Goal: Answer question/provide support: Share knowledge or assist other users

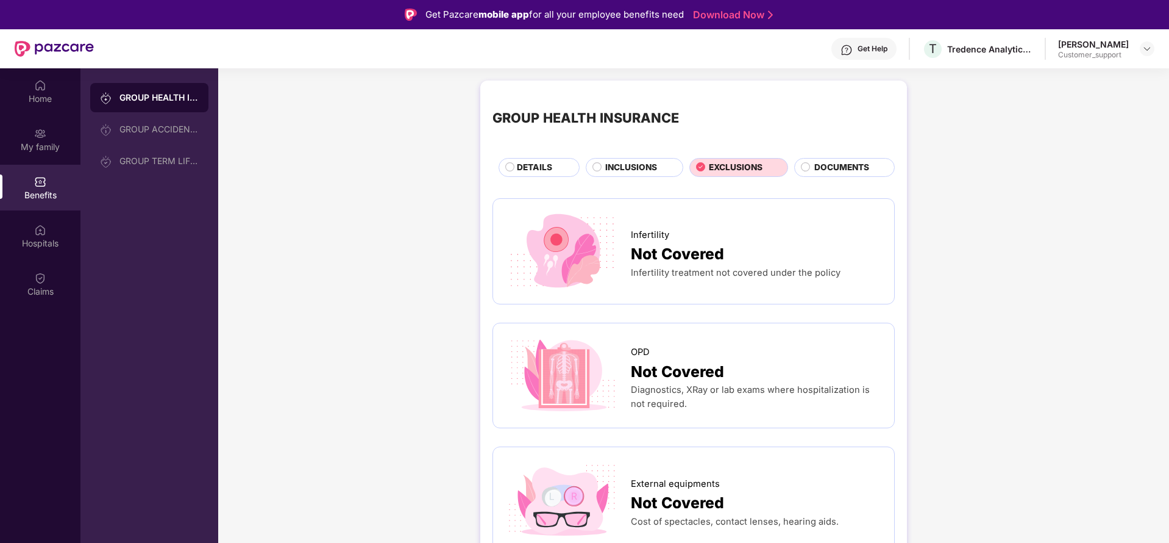
click at [1155, 51] on header "Get Help T Tredence Analytics Solutions Private Limited Priyanka Navale Custome…" at bounding box center [584, 48] width 1169 height 39
click at [1150, 51] on img at bounding box center [1147, 49] width 10 height 10
click at [1093, 79] on div "Switch to support view" at bounding box center [1090, 78] width 158 height 24
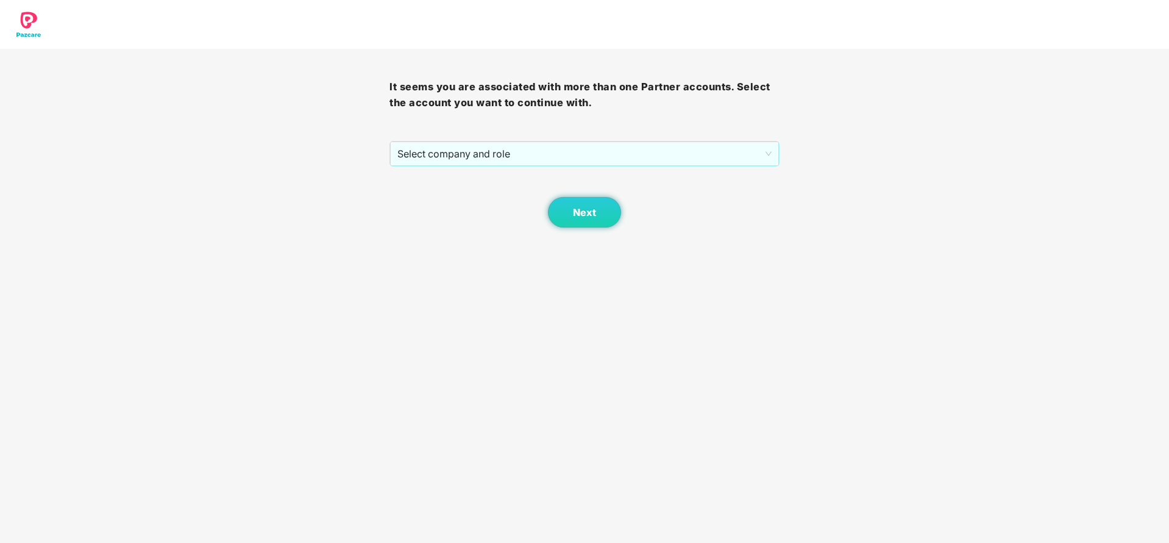
drag, startPoint x: 605, startPoint y: 156, endPoint x: 440, endPoint y: 167, distance: 165.6
click at [603, 156] on span "Select company and role" at bounding box center [584, 153] width 374 height 23
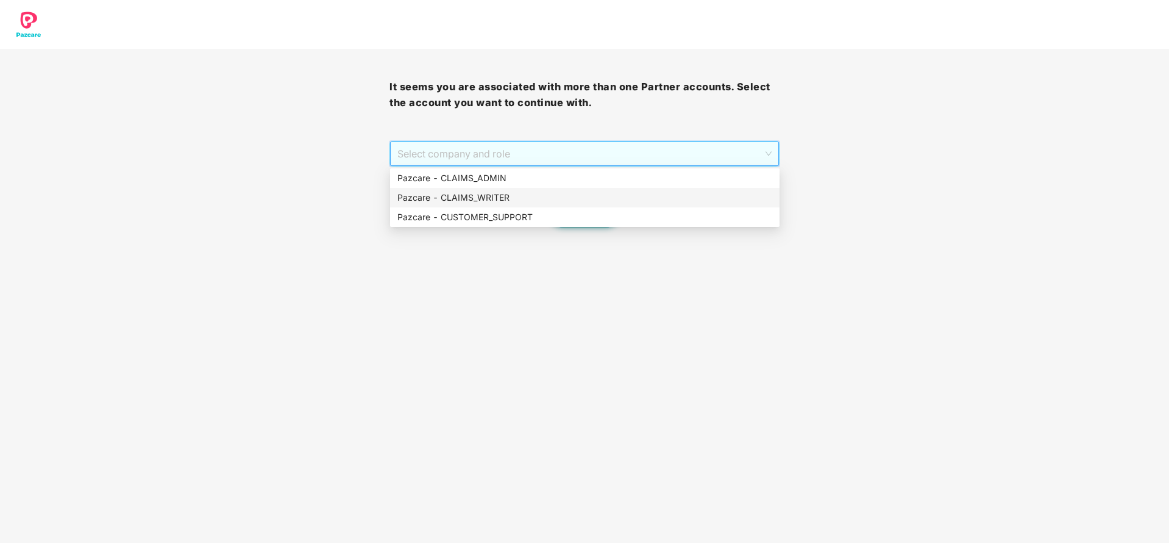
click at [464, 206] on div "Pazcare - CLAIMS_WRITER" at bounding box center [585, 198] width 390 height 20
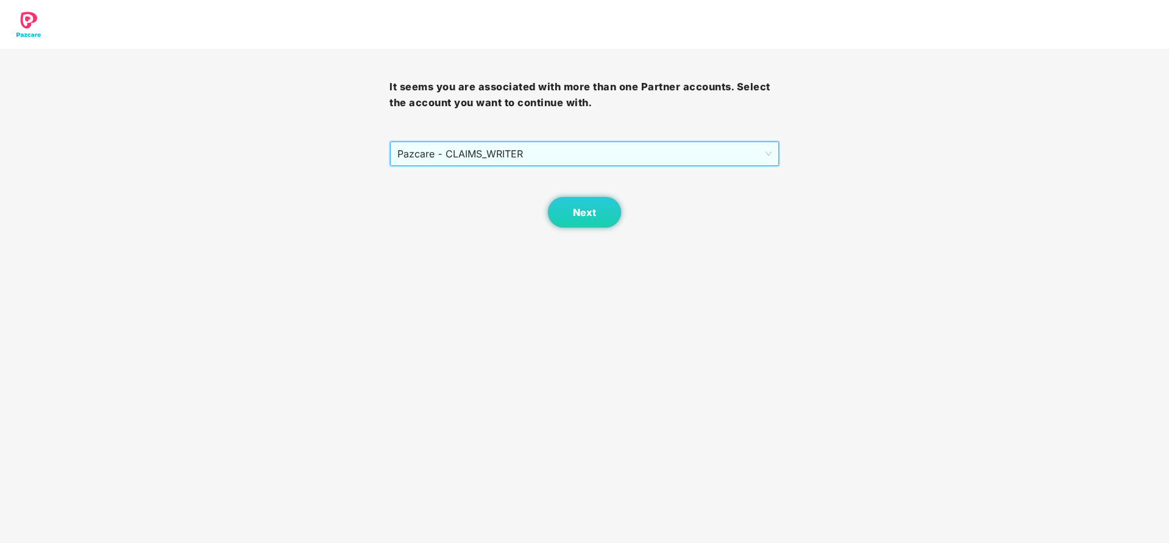
click at [504, 154] on span "Pazcare - CLAIMS_WRITER" at bounding box center [584, 153] width 374 height 23
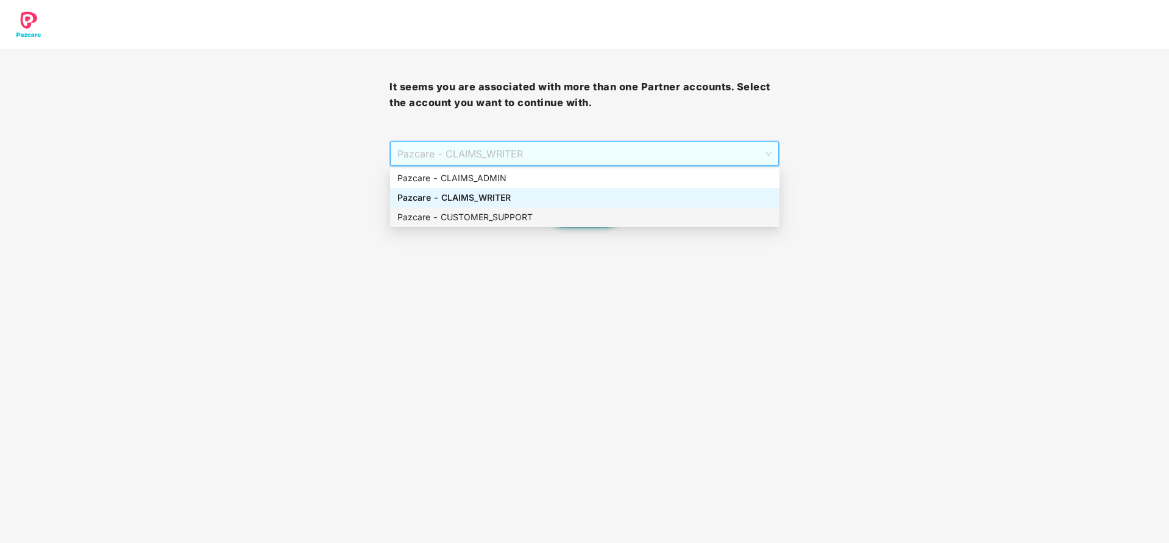
click at [496, 218] on div "Pazcare - CUSTOMER_SUPPORT" at bounding box center [584, 216] width 375 height 13
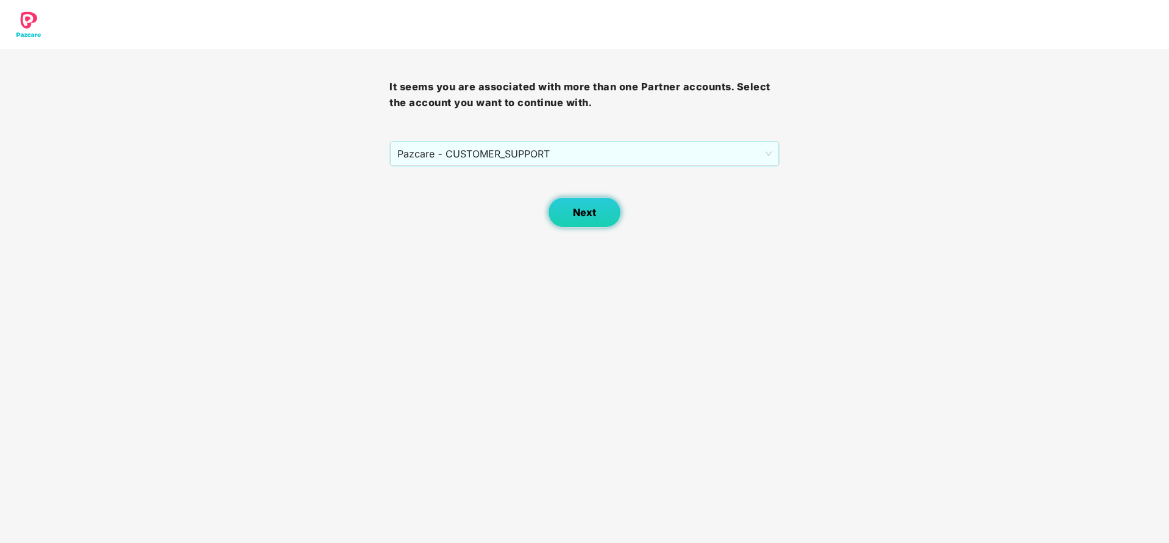
click at [563, 218] on button "Next" at bounding box center [584, 212] width 73 height 30
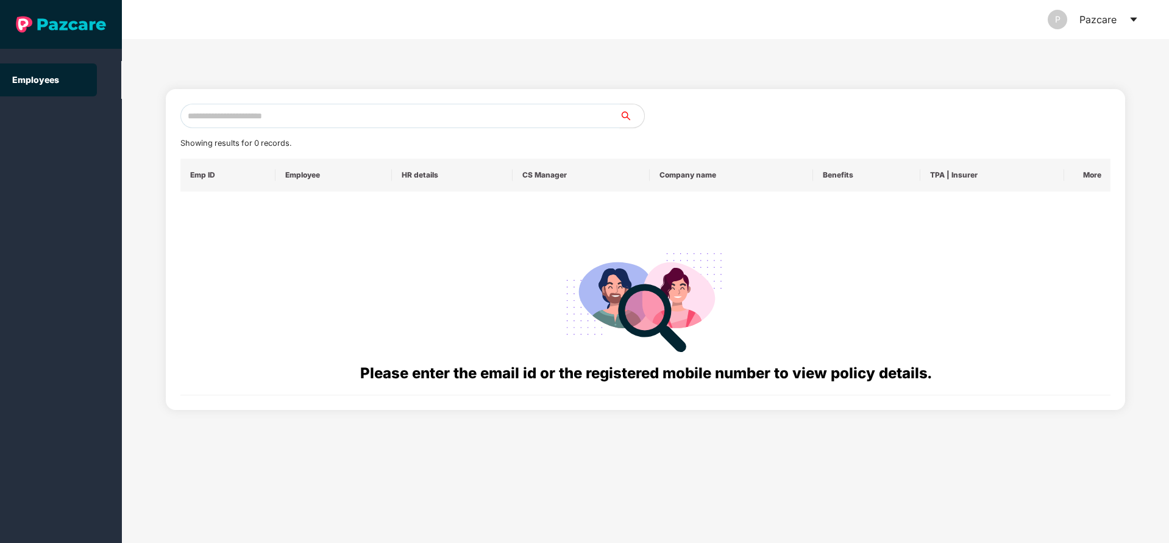
drag, startPoint x: 377, startPoint y: 113, endPoint x: 660, endPoint y: 158, distance: 286.4
click at [379, 115] on input "text" at bounding box center [400, 116] width 440 height 24
paste input "**********"
type input "**********"
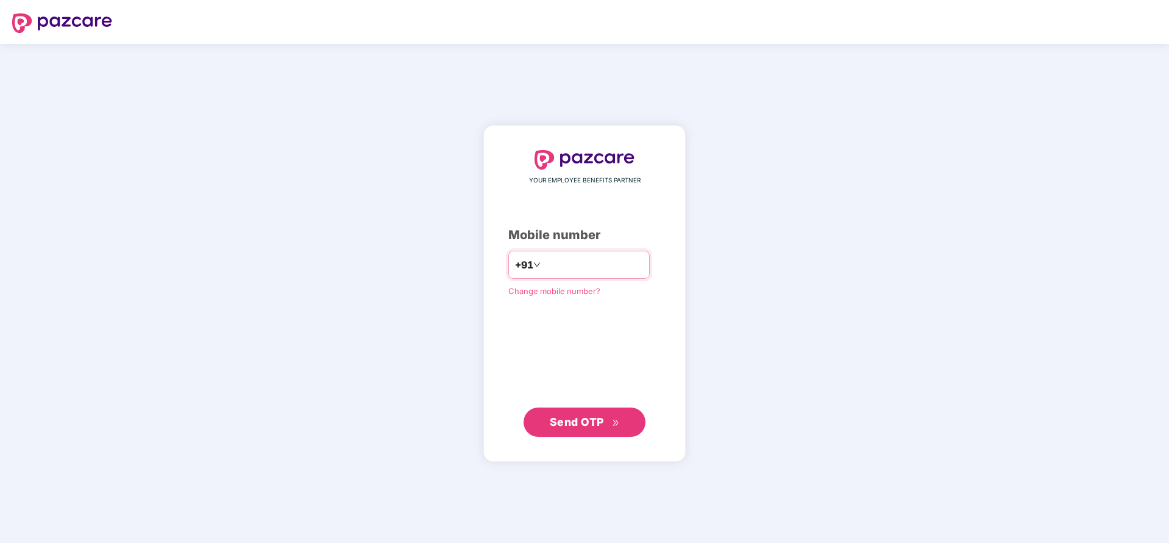
click at [600, 272] on input "number" at bounding box center [593, 265] width 100 height 20
type input "**********"
click at [582, 434] on button "Send OTP" at bounding box center [585, 421] width 122 height 29
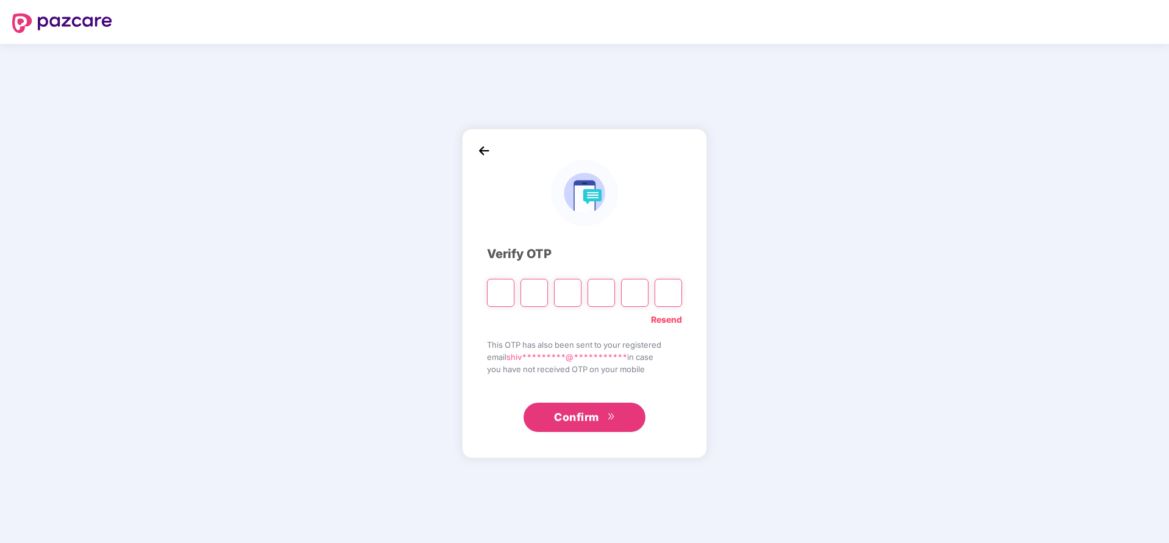
type input "*"
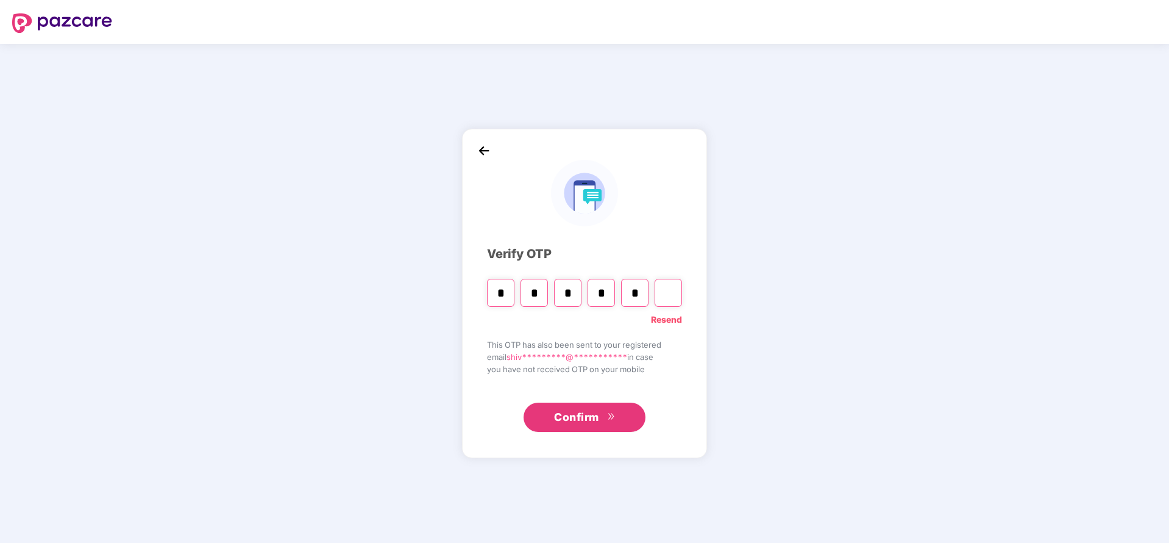
type input "*"
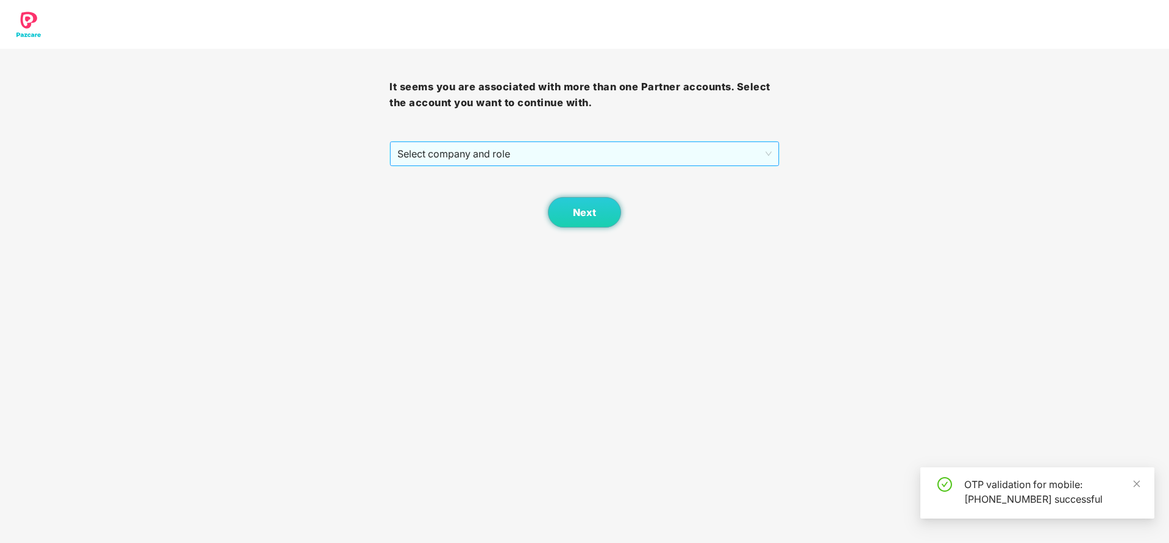
click at [512, 165] on div "It seems you are associated with more than one Partner accounts. Select the acc…" at bounding box center [585, 138] width 390 height 179
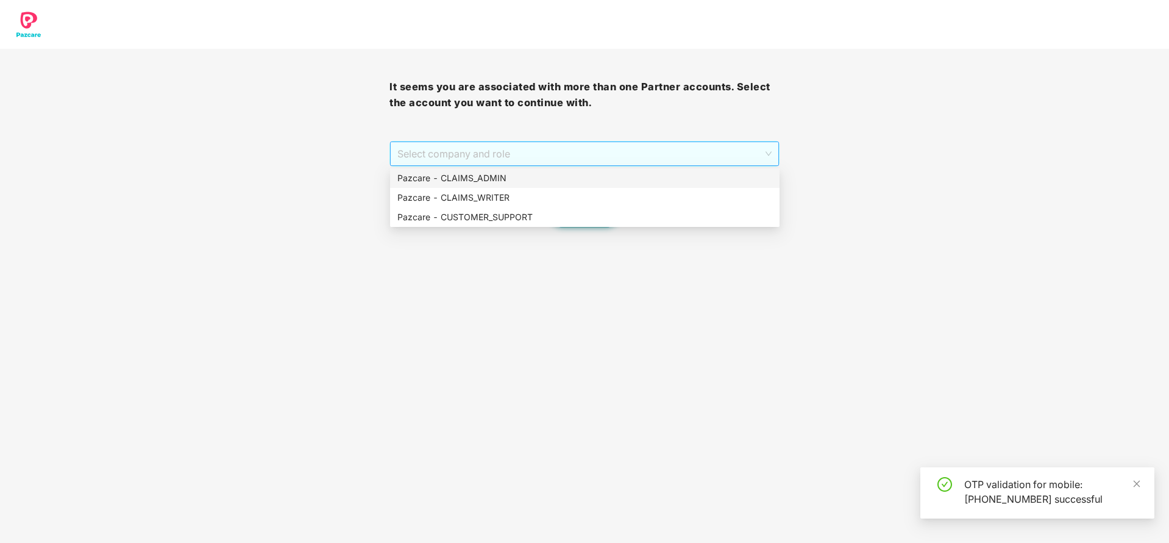
click at [524, 160] on span "Select company and role" at bounding box center [584, 153] width 374 height 23
click at [533, 224] on div "Pazcare - CUSTOMER_SUPPORT" at bounding box center [585, 217] width 390 height 20
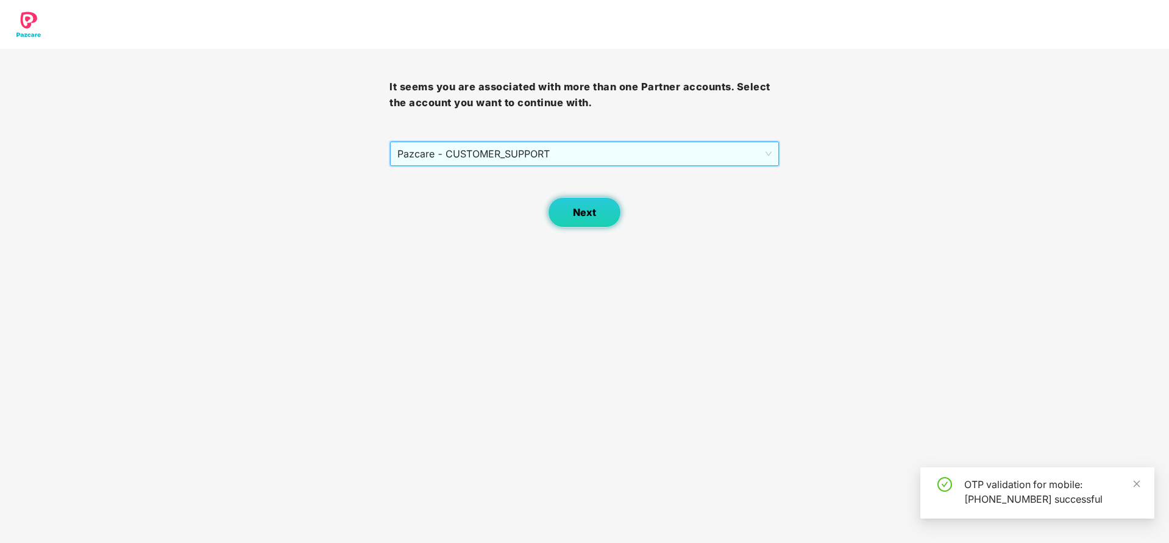
click at [574, 219] on button "Next" at bounding box center [584, 212] width 73 height 30
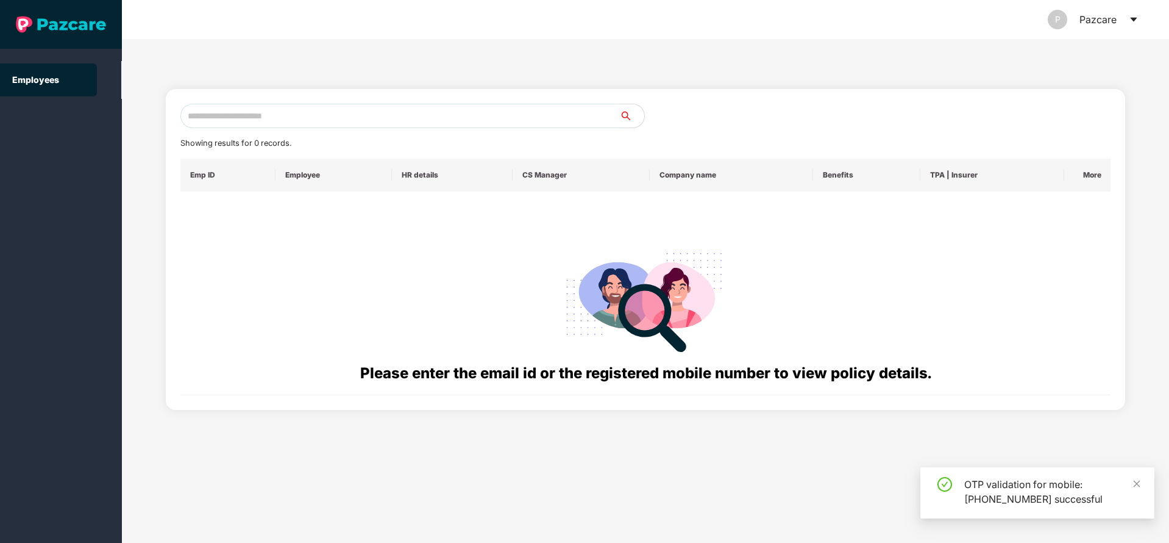
drag, startPoint x: 374, startPoint y: 124, endPoint x: 407, endPoint y: 125, distance: 32.9
click at [377, 122] on input "text" at bounding box center [400, 116] width 440 height 24
paste input "**********"
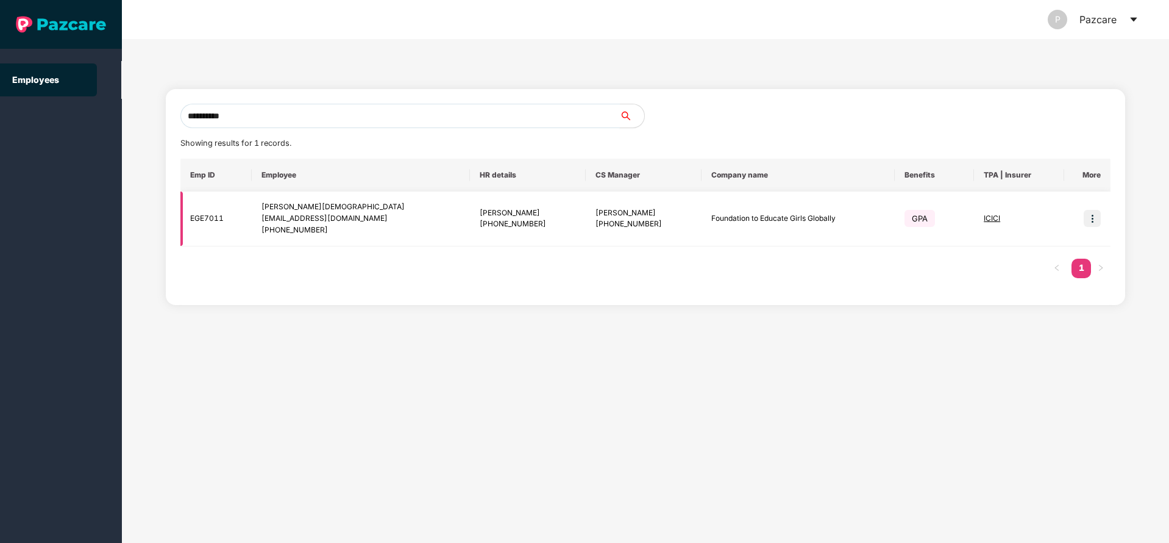
type input "**********"
click at [1091, 215] on img at bounding box center [1092, 218] width 17 height 17
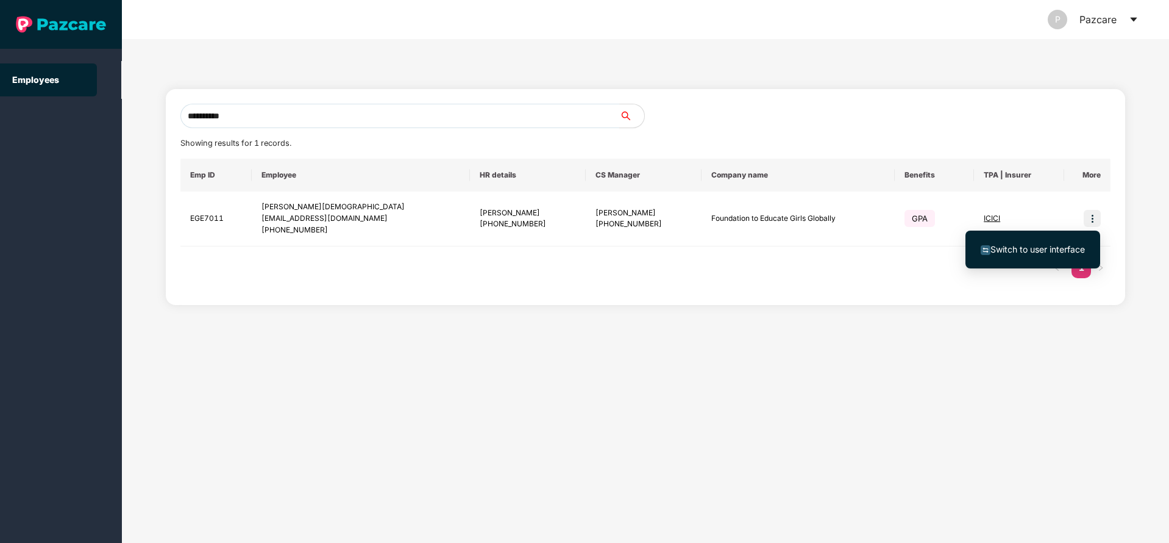
click at [1013, 250] on span "Switch to user interface" at bounding box center [1038, 249] width 94 height 10
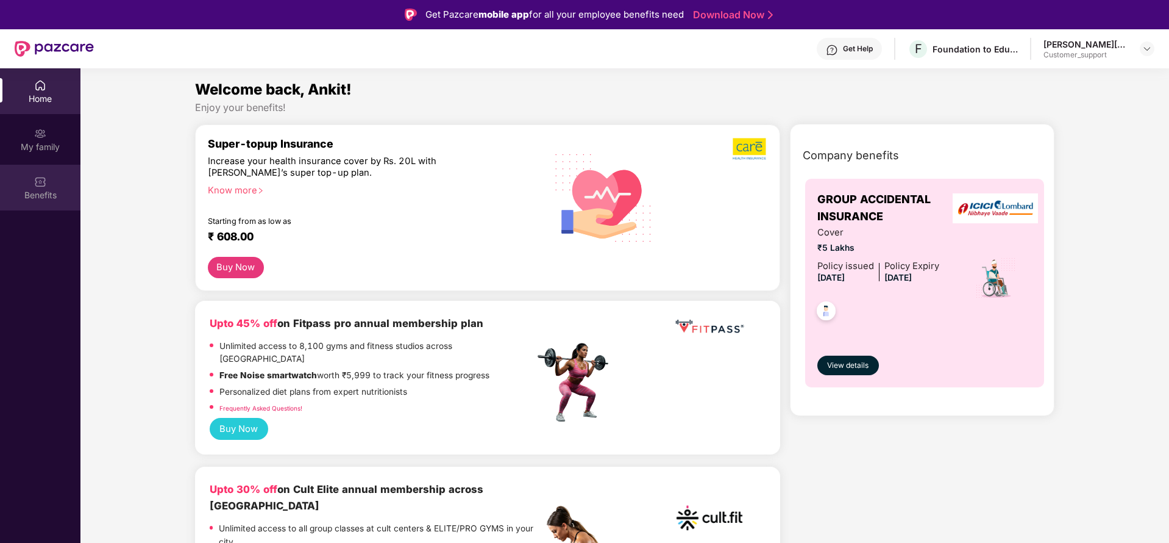
click at [43, 188] on div "Benefits" at bounding box center [40, 188] width 80 height 46
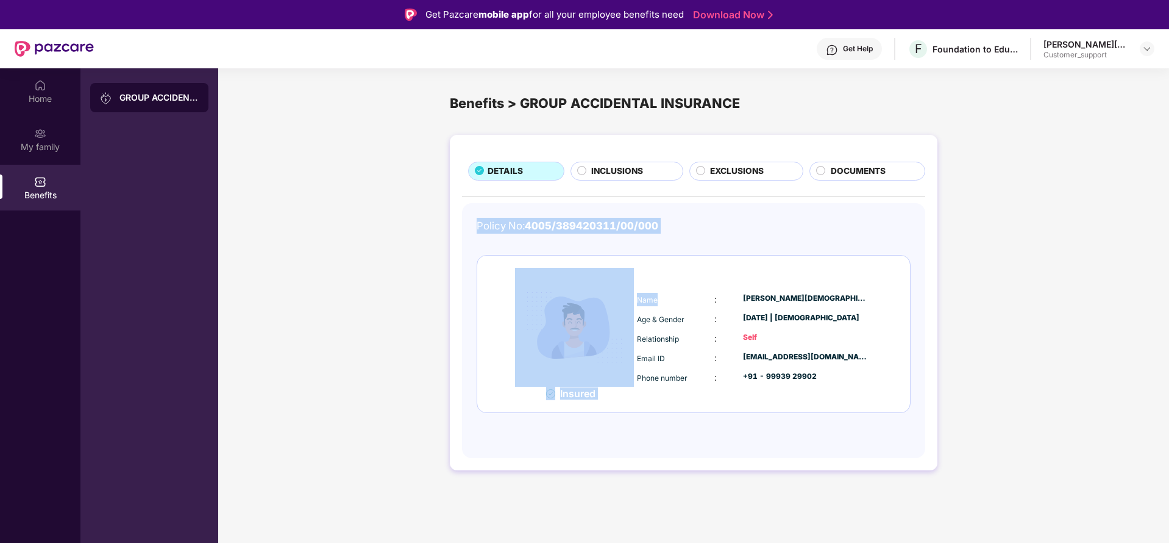
drag, startPoint x: 478, startPoint y: 226, endPoint x: 679, endPoint y: 240, distance: 201.7
click at [679, 240] on div "Policy No: 4005/389420311/00/000 Insured Name : Ankit Jain Age & Gender : 02 De…" at bounding box center [694, 324] width 434 height 213
click at [689, 229] on div "Policy No: 4005/389420311/00/000" at bounding box center [694, 226] width 434 height 16
click at [667, 222] on div "Policy No: 4005/389420311/00/000" at bounding box center [694, 226] width 434 height 16
click at [664, 255] on div "Insured Name : Ankit Jain Age & Gender : 02 Dec 1989 | Male Relationship : Self…" at bounding box center [694, 334] width 434 height 158
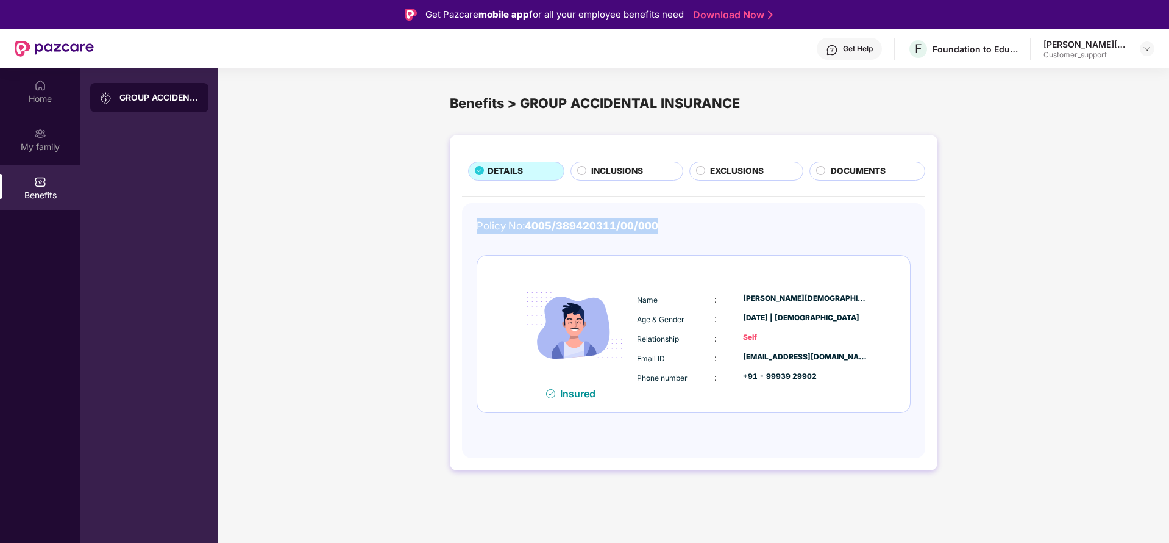
drag, startPoint x: 672, startPoint y: 219, endPoint x: 480, endPoint y: 224, distance: 192.7
click at [477, 223] on div "Policy No: 4005/389420311/00/000" at bounding box center [694, 226] width 434 height 16
copy div "Policy No: 4005/389420311/00/000"
click at [1144, 51] on img at bounding box center [1147, 49] width 10 height 10
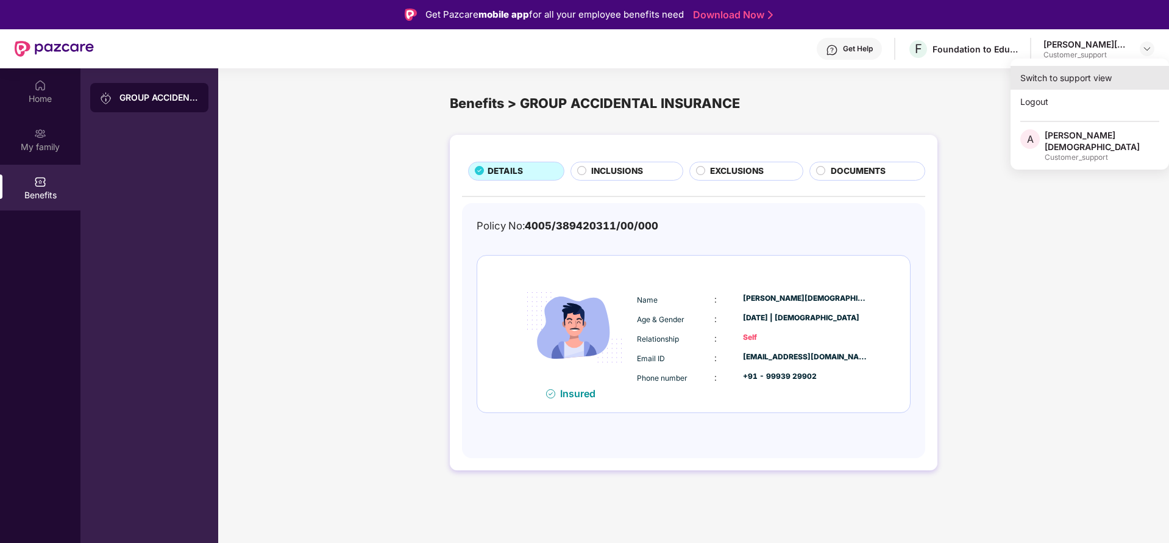
click at [1023, 79] on div "Switch to support view" at bounding box center [1090, 78] width 158 height 24
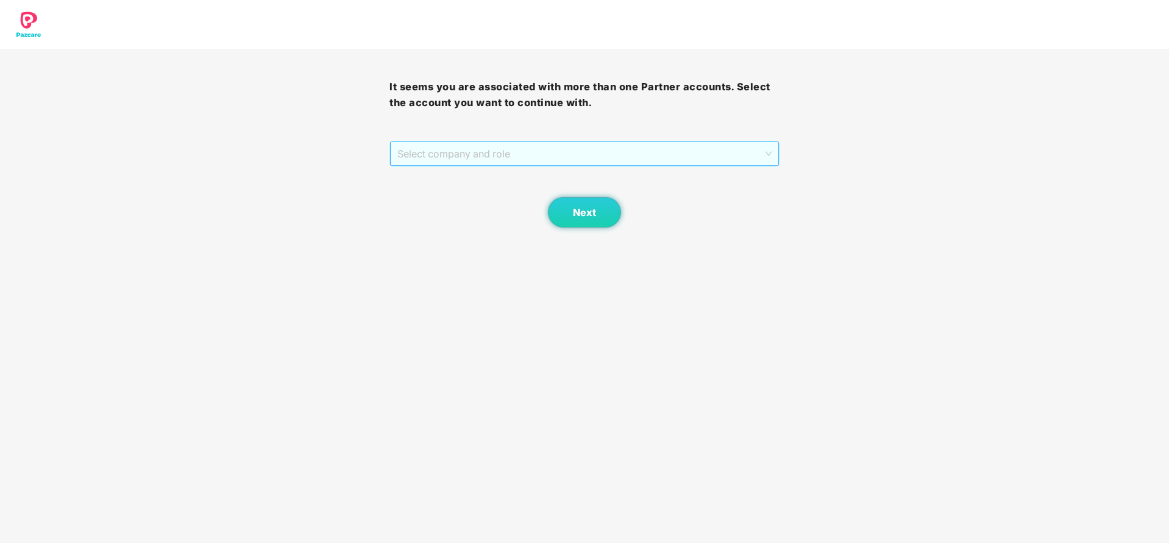
click at [669, 142] on span "Select company and role" at bounding box center [584, 153] width 374 height 23
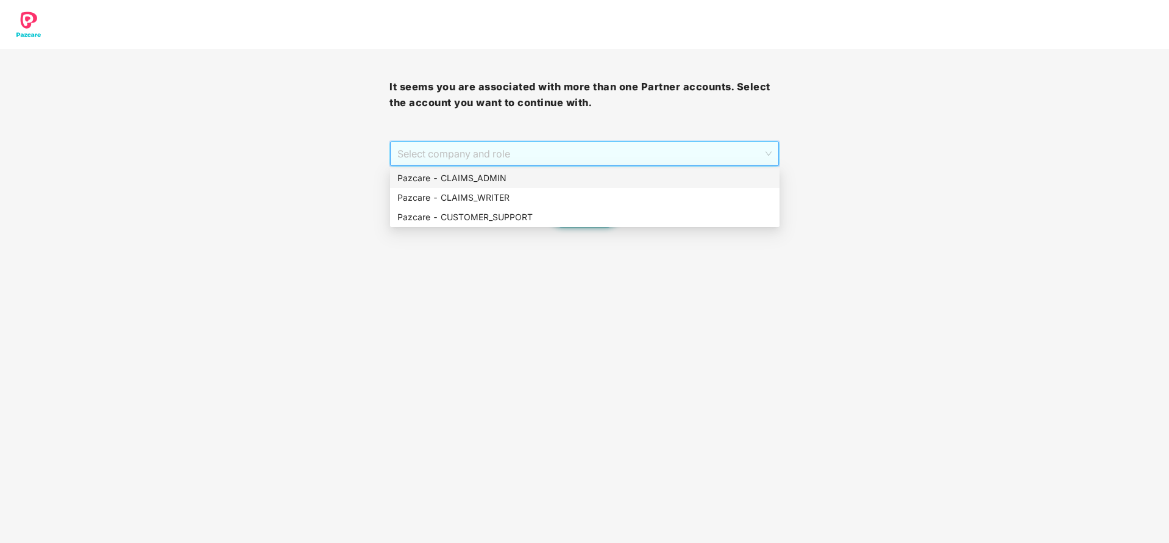
click at [577, 185] on div "Pazcare - CLAIMS_ADMIN" at bounding box center [585, 178] width 390 height 20
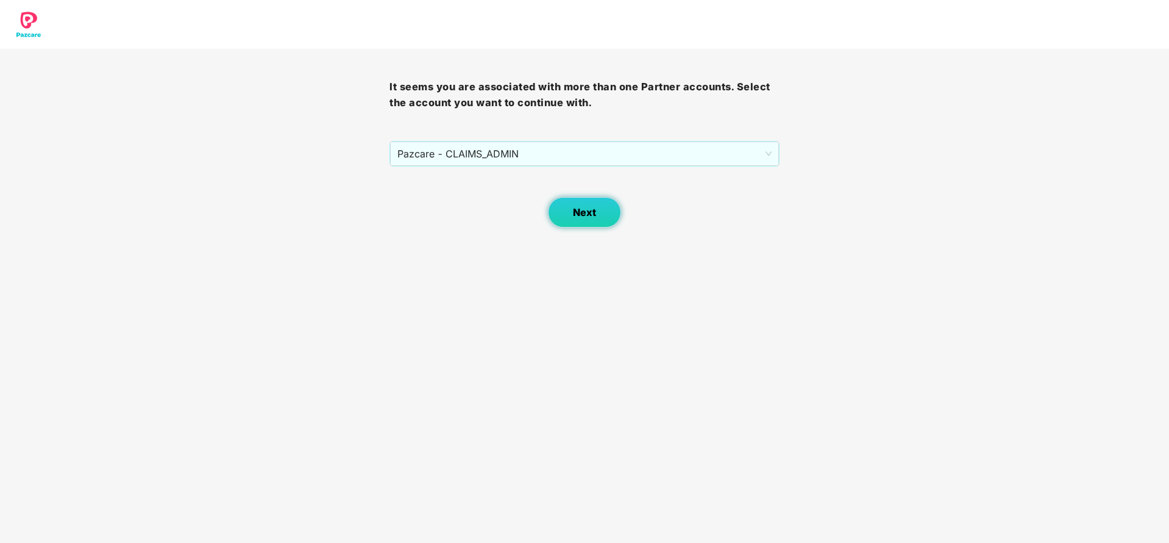
click at [588, 218] on span "Next" at bounding box center [584, 213] width 23 height 12
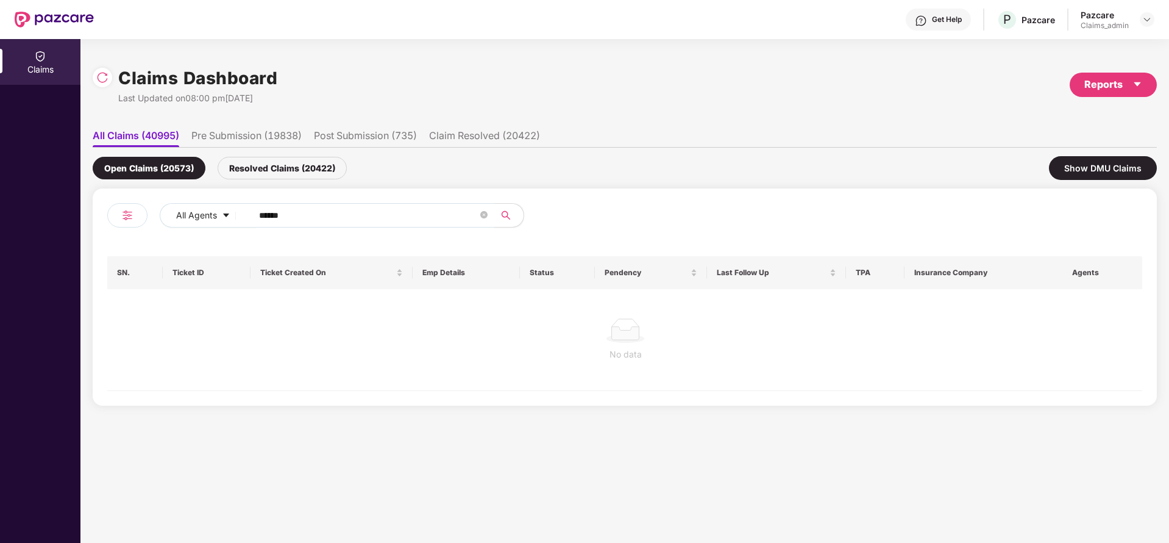
drag, startPoint x: 288, startPoint y: 219, endPoint x: 163, endPoint y: 234, distance: 125.9
click at [159, 232] on div "All Agents ******" at bounding box center [366, 220] width 518 height 34
paste input "text"
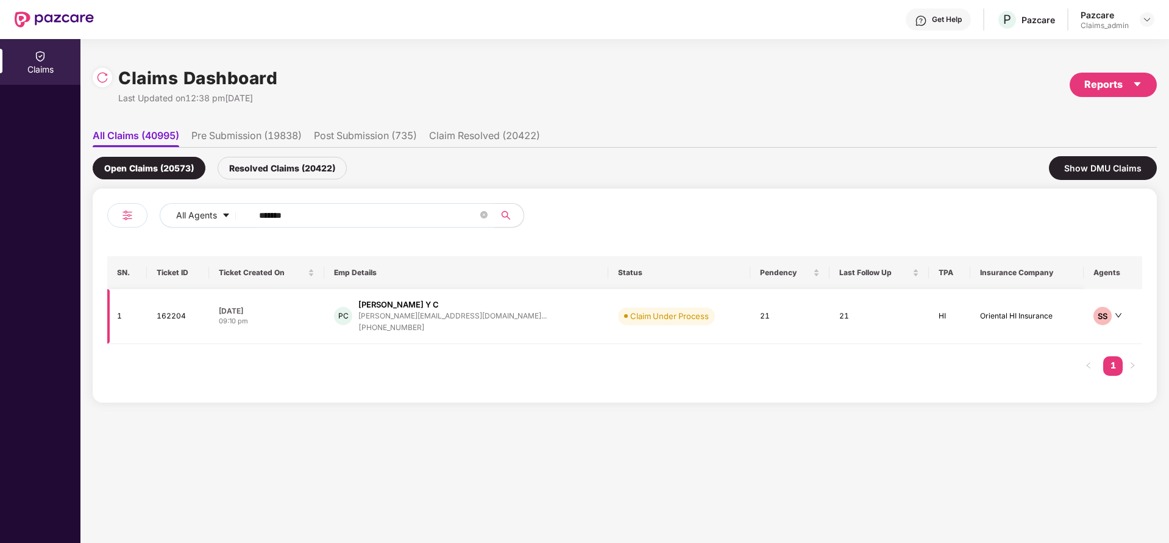
type input "******"
click at [391, 319] on div "puneetha.yc@pazcare.co..." at bounding box center [452, 316] width 188 height 12
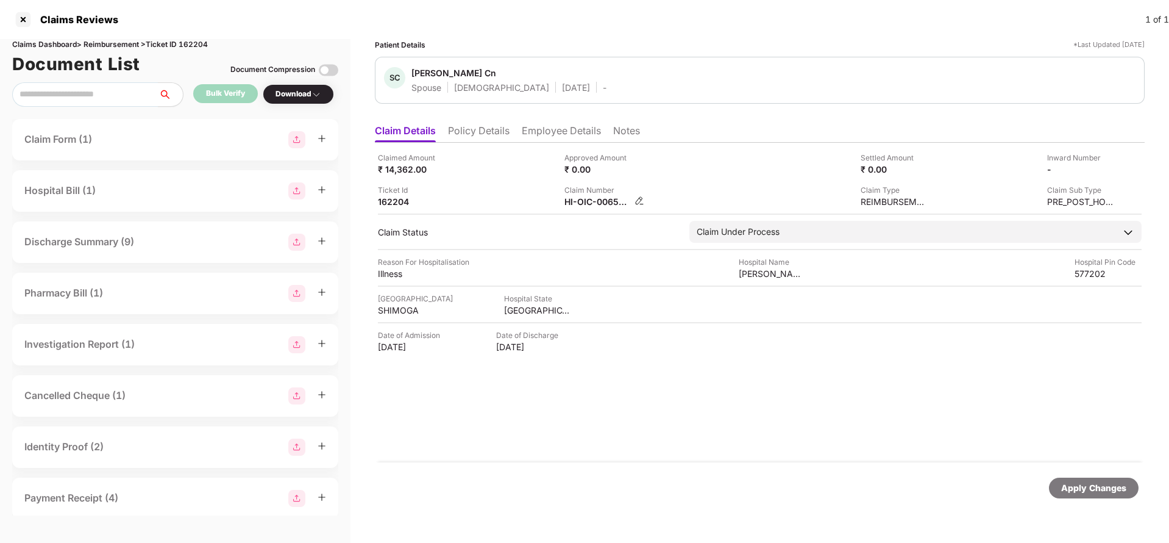
click at [638, 201] on img at bounding box center [640, 201] width 10 height 10
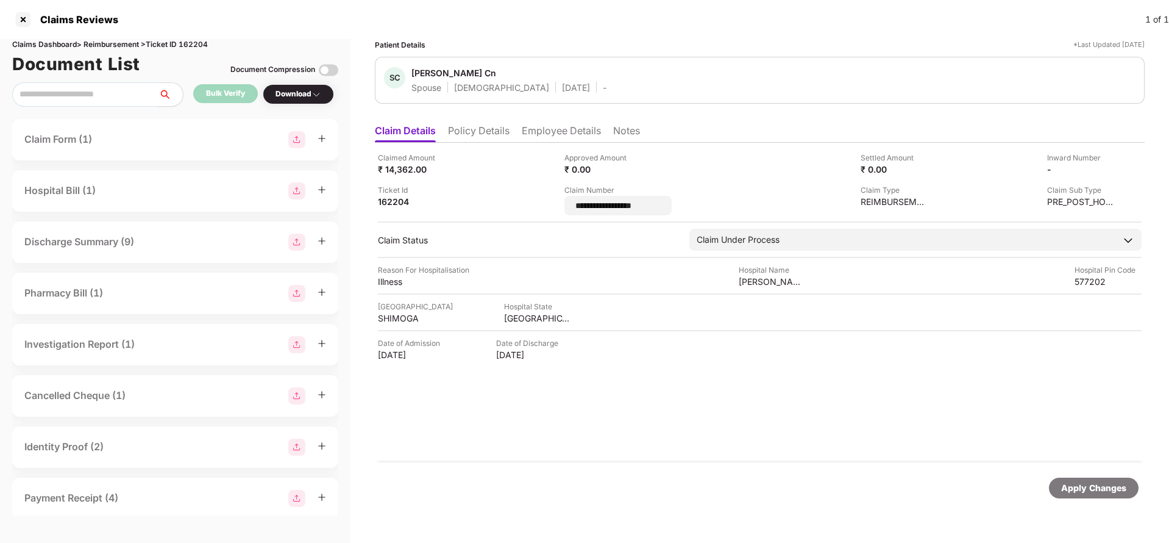
drag, startPoint x: 670, startPoint y: 207, endPoint x: 564, endPoint y: 221, distance: 107.0
click at [571, 214] on div "**********" at bounding box center [617, 206] width 107 height 20
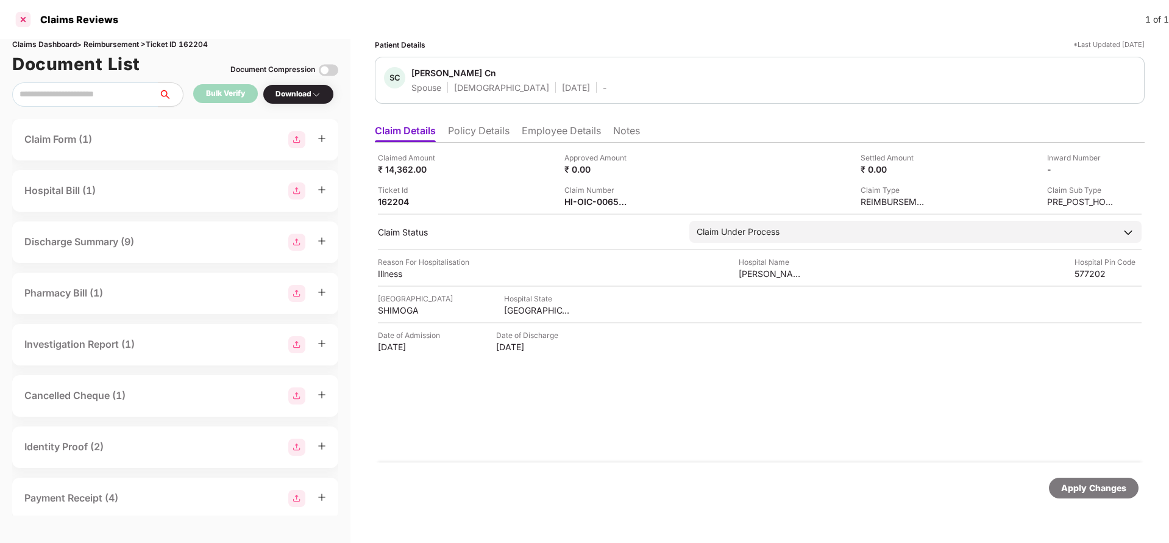
click at [26, 24] on div at bounding box center [23, 20] width 20 height 20
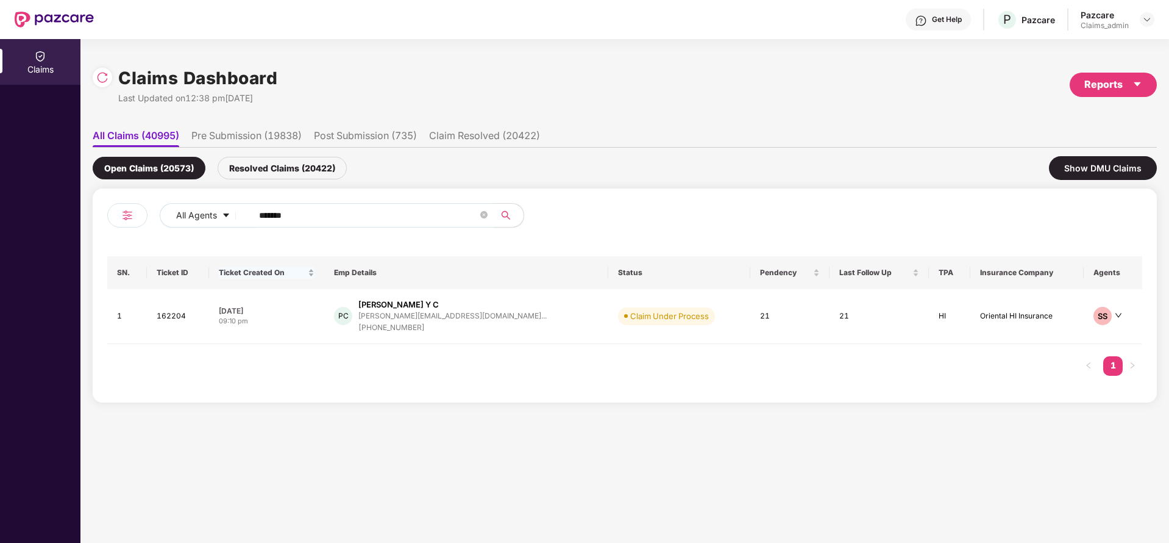
drag, startPoint x: 240, startPoint y: 217, endPoint x: 315, endPoint y: 287, distance: 102.6
click at [228, 222] on div "All Agents ******" at bounding box center [470, 215] width 621 height 24
drag, startPoint x: 271, startPoint y: 163, endPoint x: 265, endPoint y: 210, distance: 46.7
click at [221, 171] on div "Open Claims (20573) Resolved Claims (20422) Show DMU Claims All Agents ****** S…" at bounding box center [625, 275] width 1064 height 255
paste input "text"
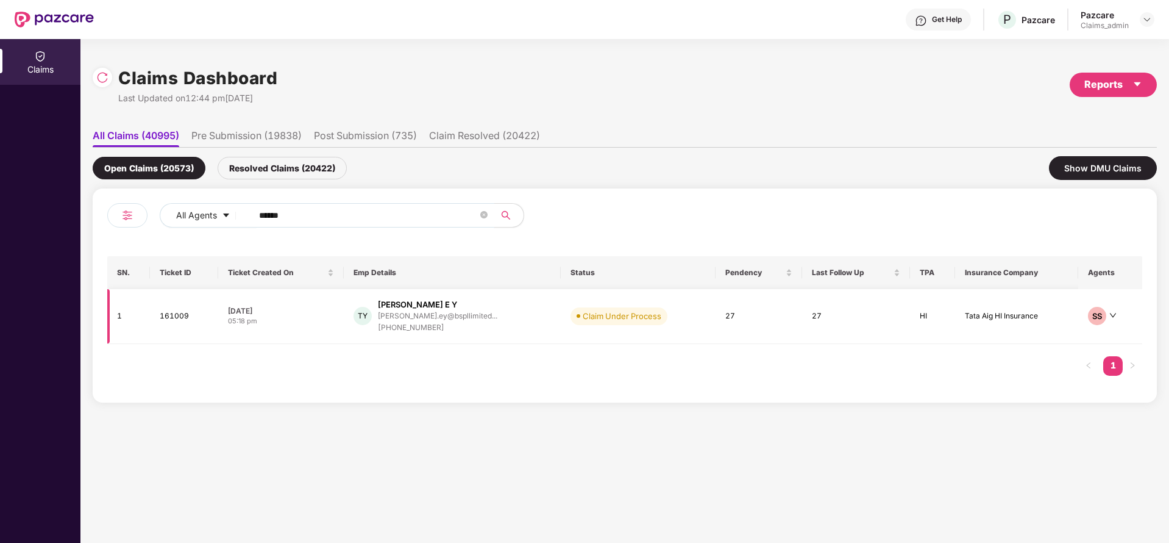
type input "******"
click at [421, 326] on div "+917022494902" at bounding box center [437, 328] width 119 height 12
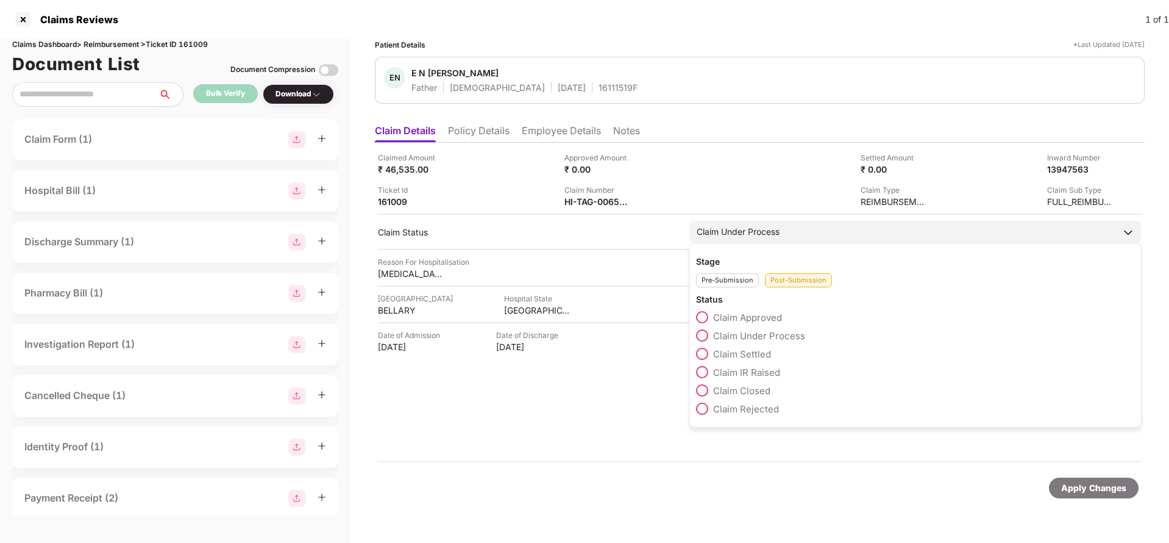
click at [716, 232] on div "Claim Under Process" at bounding box center [738, 231] width 83 height 13
click at [708, 371] on span at bounding box center [702, 372] width 12 height 12
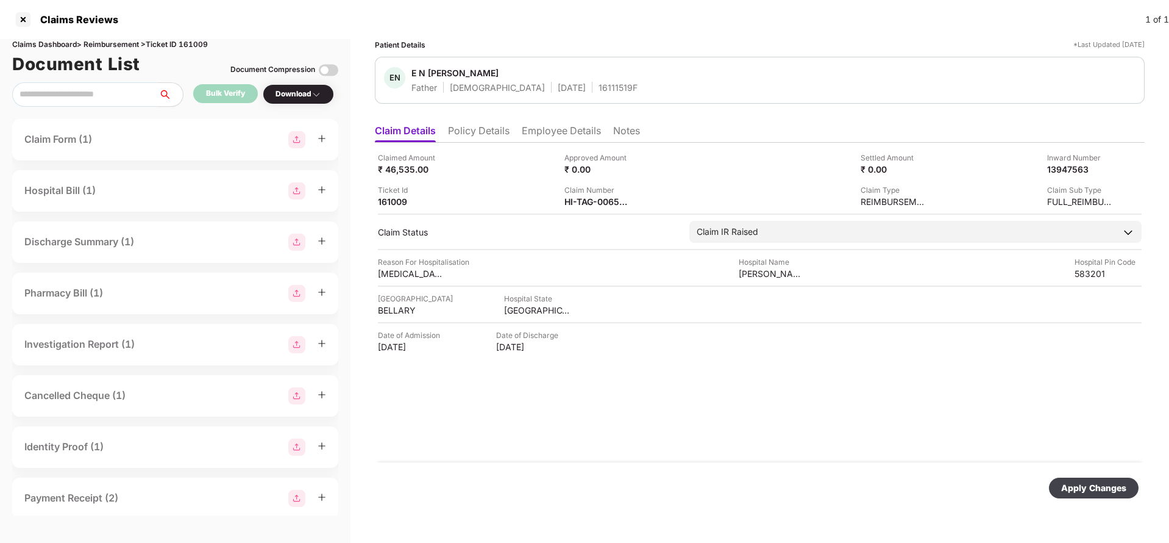
click at [1102, 483] on div "Apply Changes" at bounding box center [1093, 487] width 65 height 13
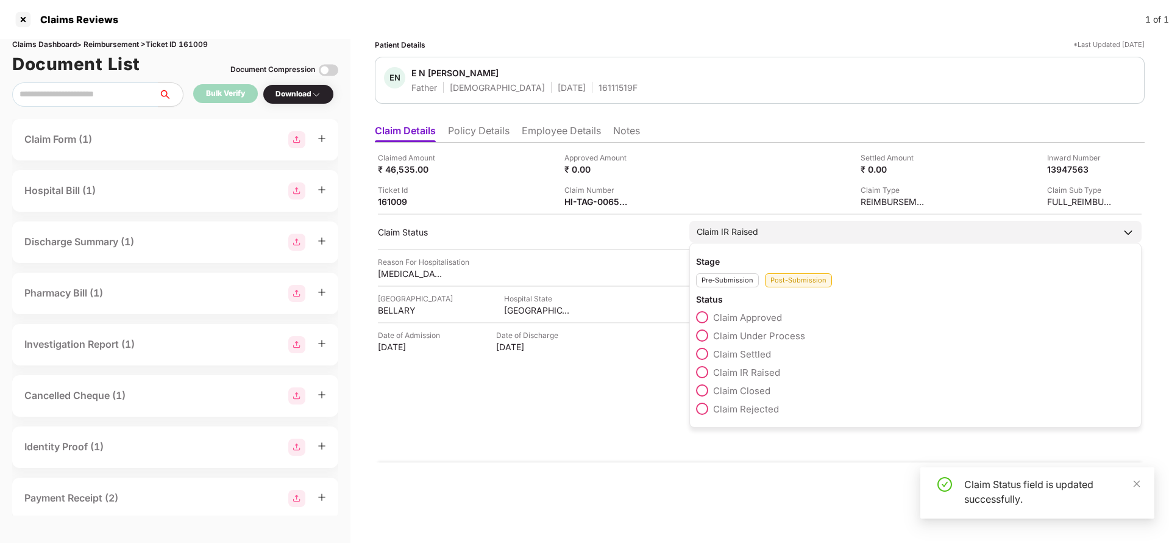
click at [713, 235] on div "Claim IR Raised" at bounding box center [728, 231] width 62 height 13
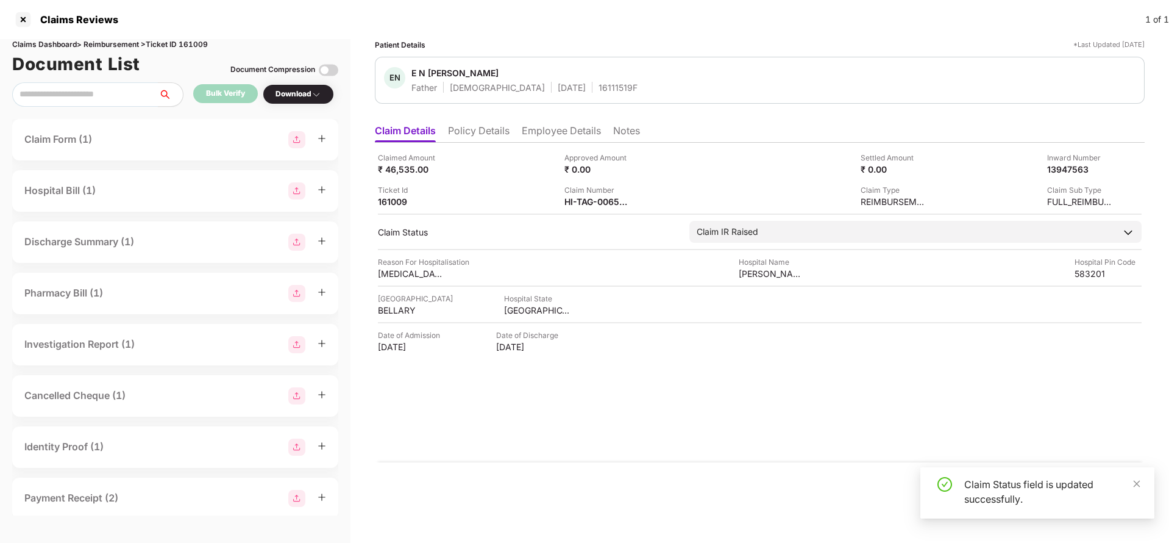
drag, startPoint x: 1134, startPoint y: 482, endPoint x: 1113, endPoint y: 487, distance: 21.3
click at [1137, 481] on icon "close" at bounding box center [1137, 483] width 9 height 9
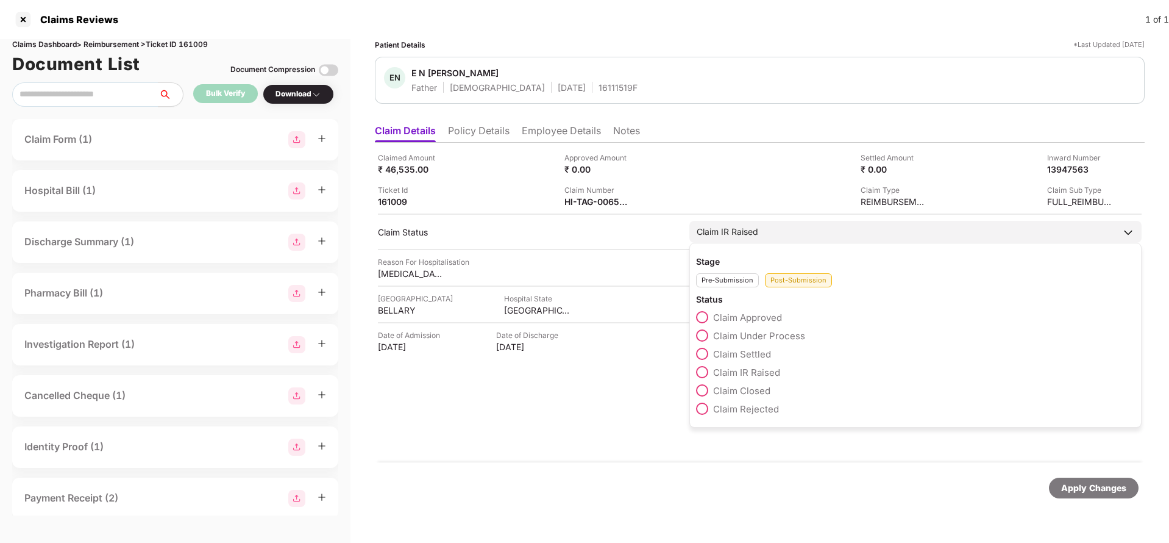
click at [691, 336] on div "Stage Pre-Submission Post-Submission Status Claim Approved Claim Under Process …" at bounding box center [915, 335] width 452 height 185
click at [708, 336] on span at bounding box center [702, 335] width 12 height 12
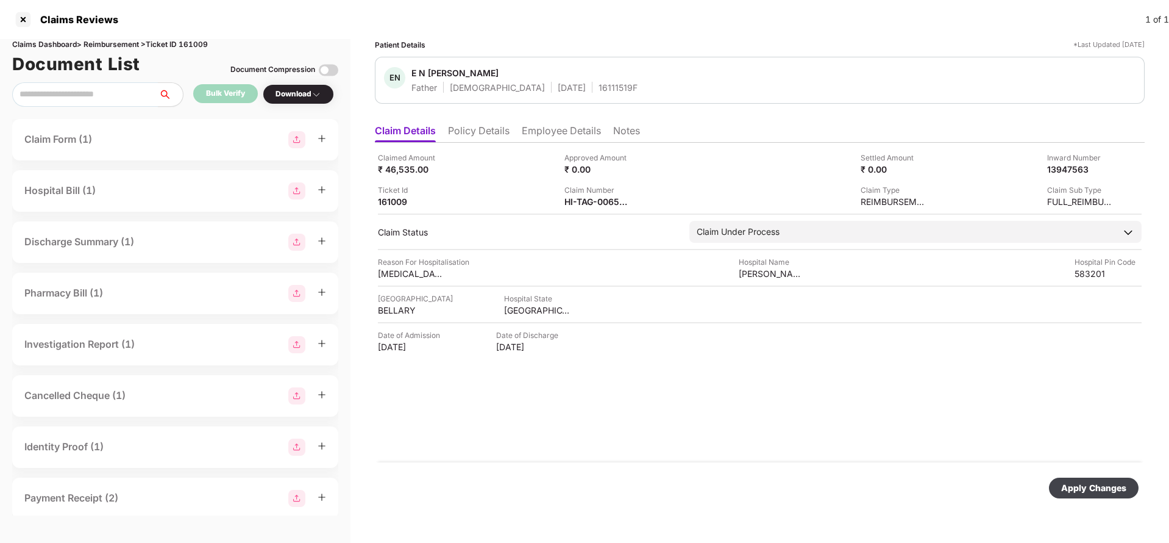
click at [1108, 485] on div "Apply Changes" at bounding box center [1093, 487] width 65 height 13
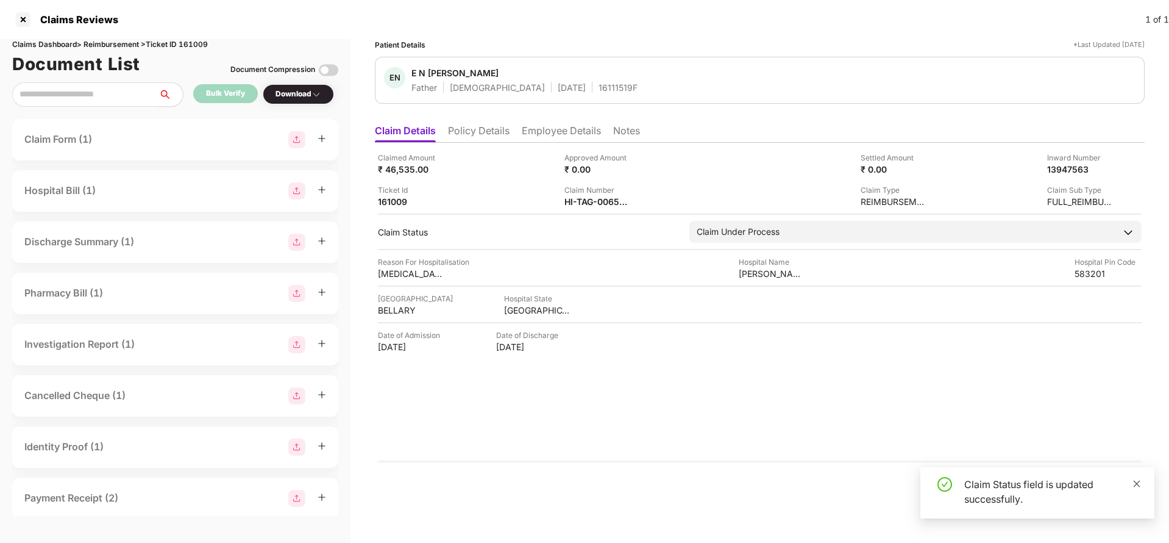
click at [1139, 479] on icon "close" at bounding box center [1137, 483] width 9 height 9
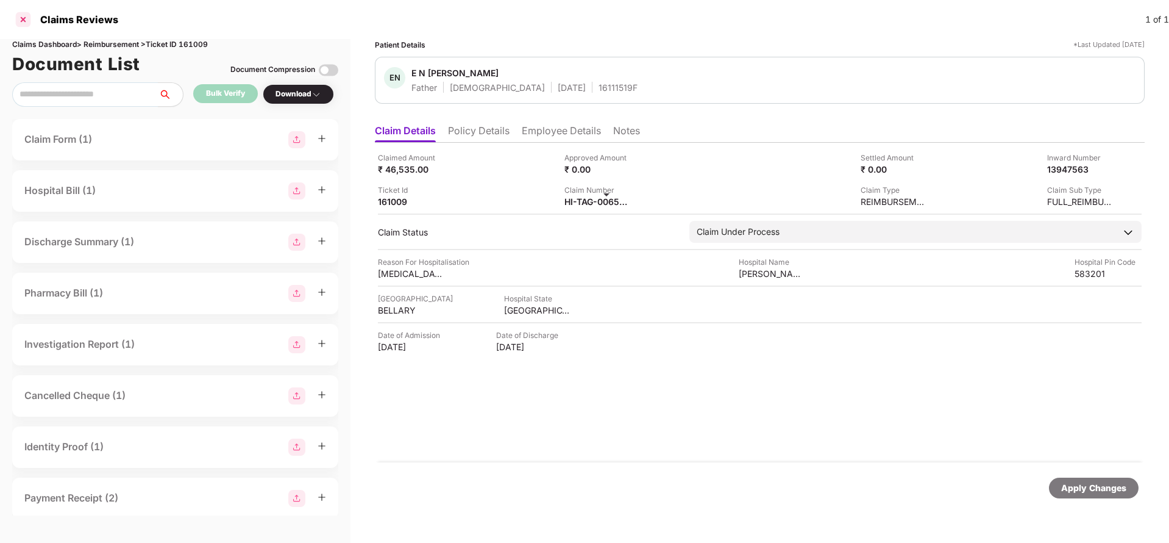
click at [22, 21] on div at bounding box center [23, 20] width 20 height 20
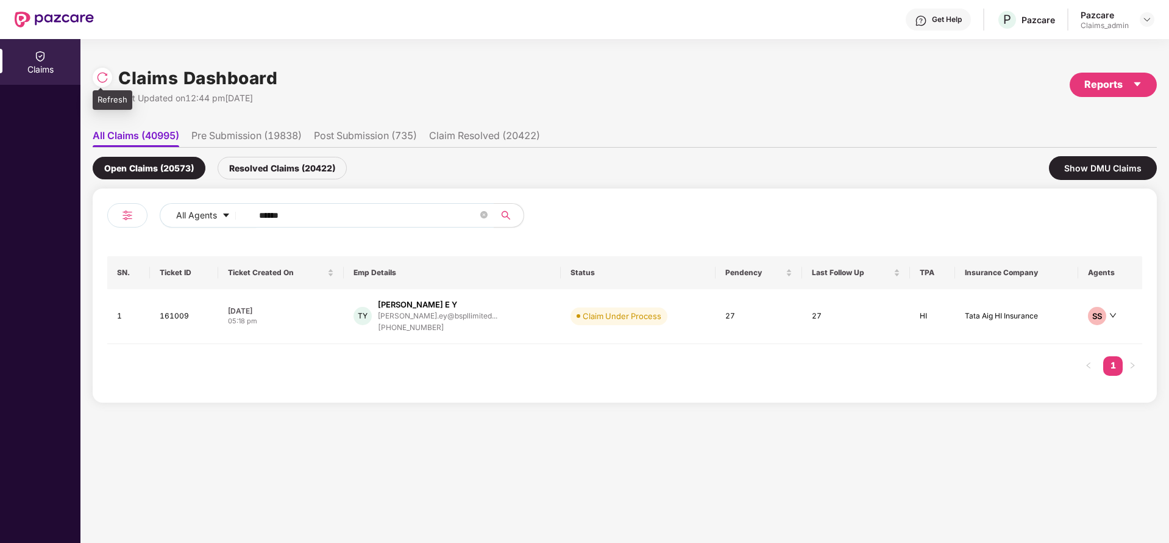
click at [104, 79] on img at bounding box center [102, 77] width 12 height 12
click at [291, 171] on div "Resolved Claims (20445)" at bounding box center [282, 168] width 129 height 23
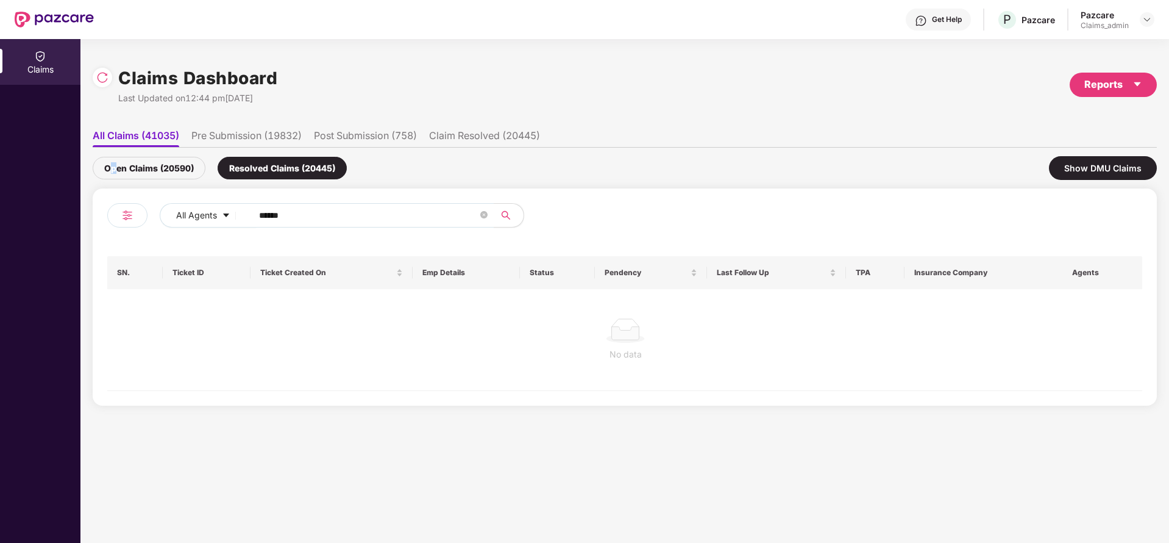
click at [115, 173] on div "Open Claims (20590)" at bounding box center [149, 168] width 113 height 23
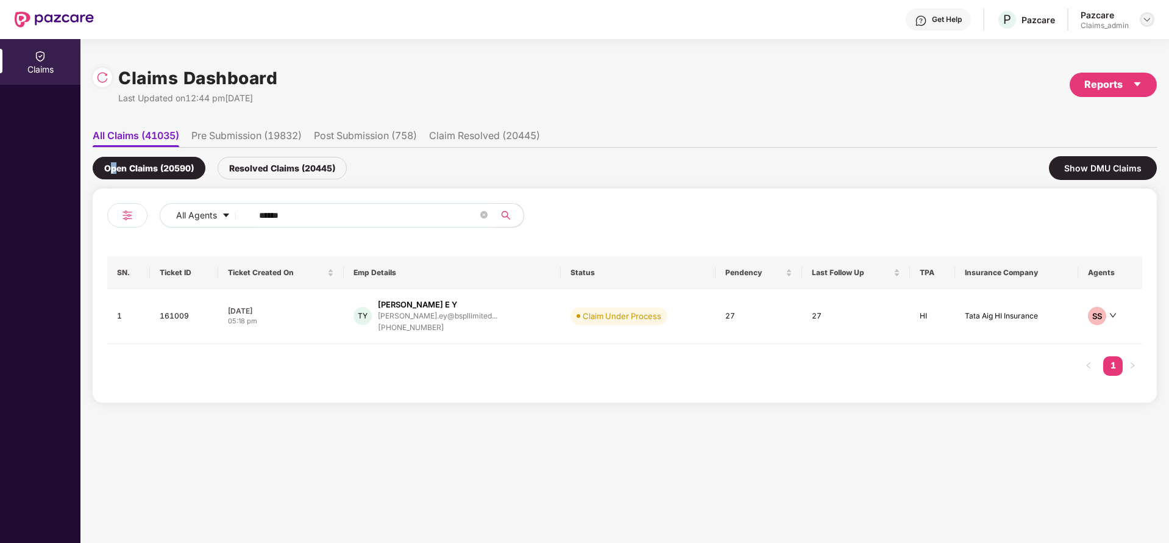
click at [1145, 20] on img at bounding box center [1147, 20] width 10 height 10
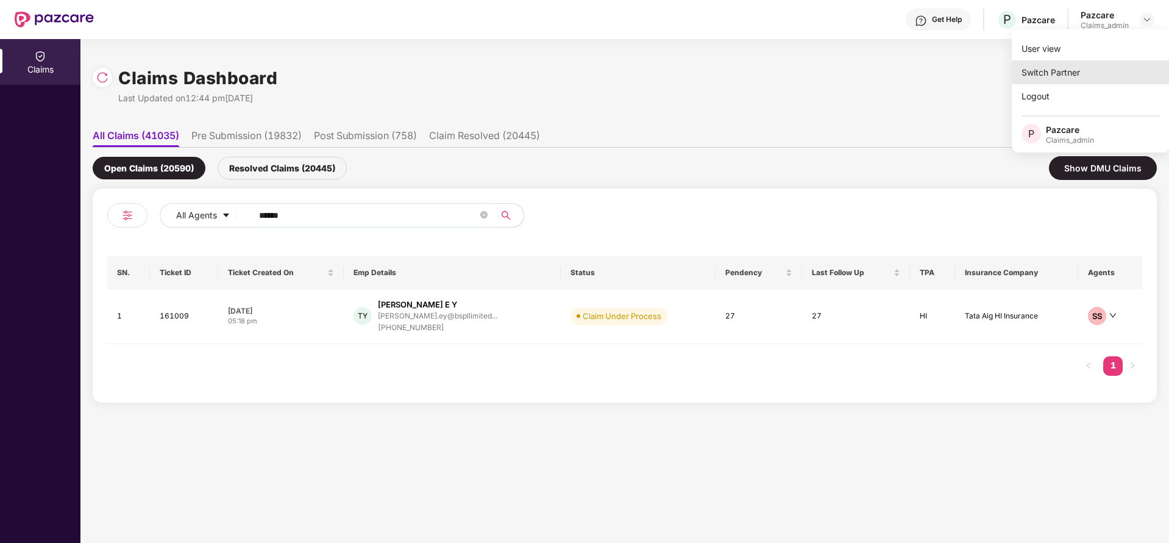
click at [1073, 63] on div "Switch Partner" at bounding box center [1091, 72] width 158 height 24
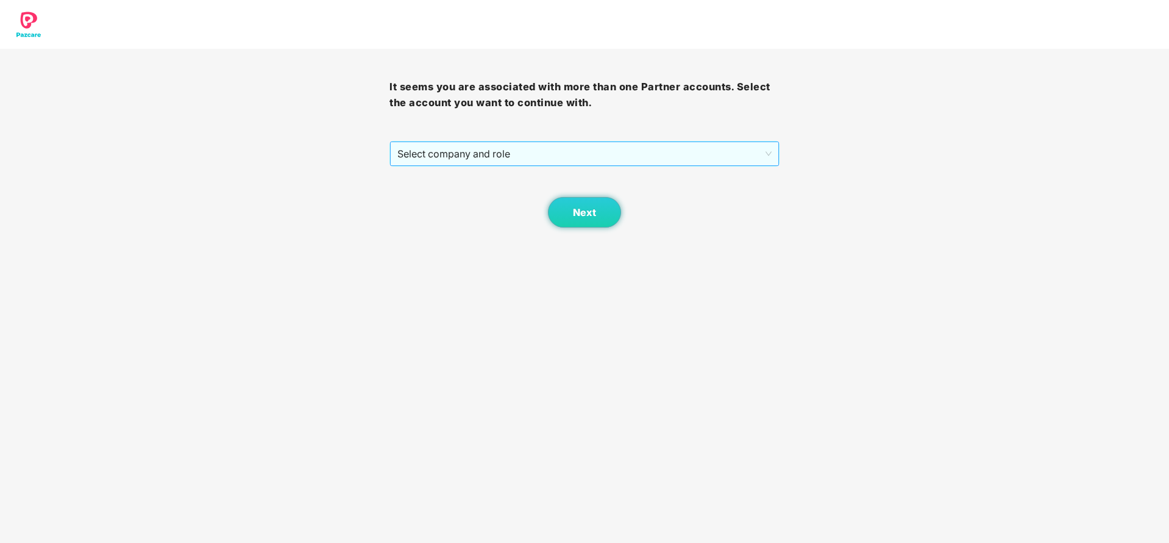
drag, startPoint x: 616, startPoint y: 160, endPoint x: 602, endPoint y: 156, distance: 15.2
click at [616, 160] on span "Select company and role" at bounding box center [584, 153] width 374 height 23
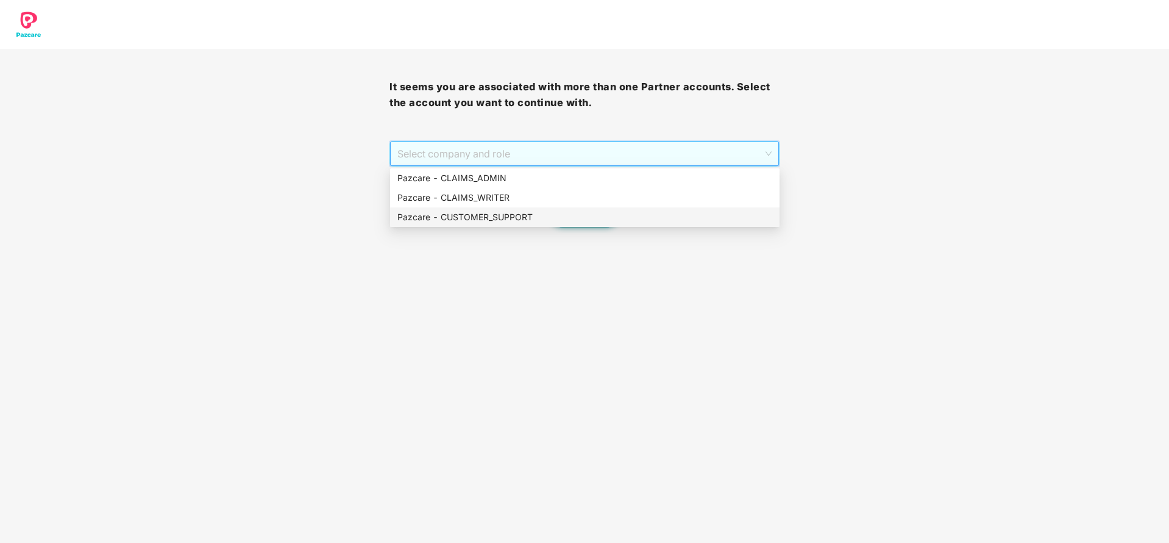
click at [564, 216] on div "Pazcare - CUSTOMER_SUPPORT" at bounding box center [584, 216] width 375 height 13
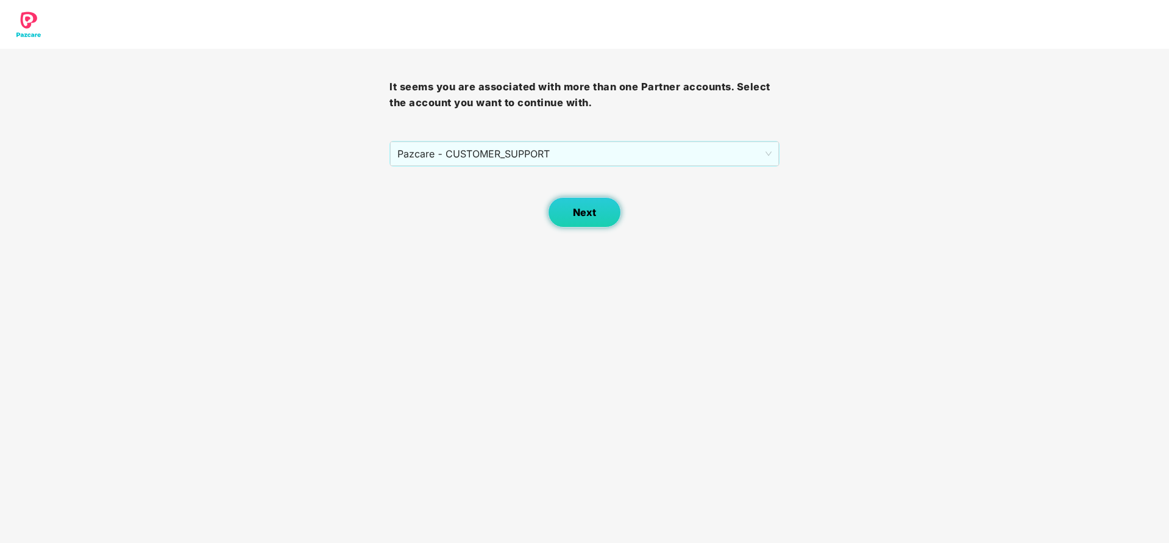
click at [593, 224] on button "Next" at bounding box center [584, 212] width 73 height 30
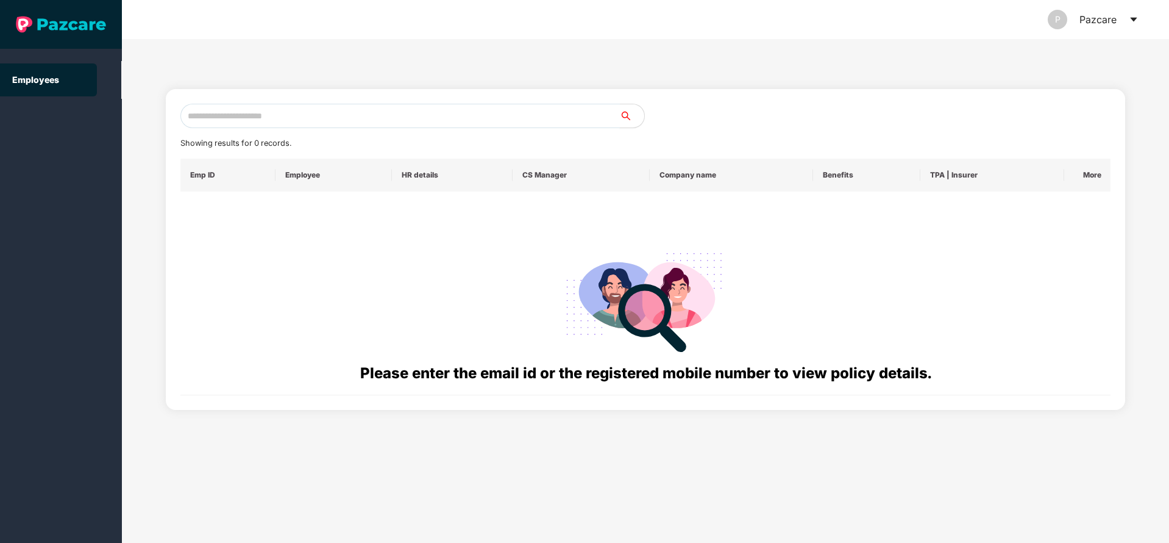
drag, startPoint x: 302, startPoint y: 127, endPoint x: 388, endPoint y: 131, distance: 86.1
click at [310, 126] on input "text" at bounding box center [400, 116] width 440 height 24
paste input "**********"
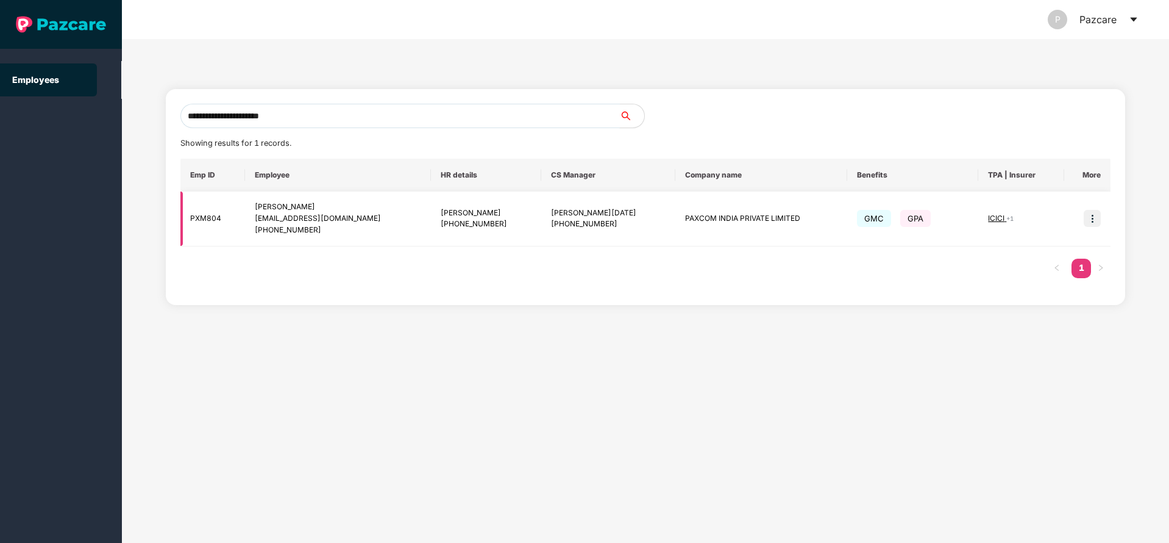
type input "**********"
click at [1091, 221] on img at bounding box center [1092, 218] width 17 height 17
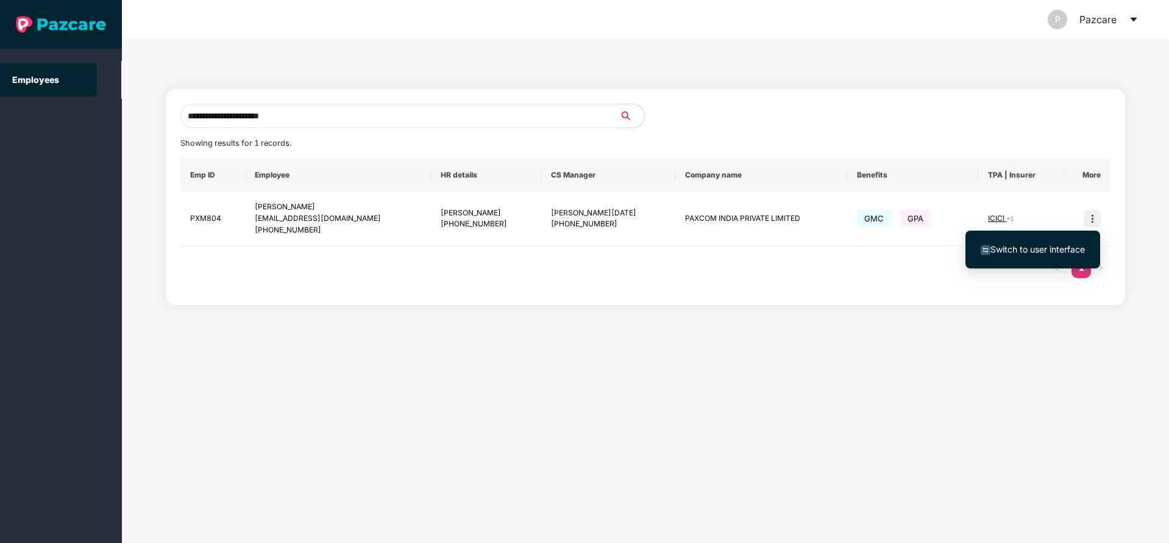
click at [991, 251] on span "Switch to user interface" at bounding box center [1038, 249] width 94 height 10
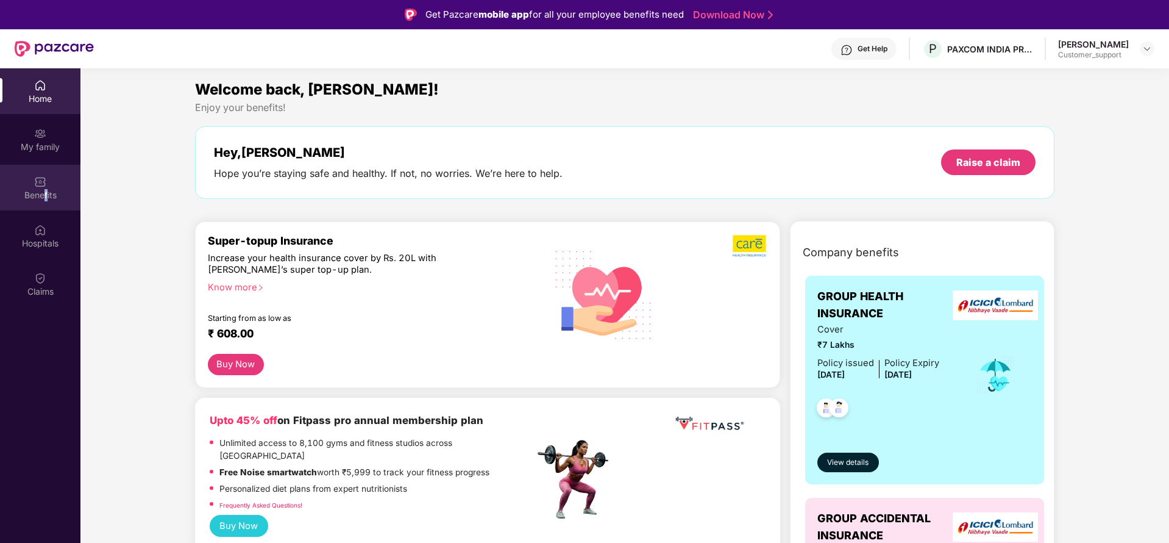
drag, startPoint x: 83, startPoint y: 199, endPoint x: 45, endPoint y: 196, distance: 37.9
click at [45, 196] on div "Benefits" at bounding box center [40, 195] width 80 height 12
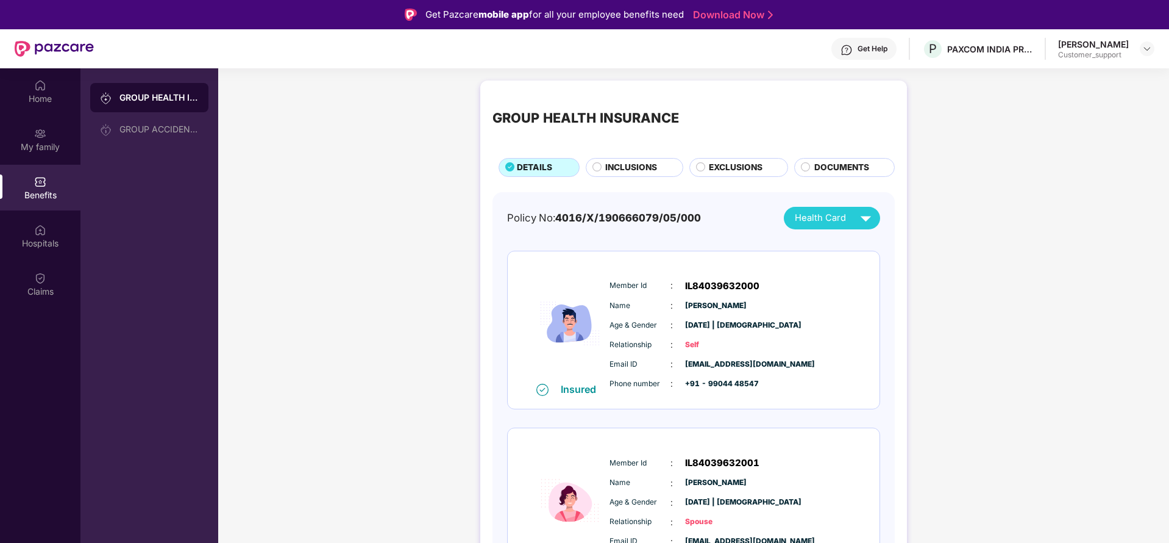
click at [616, 166] on span "INCLUSIONS" at bounding box center [631, 167] width 52 height 13
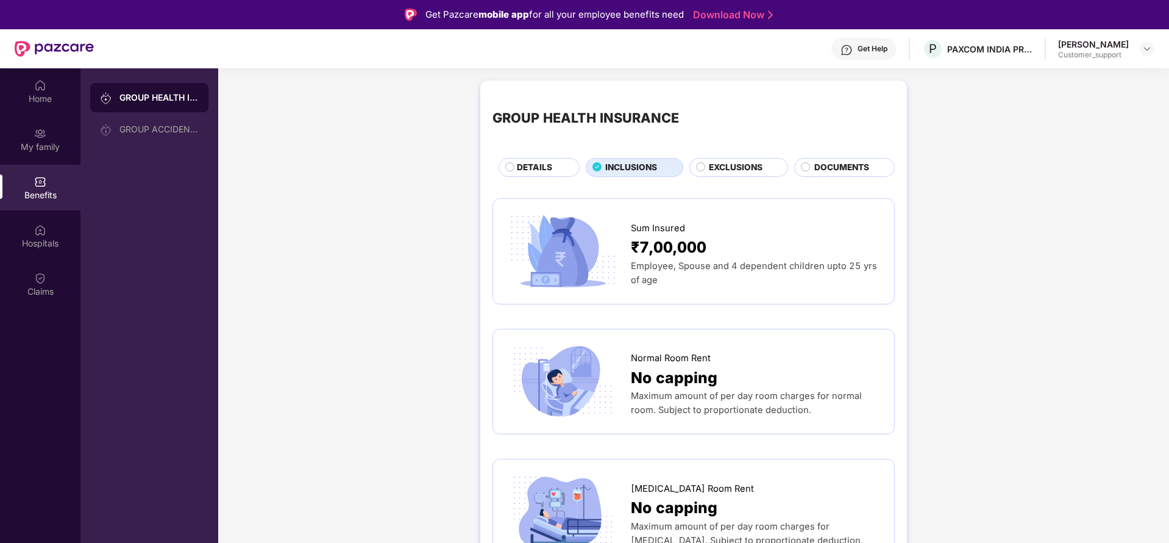
click at [518, 158] on div "DETAILS" at bounding box center [539, 167] width 81 height 19
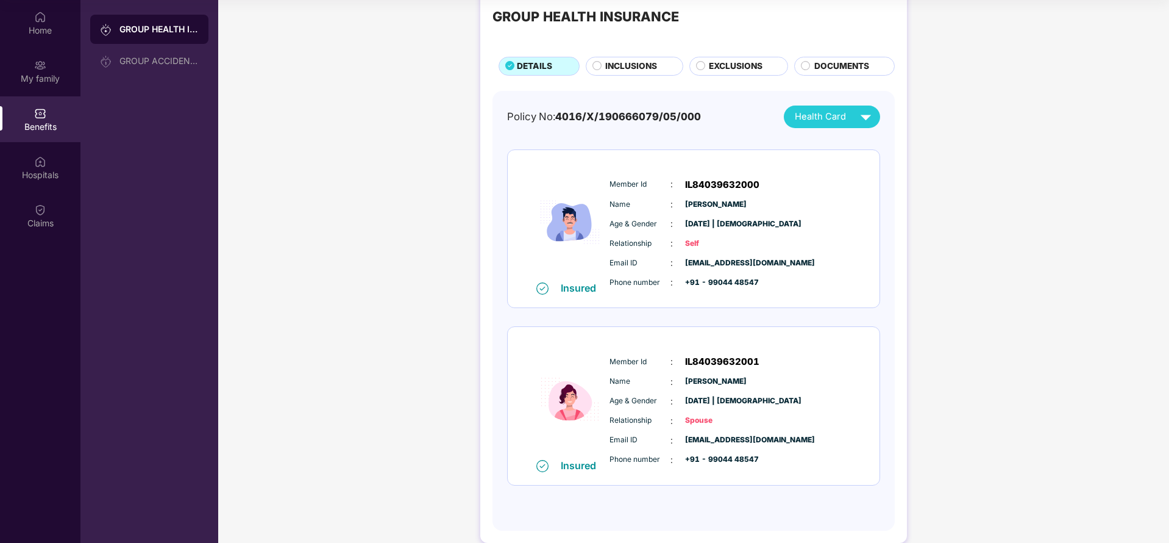
scroll to position [51, 0]
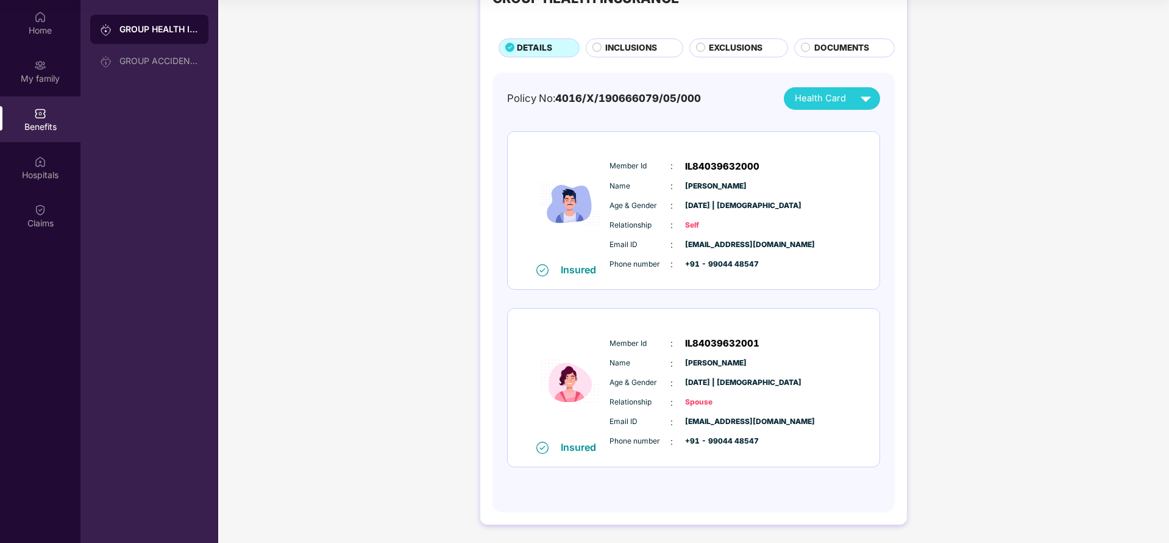
click at [620, 60] on div "GROUP HEALTH INSURANCE DETAILS INCLUSIONS EXCLUSIONS DOCUMENTS Policy No: 4016/…" at bounding box center [693, 242] width 427 height 563
click at [627, 49] on span "INCLUSIONS" at bounding box center [631, 47] width 52 height 13
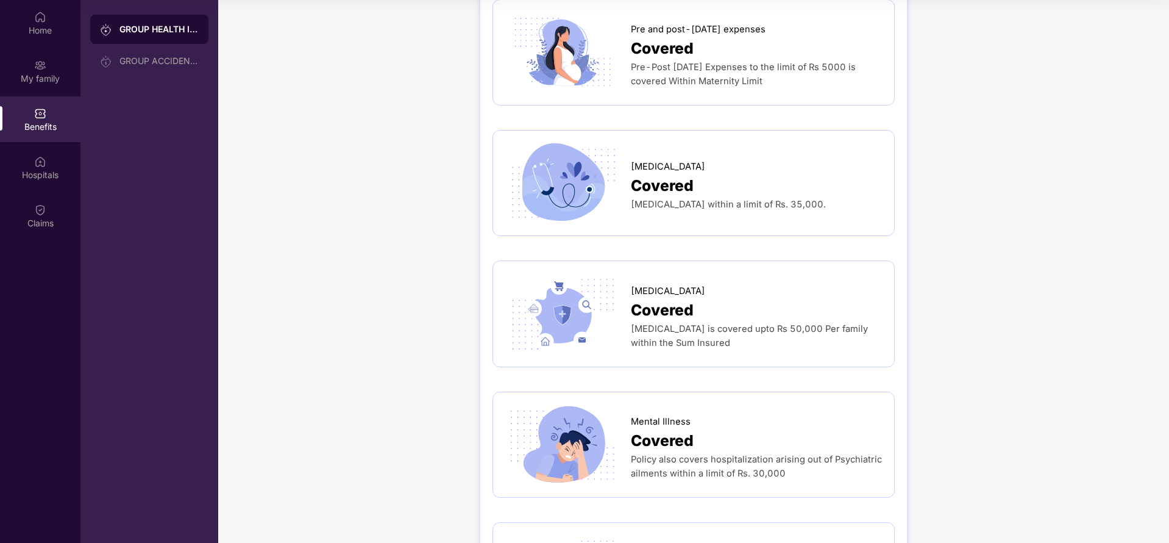
scroll to position [1606, 0]
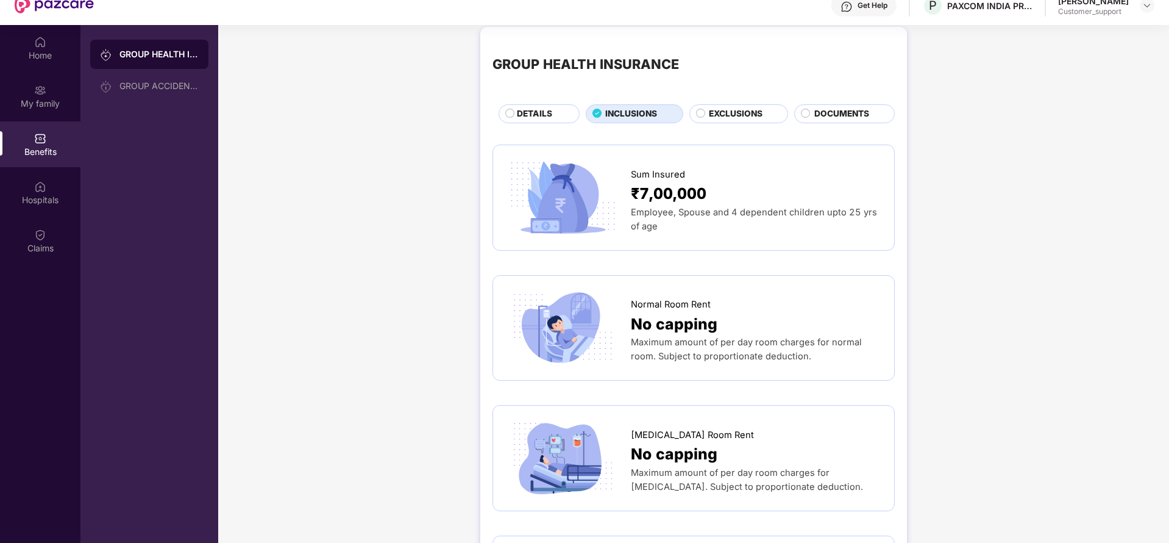
scroll to position [0, 0]
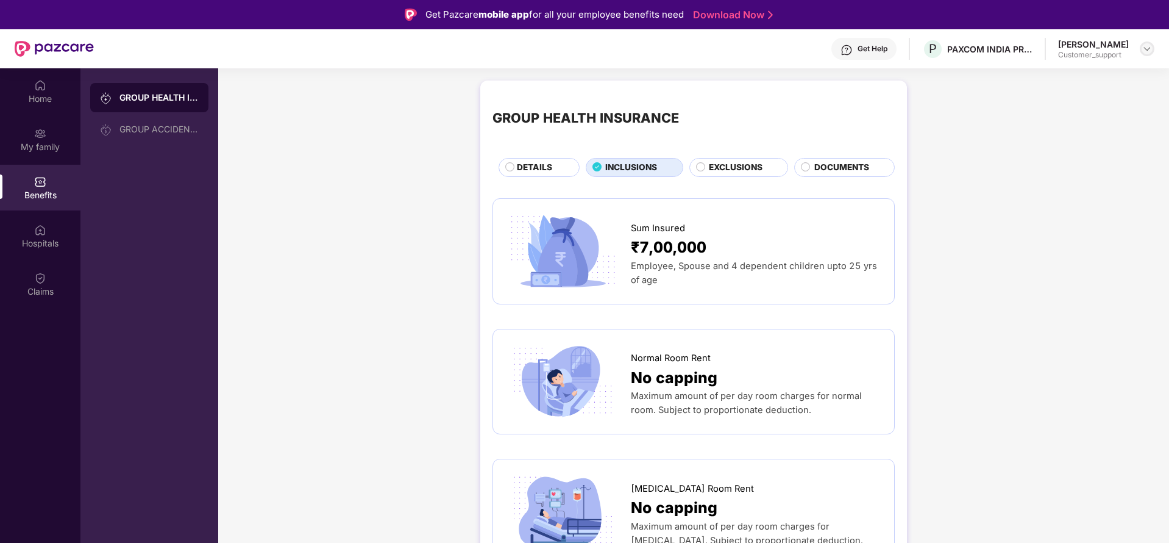
click at [1148, 48] on img at bounding box center [1147, 49] width 10 height 10
click at [1063, 82] on div "Switch to support view" at bounding box center [1090, 78] width 158 height 24
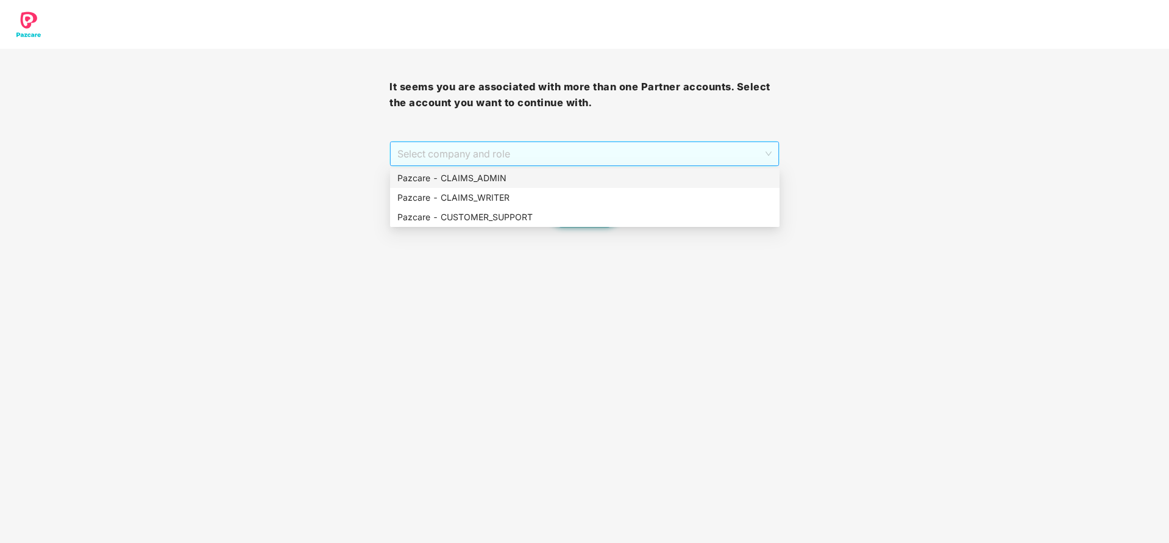
click at [547, 154] on span "Select company and role" at bounding box center [584, 153] width 374 height 23
click at [496, 185] on div "Pazcare - CLAIMS_ADMIN" at bounding box center [585, 178] width 390 height 20
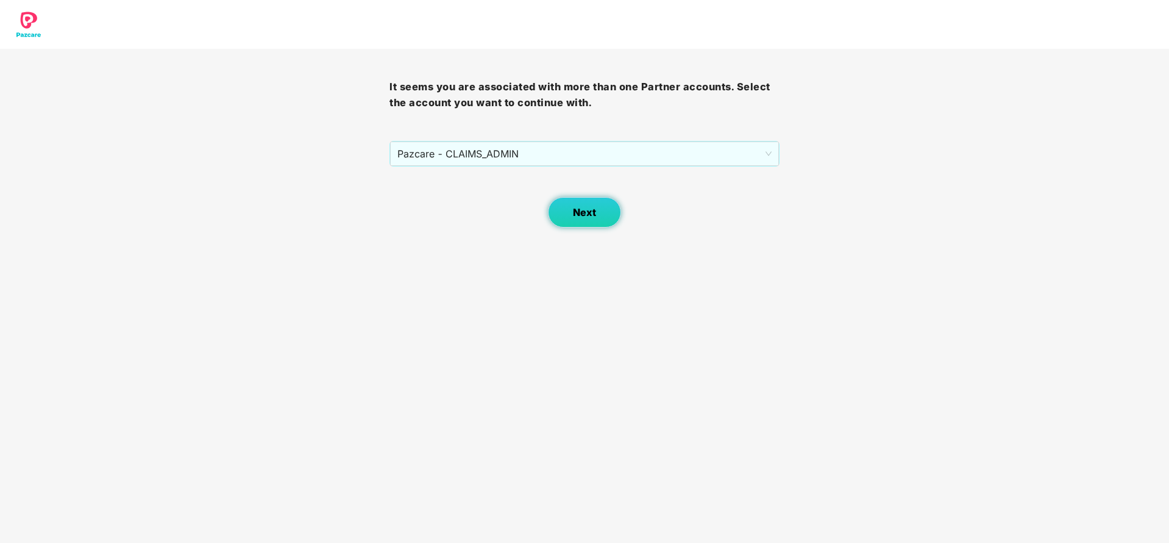
click at [590, 212] on span "Next" at bounding box center [584, 213] width 23 height 12
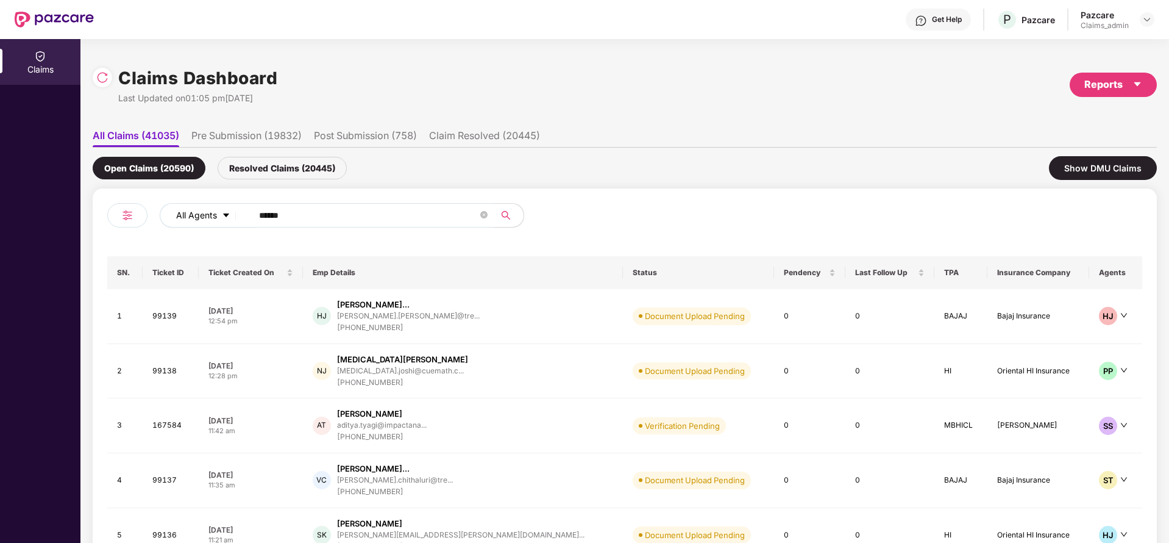
drag, startPoint x: 332, startPoint y: 216, endPoint x: 212, endPoint y: 226, distance: 119.9
click at [212, 226] on div "All Agents ******" at bounding box center [470, 215] width 621 height 24
paste input "text"
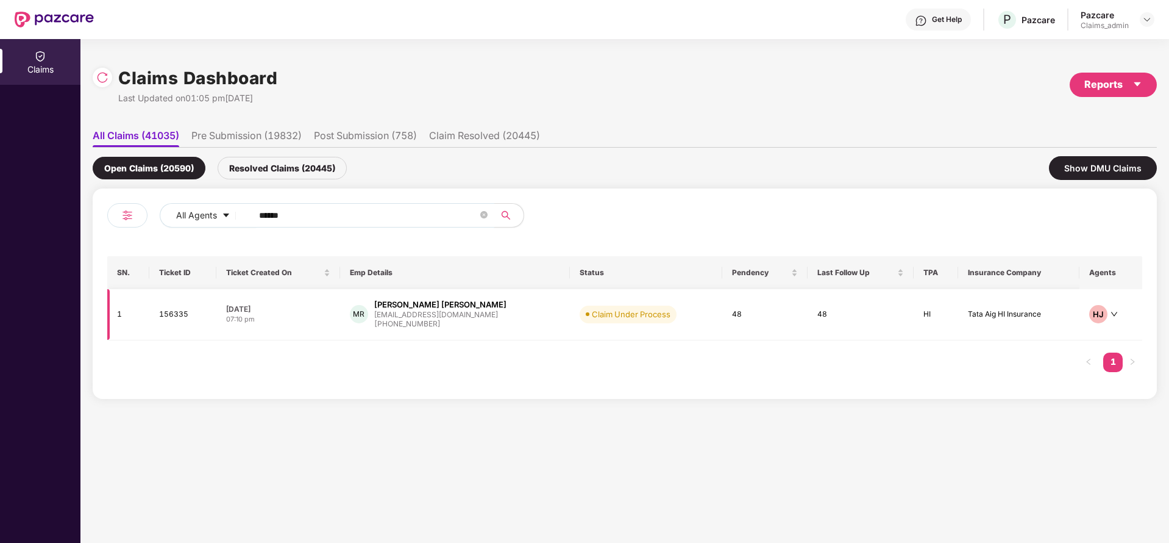
type input "******"
click at [419, 299] on div "Mohammed Ajmal Rauf" at bounding box center [440, 305] width 132 height 12
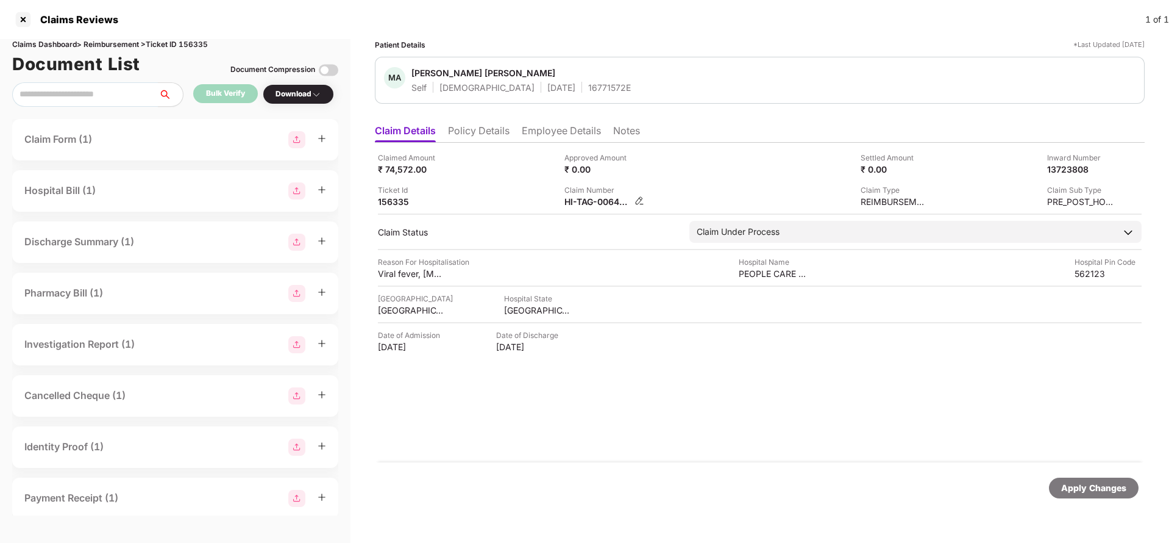
click at [641, 200] on img at bounding box center [640, 201] width 10 height 10
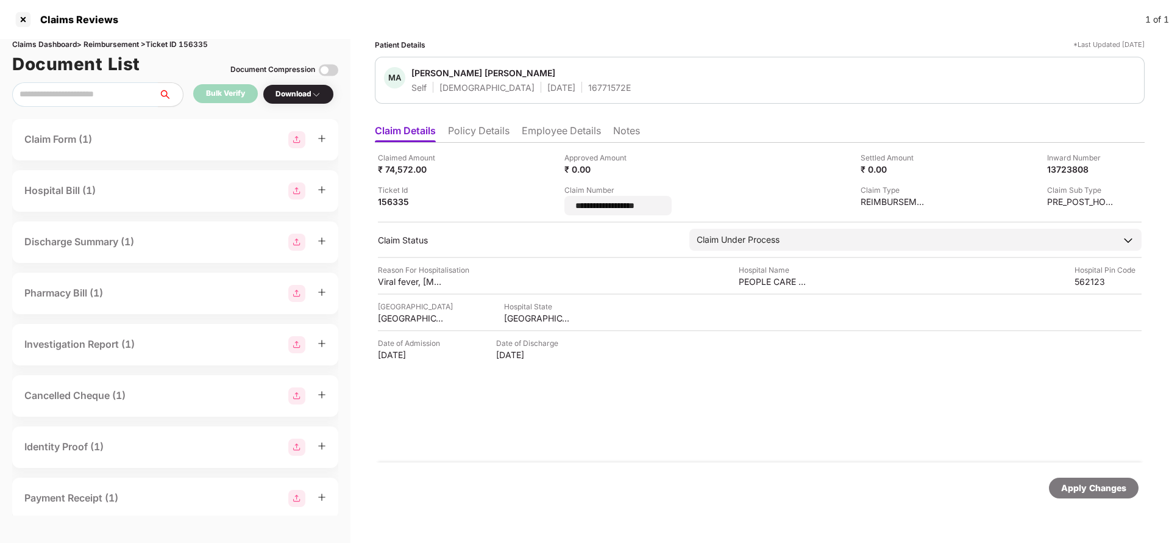
drag, startPoint x: 657, startPoint y: 203, endPoint x: 557, endPoint y: 201, distance: 100.6
click at [557, 201] on div "**********" at bounding box center [760, 183] width 764 height 63
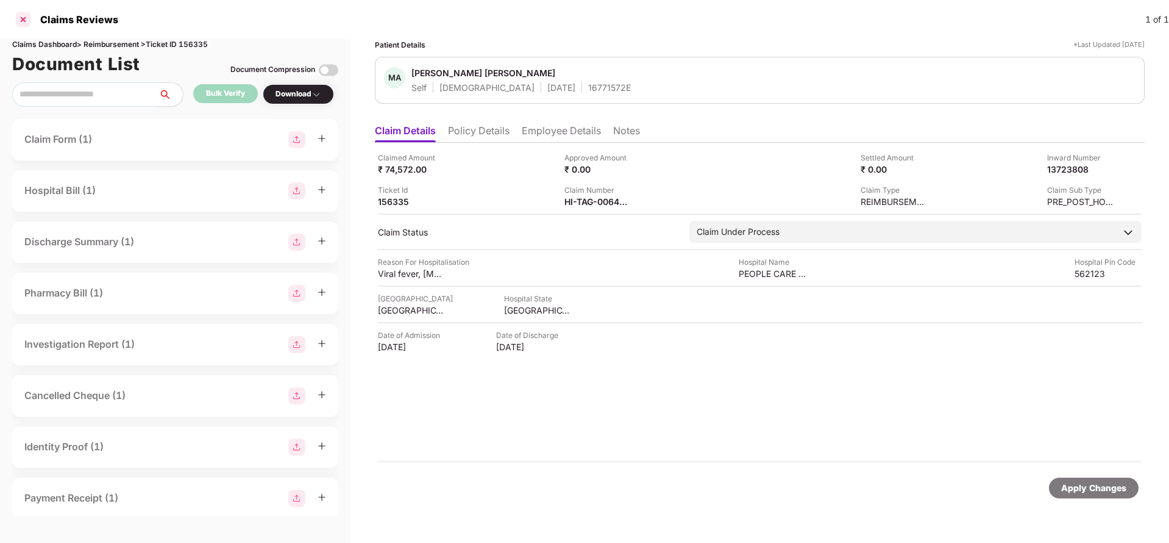
click at [27, 21] on div at bounding box center [23, 20] width 20 height 20
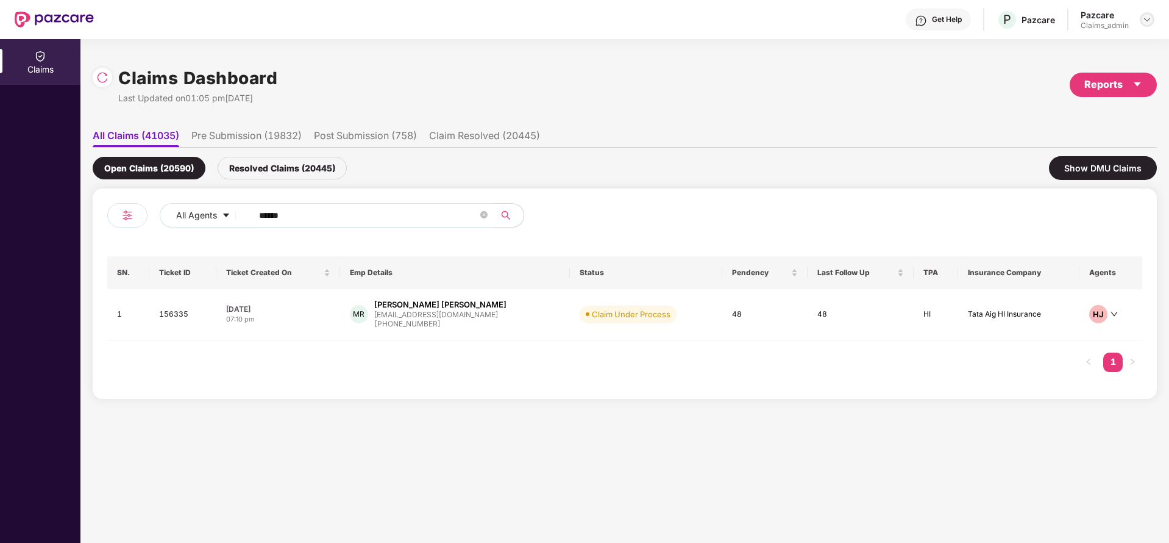
click at [1145, 23] on img at bounding box center [1147, 20] width 10 height 10
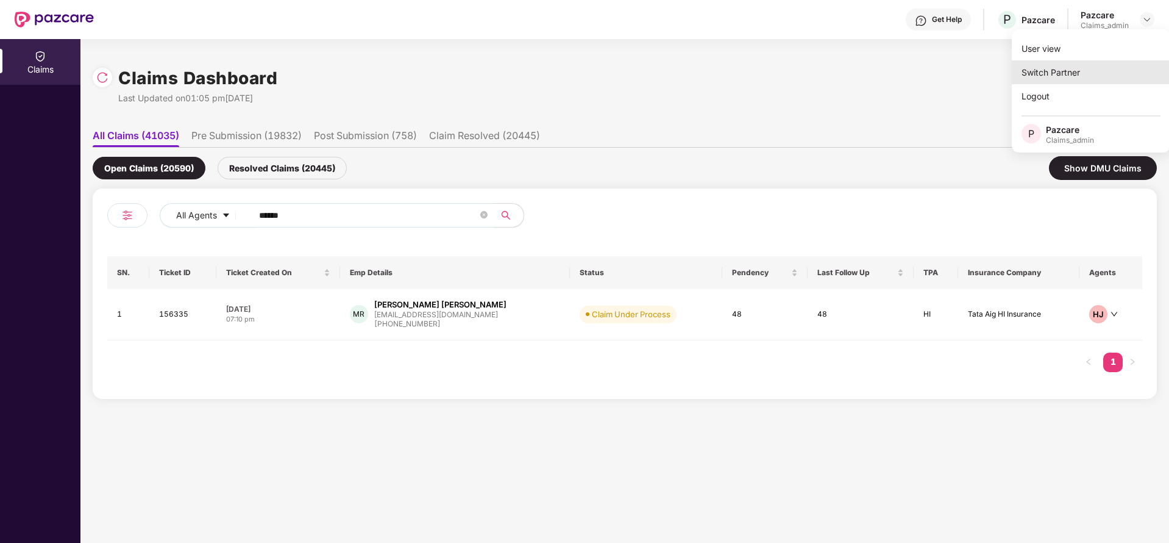
click at [1059, 71] on div "Switch Partner" at bounding box center [1091, 72] width 158 height 24
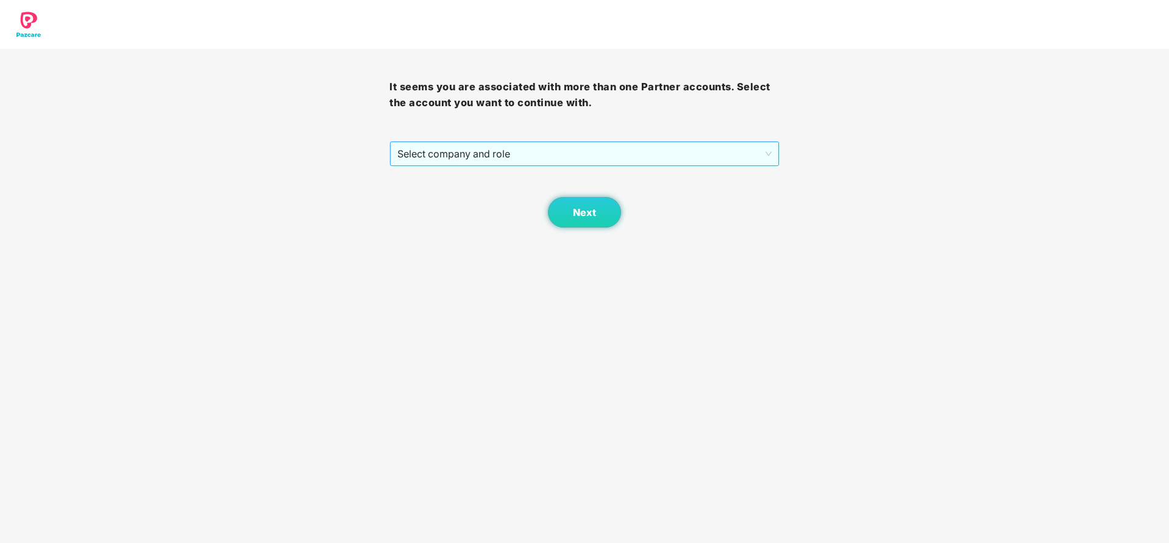
click at [583, 163] on span "Select company and role" at bounding box center [584, 153] width 374 height 23
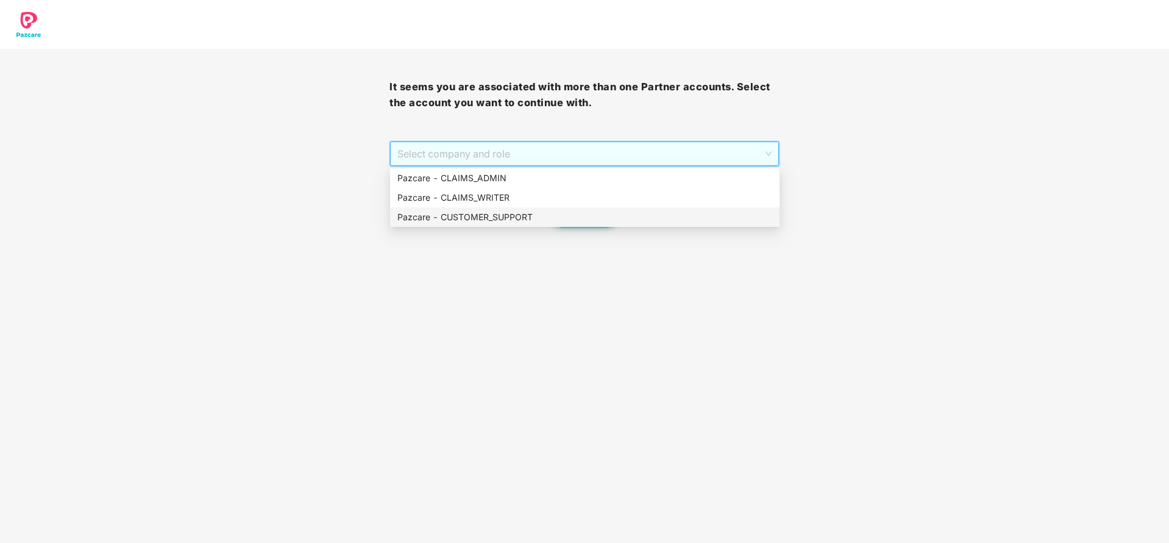
click at [504, 215] on div "Pazcare - CUSTOMER_SUPPORT" at bounding box center [584, 216] width 375 height 13
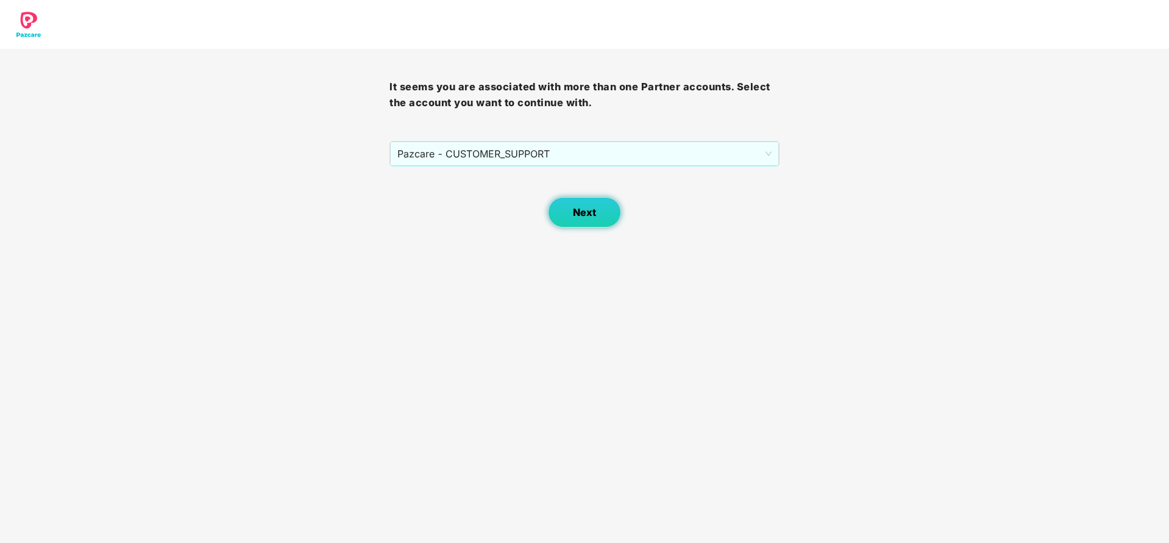
drag, startPoint x: 593, startPoint y: 195, endPoint x: 591, endPoint y: 207, distance: 11.7
click at [591, 207] on div "Next" at bounding box center [585, 196] width 390 height 61
click at [591, 207] on span "Next" at bounding box center [584, 213] width 23 height 12
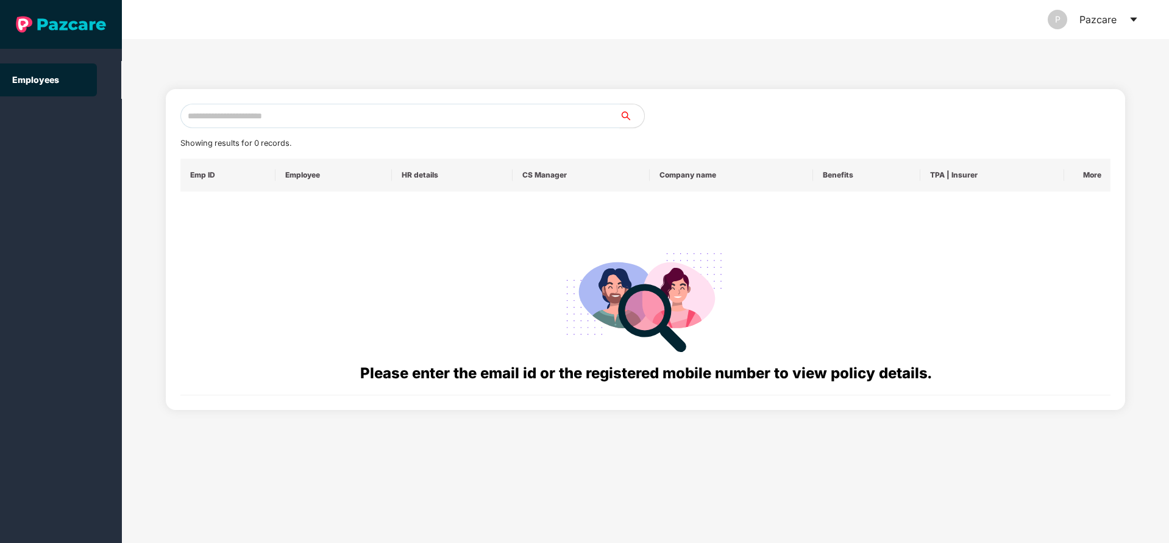
paste input "**********"
click at [431, 119] on input "text" at bounding box center [400, 116] width 440 height 24
click at [191, 114] on input "**********" at bounding box center [400, 116] width 440 height 24
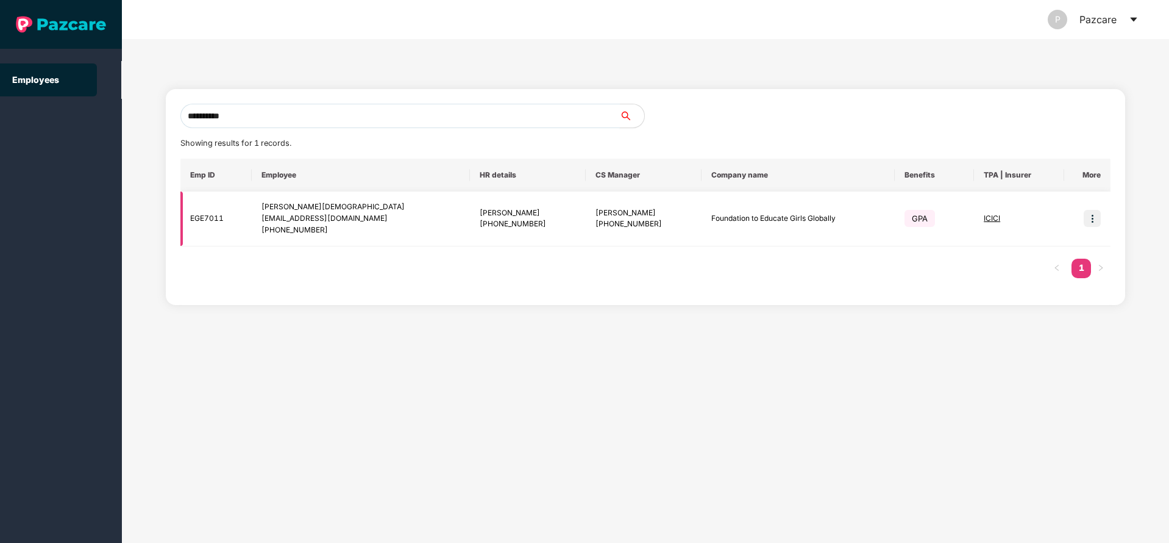
type input "**********"
click at [1093, 215] on img at bounding box center [1092, 218] width 17 height 17
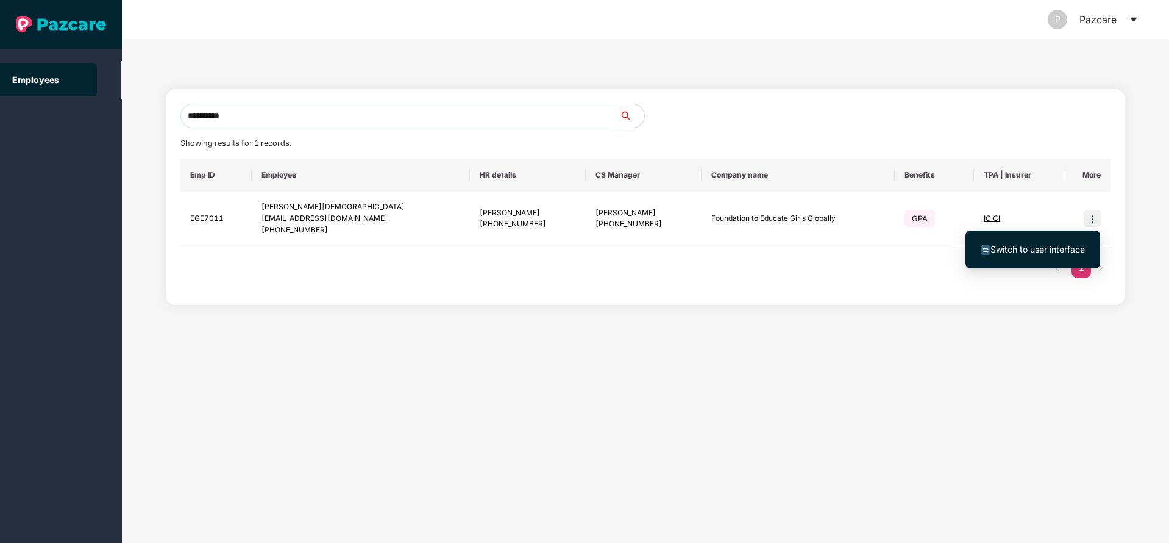
click at [1020, 254] on span "Switch to user interface" at bounding box center [1033, 249] width 104 height 13
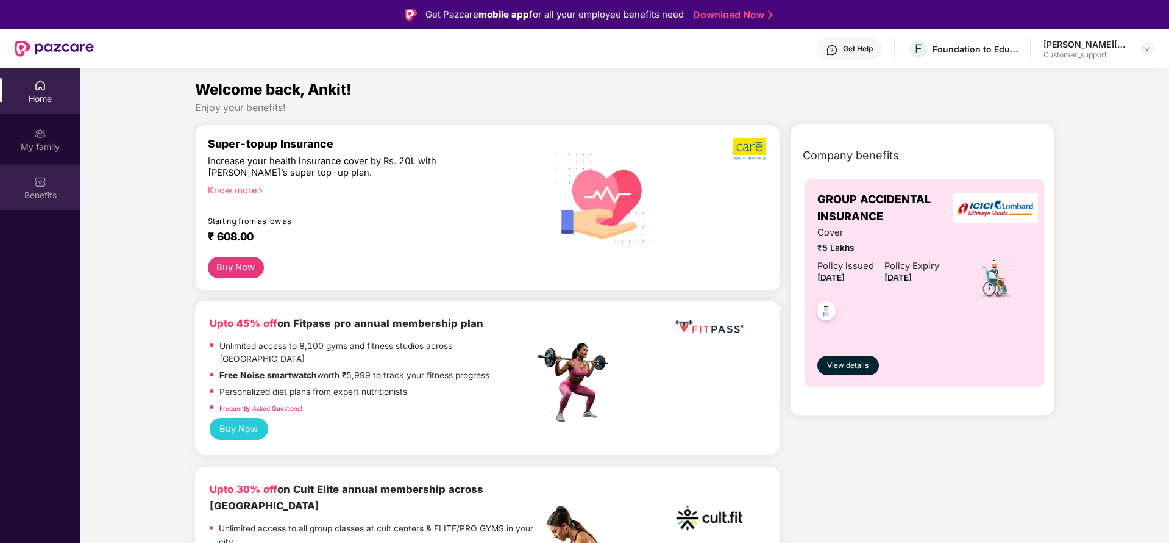
click at [29, 192] on div "Benefits" at bounding box center [40, 195] width 80 height 12
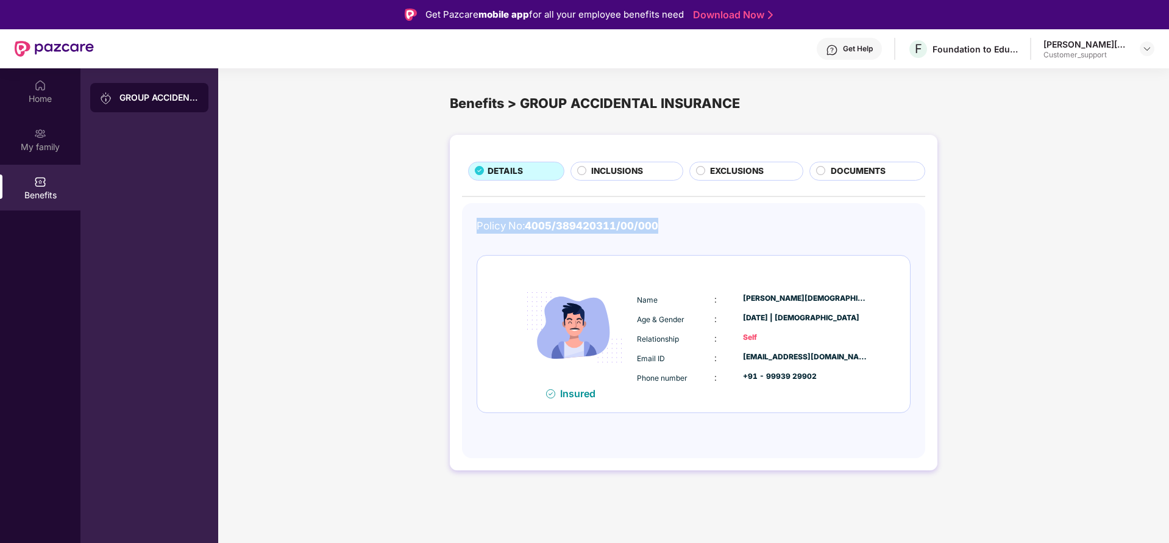
drag, startPoint x: 475, startPoint y: 221, endPoint x: 685, endPoint y: 225, distance: 209.1
click at [685, 225] on div "Policy No: 4005/389420311/00/000 Insured Name : Ankit Jain Age & Gender : 02 De…" at bounding box center [693, 330] width 463 height 255
copy div "Policy No: 4005/389420311/00/000"
click at [1148, 46] on img at bounding box center [1147, 49] width 10 height 10
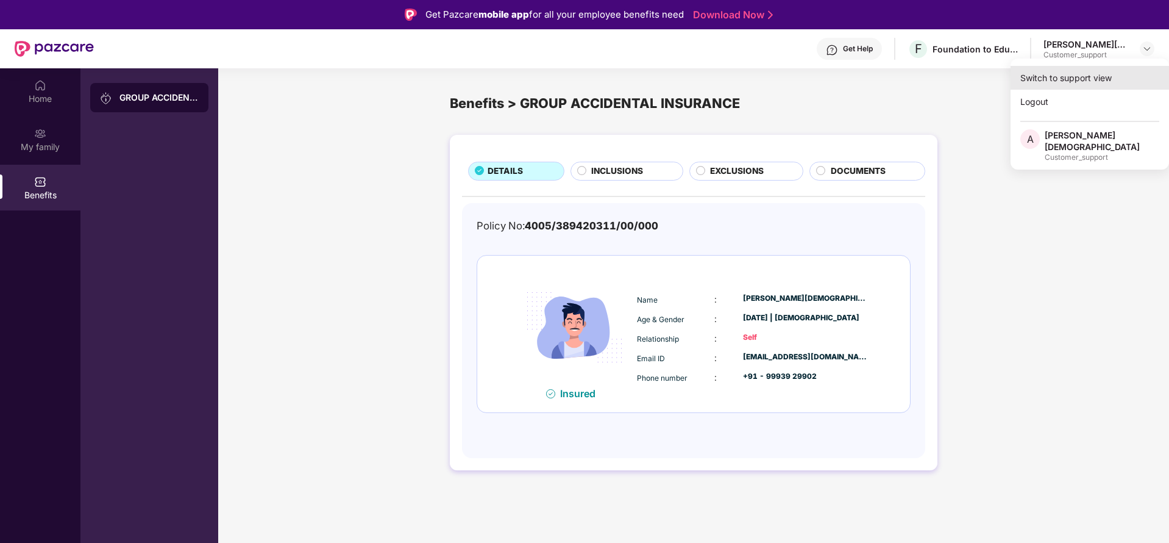
click at [1076, 84] on div "Switch to support view" at bounding box center [1090, 78] width 158 height 24
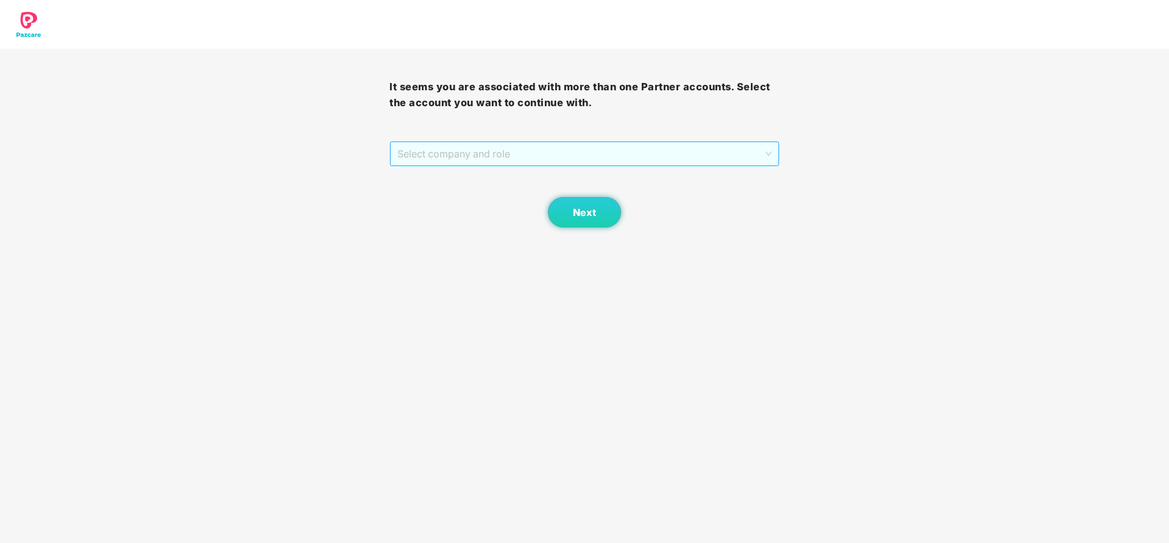
click at [618, 155] on span "Select company and role" at bounding box center [584, 153] width 374 height 23
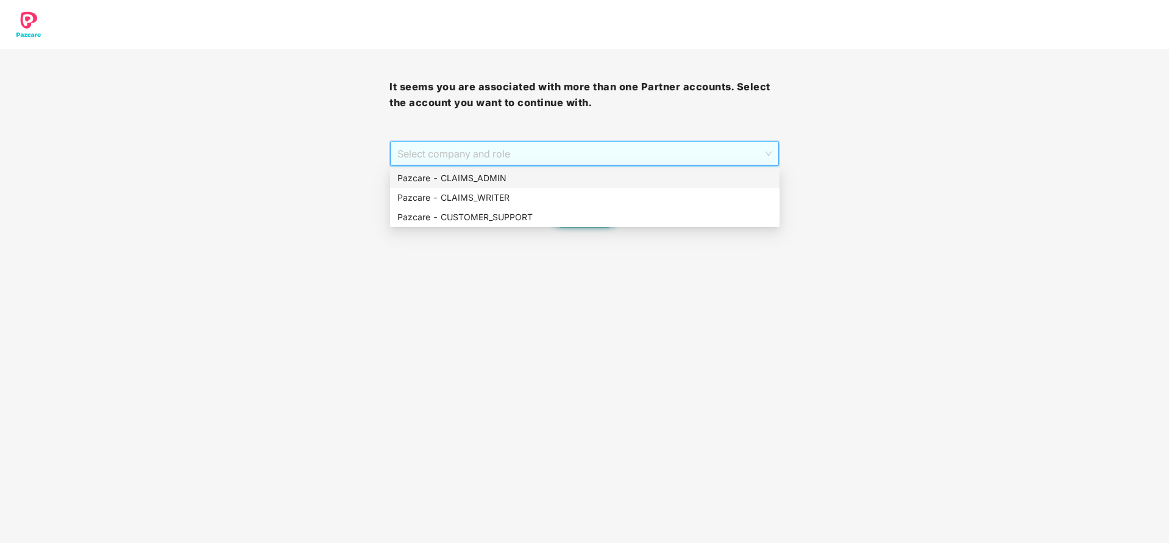
click at [526, 175] on div "Pazcare - CLAIMS_ADMIN" at bounding box center [584, 177] width 375 height 13
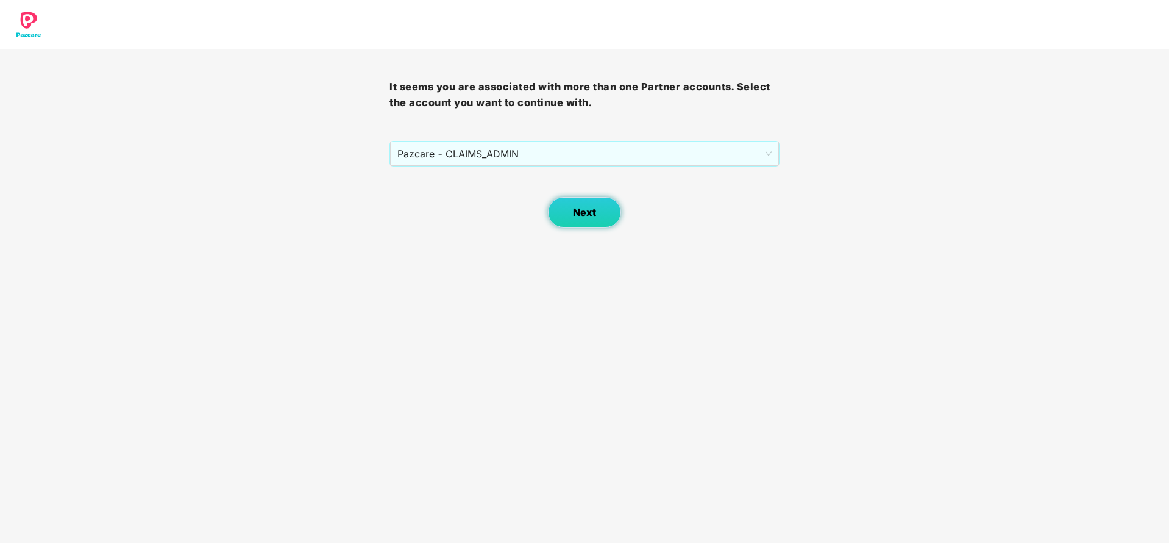
click at [571, 213] on button "Next" at bounding box center [584, 212] width 73 height 30
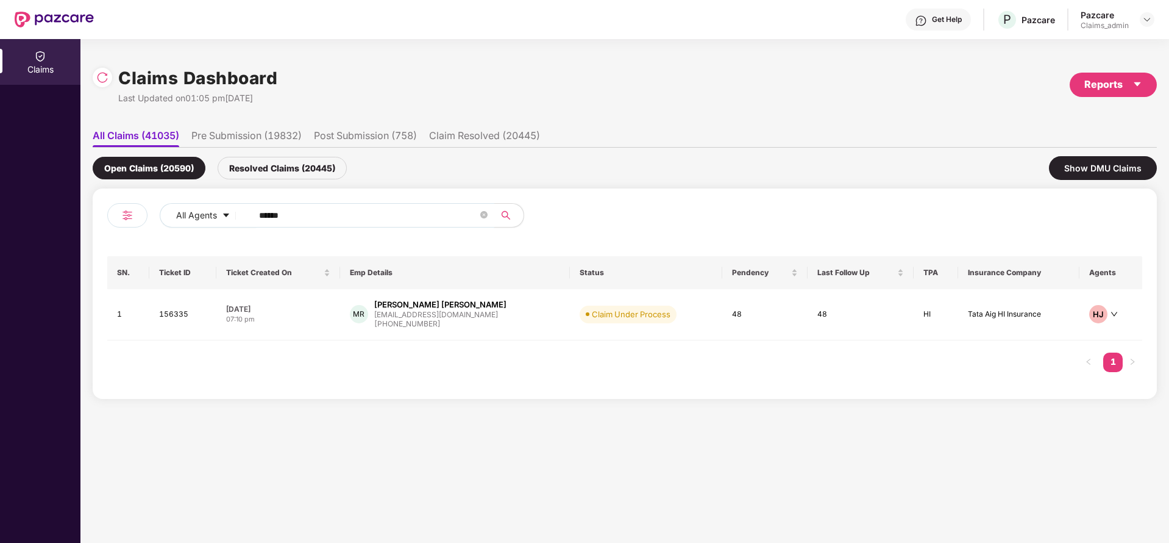
click at [326, 216] on input "******" at bounding box center [368, 215] width 219 height 18
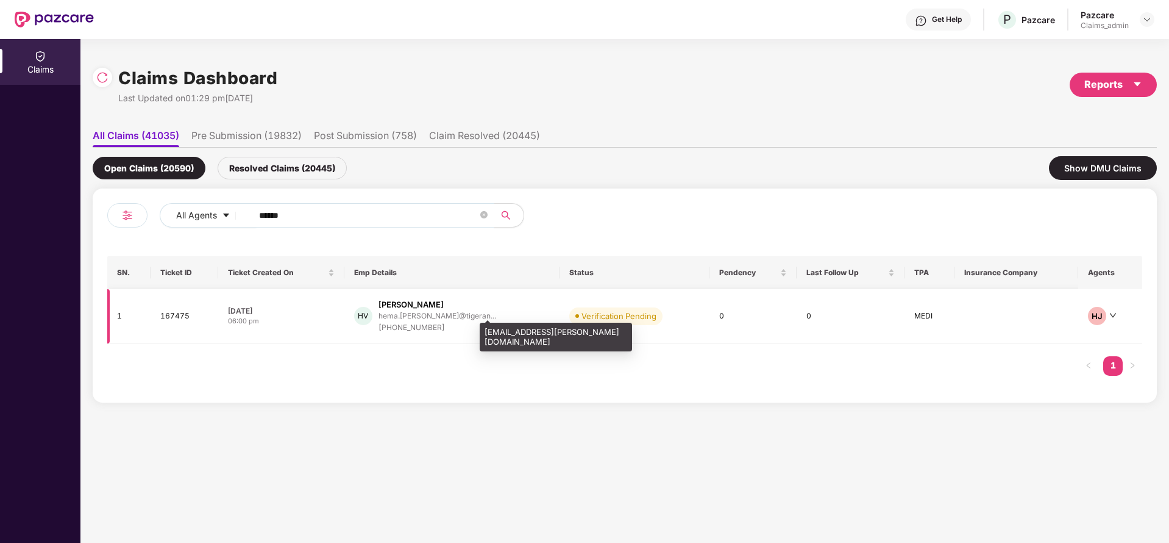
type input "******"
click at [400, 317] on div "hema.[PERSON_NAME]@tigeran..." at bounding box center [438, 315] width 118 height 8
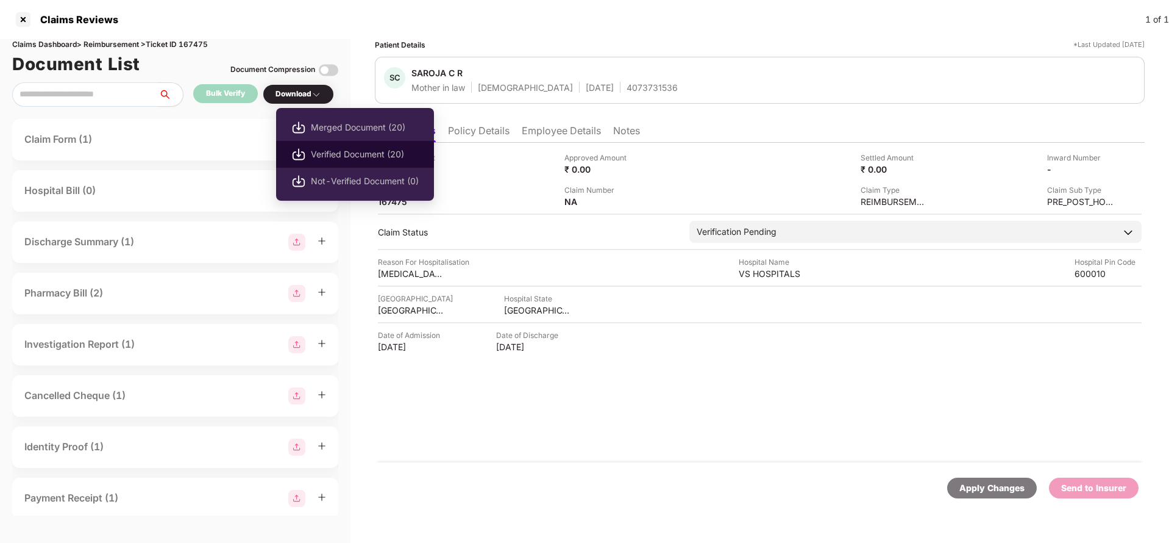
click at [344, 158] on span "Verified Document (20)" at bounding box center [365, 154] width 108 height 13
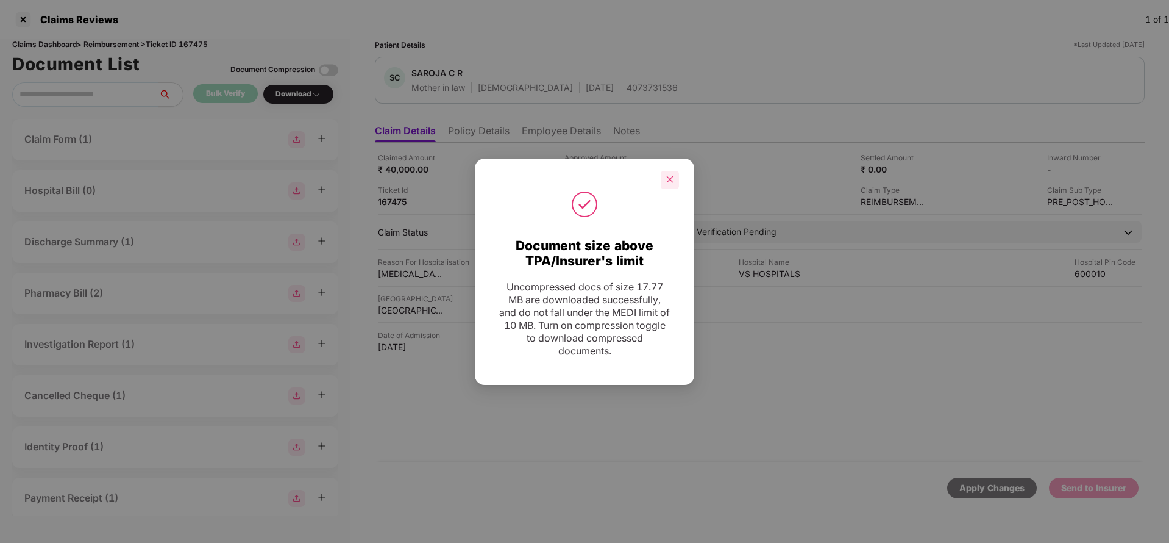
click at [663, 174] on div at bounding box center [670, 180] width 18 height 18
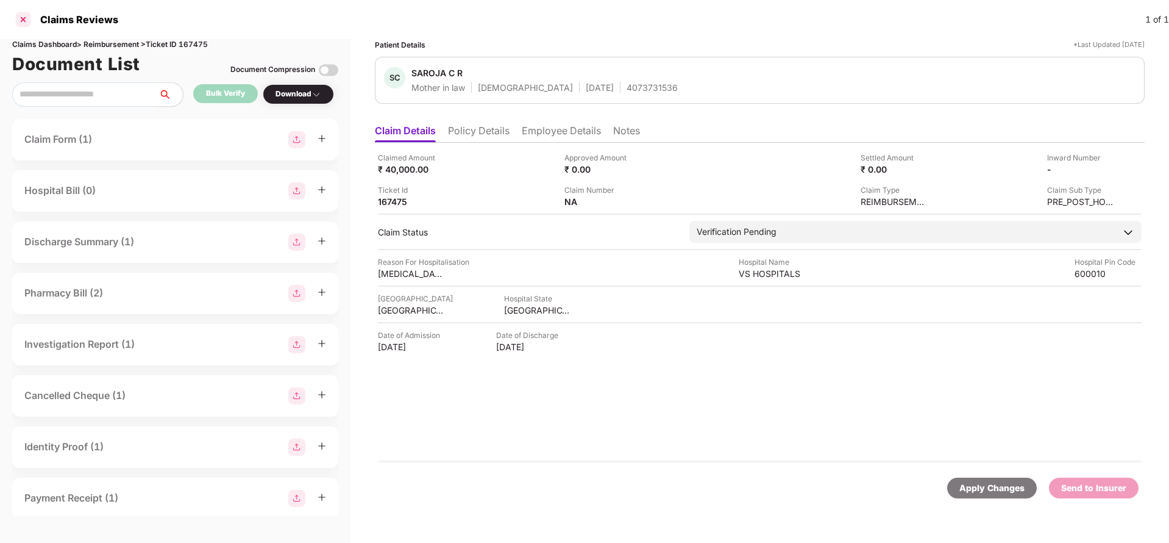
click at [20, 20] on div at bounding box center [23, 20] width 20 height 20
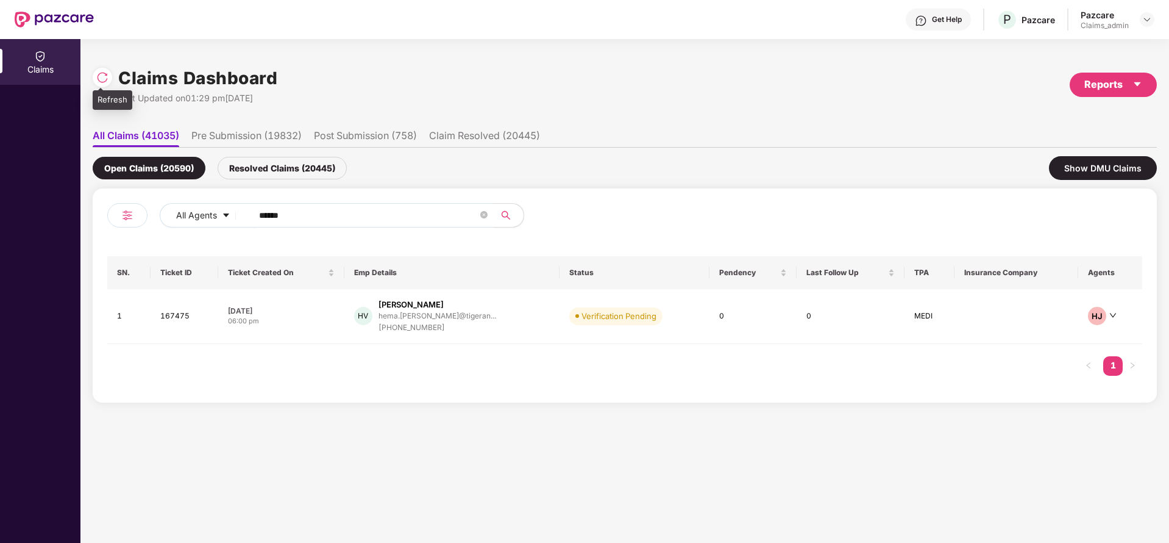
click at [99, 81] on img at bounding box center [102, 77] width 12 height 12
click at [1148, 20] on img at bounding box center [1147, 20] width 10 height 10
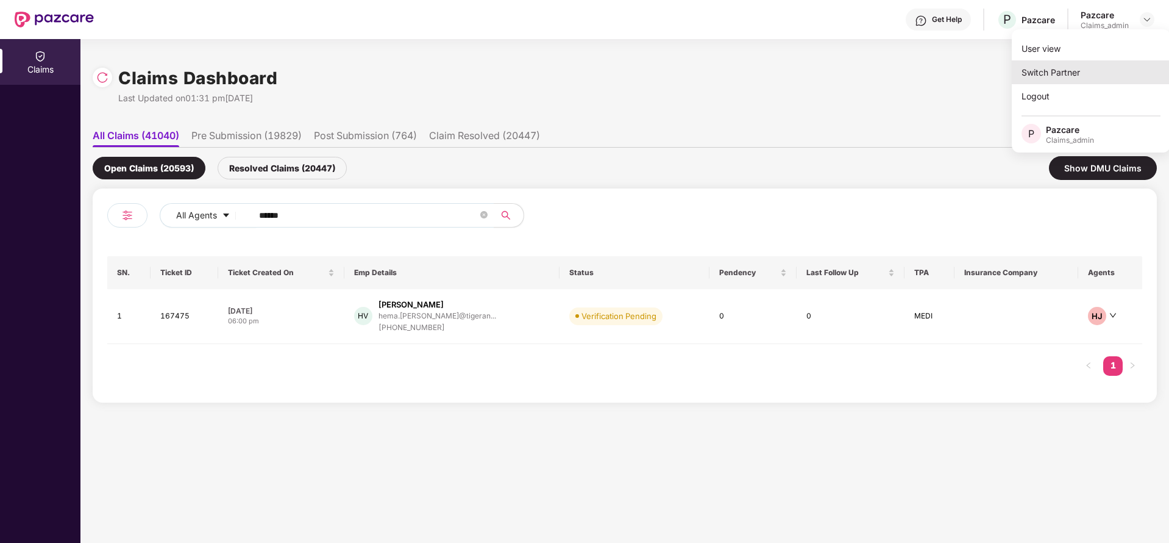
click at [1100, 68] on div "Switch Partner" at bounding box center [1091, 72] width 158 height 24
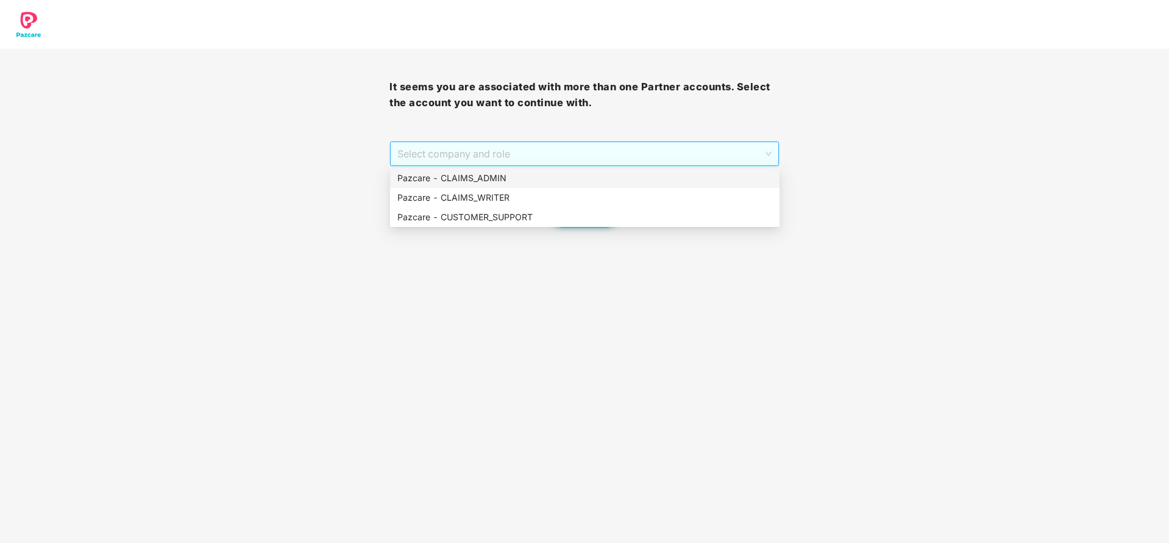
click at [664, 156] on span "Select company and role" at bounding box center [584, 153] width 374 height 23
click at [557, 216] on div "Pazcare - CUSTOMER_SUPPORT" at bounding box center [584, 216] width 375 height 13
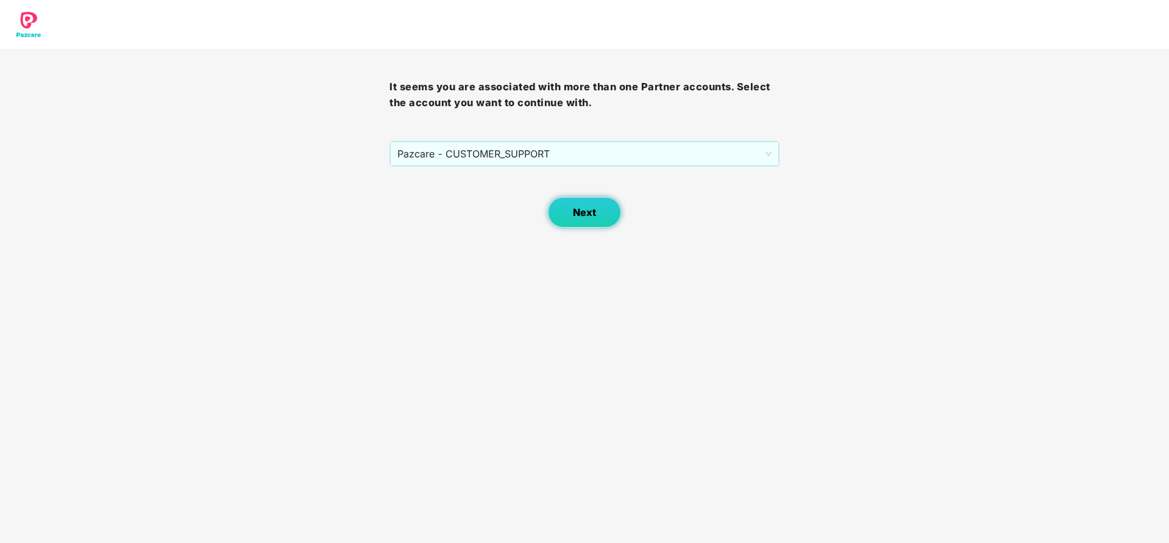
drag, startPoint x: 596, startPoint y: 195, endPoint x: 596, endPoint y: 204, distance: 9.2
click at [596, 204] on div "Next" at bounding box center [585, 196] width 390 height 61
click at [596, 204] on button "Next" at bounding box center [584, 212] width 73 height 30
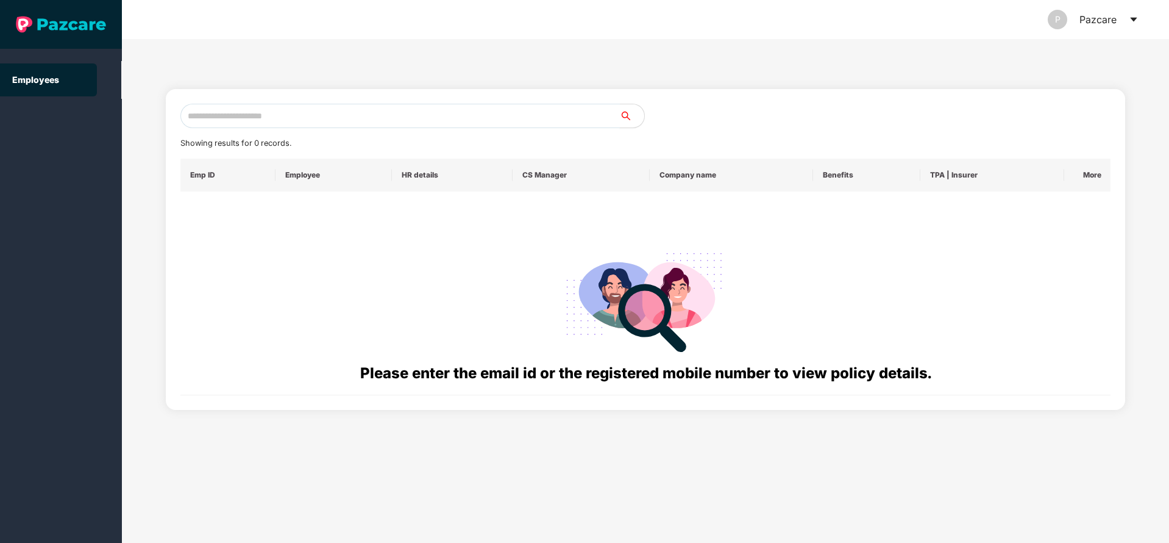
click at [418, 126] on input "text" at bounding box center [400, 116] width 440 height 24
paste input "**********"
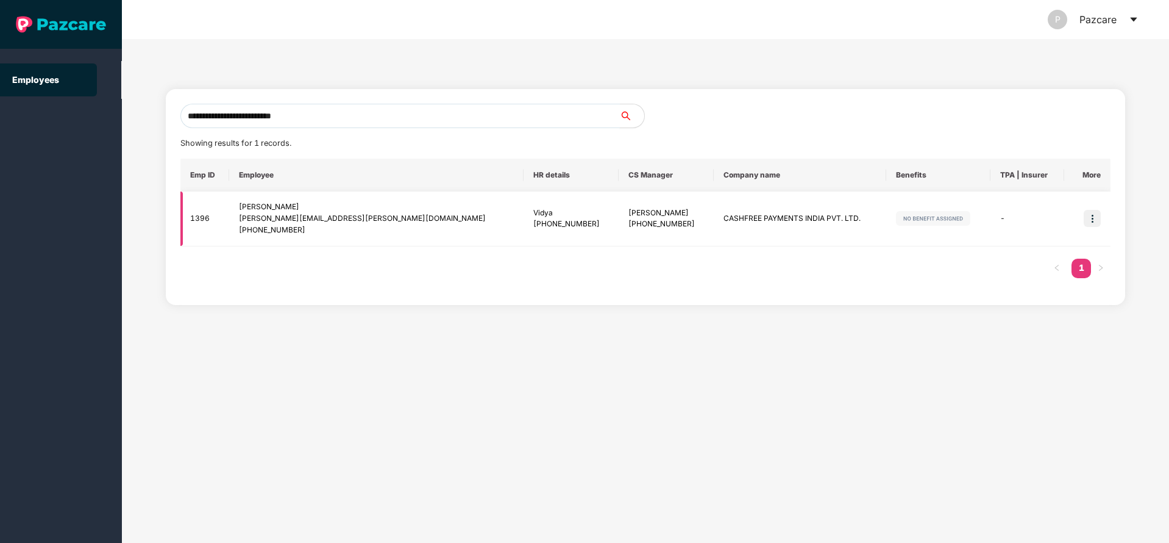
type input "**********"
click at [1090, 218] on img at bounding box center [1092, 218] width 17 height 17
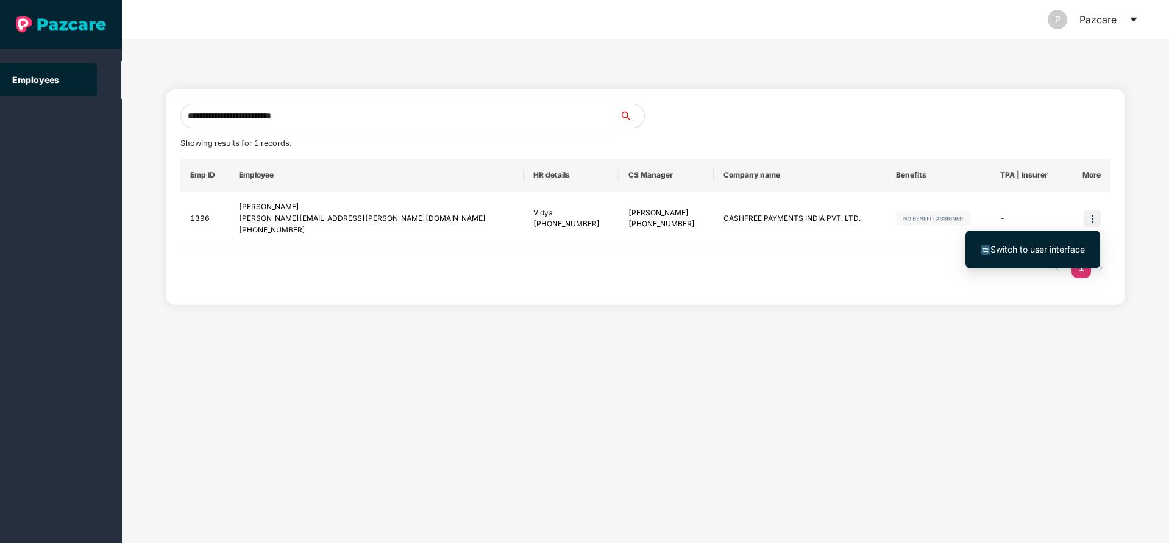
click at [1016, 261] on li "Switch to user interface" at bounding box center [1033, 250] width 135 height 26
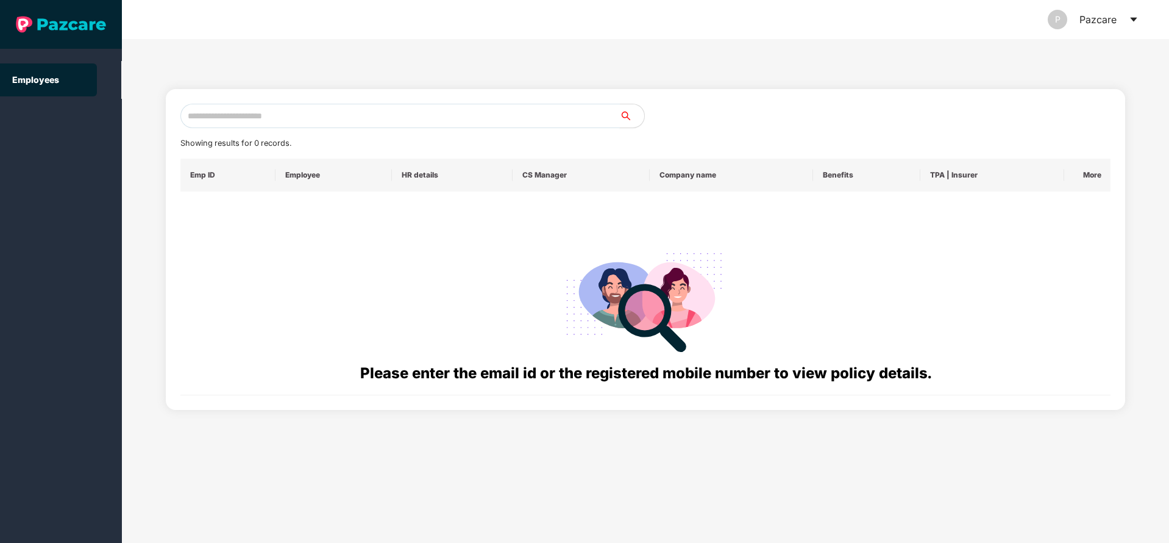
click at [340, 120] on input "text" at bounding box center [400, 116] width 440 height 24
paste input "**********"
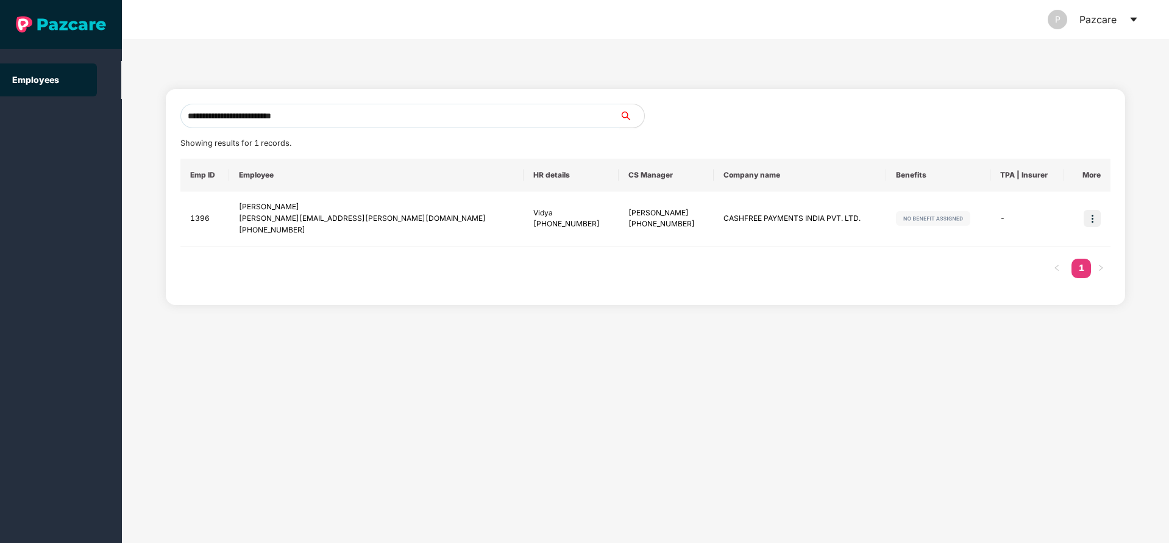
type input "**********"
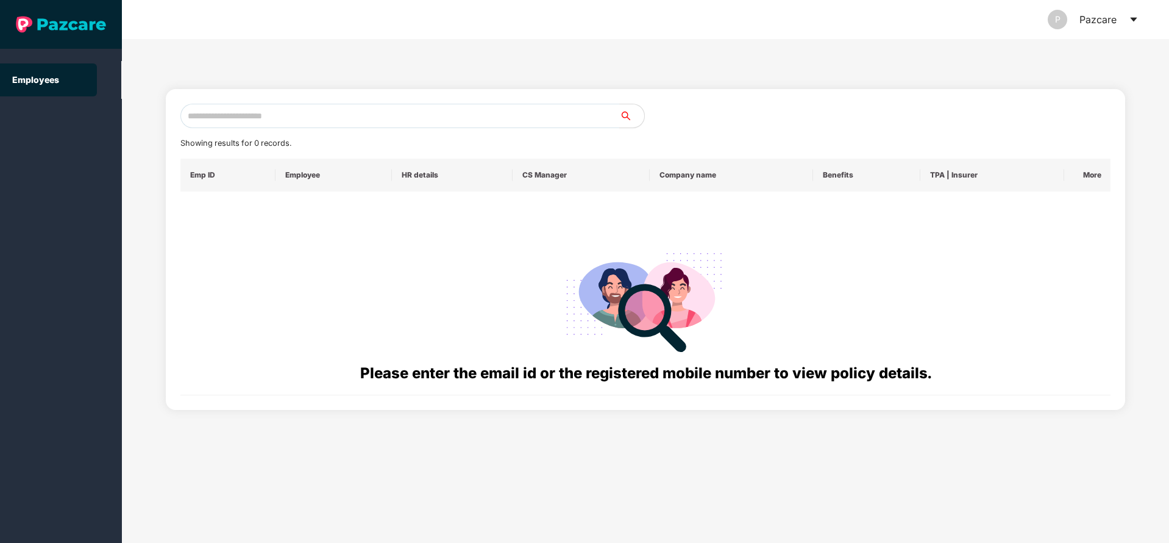
click at [1130, 15] on icon "caret-down" at bounding box center [1134, 20] width 10 height 10
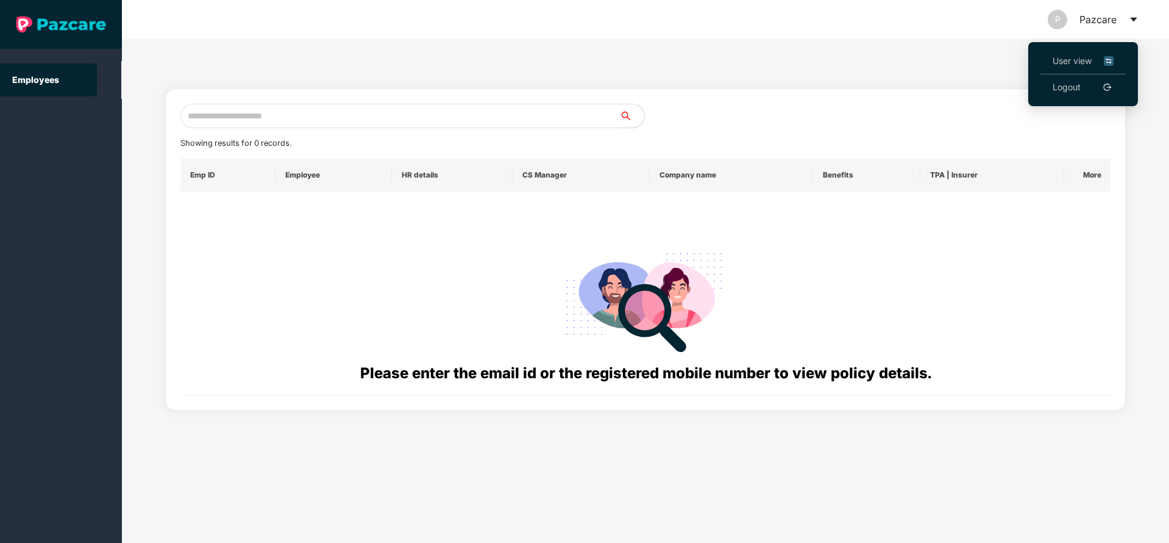
click at [1066, 65] on span "User view" at bounding box center [1083, 60] width 61 height 13
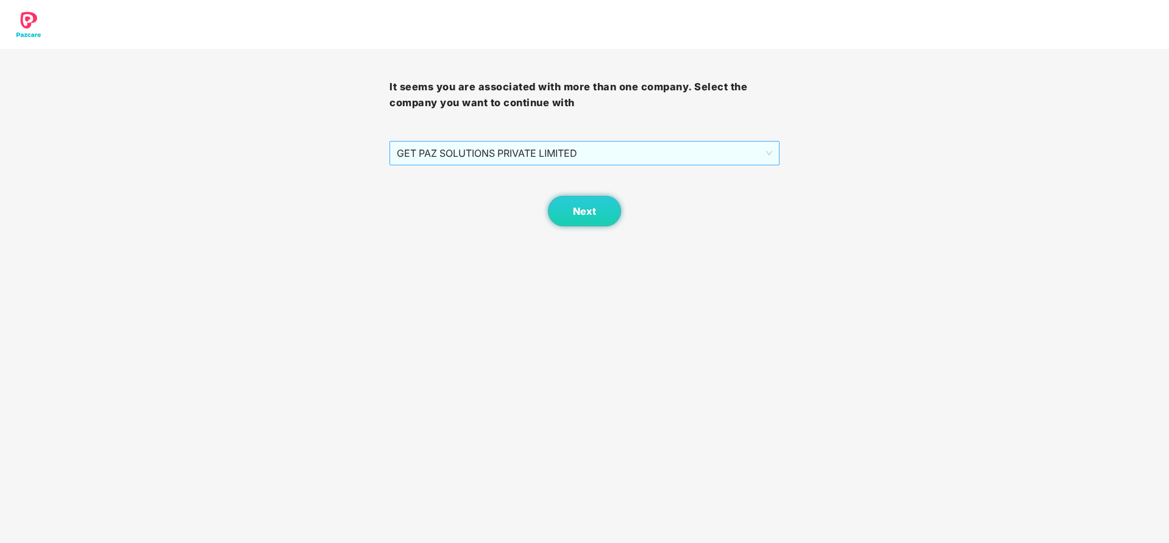
click at [550, 143] on span "GET PAZ SOLUTIONS PRIVATE LIMITED" at bounding box center [584, 152] width 375 height 23
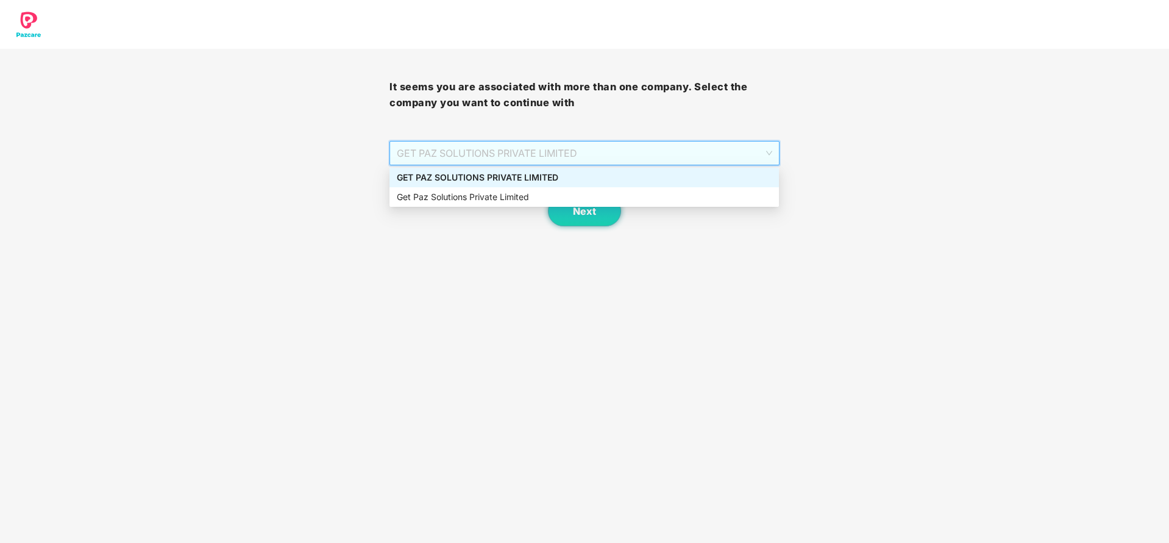
click at [535, 180] on div "GET PAZ SOLUTIONS PRIVATE LIMITED" at bounding box center [584, 177] width 375 height 13
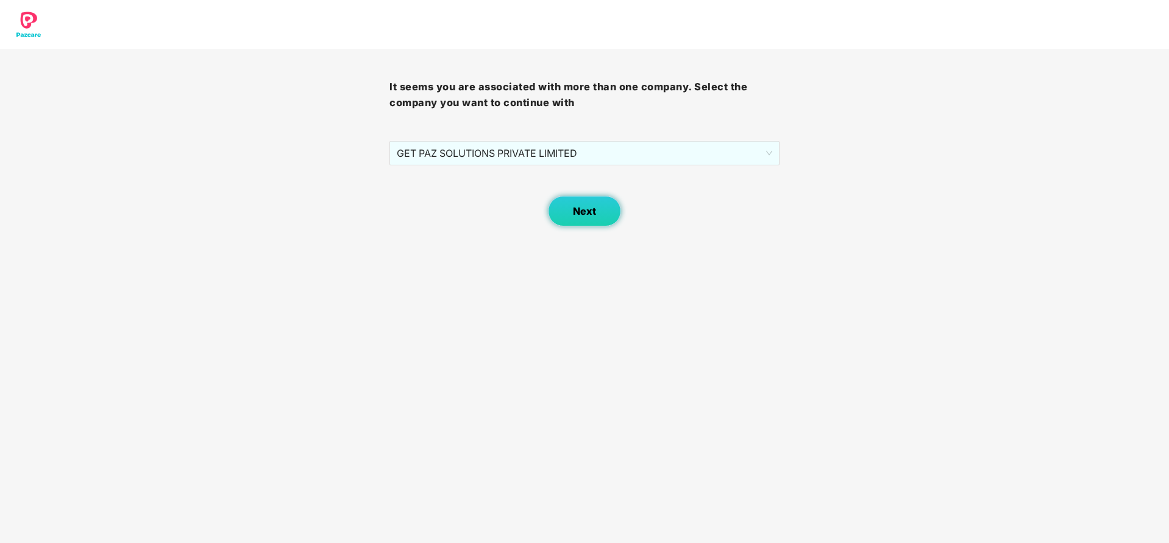
click at [601, 213] on button "Next" at bounding box center [584, 211] width 73 height 30
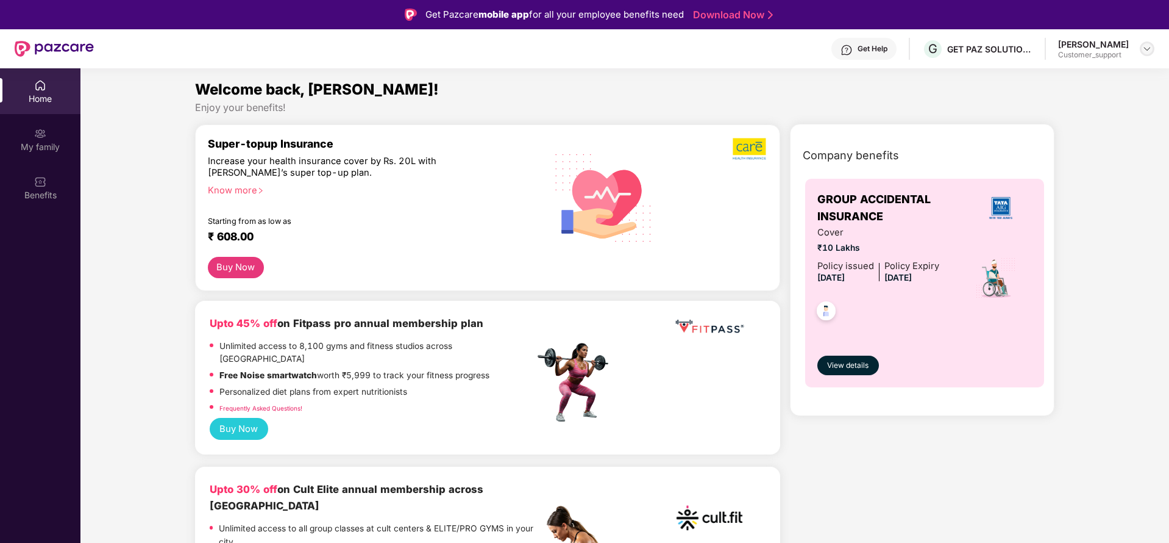
click at [1152, 52] on div at bounding box center [1147, 48] width 15 height 15
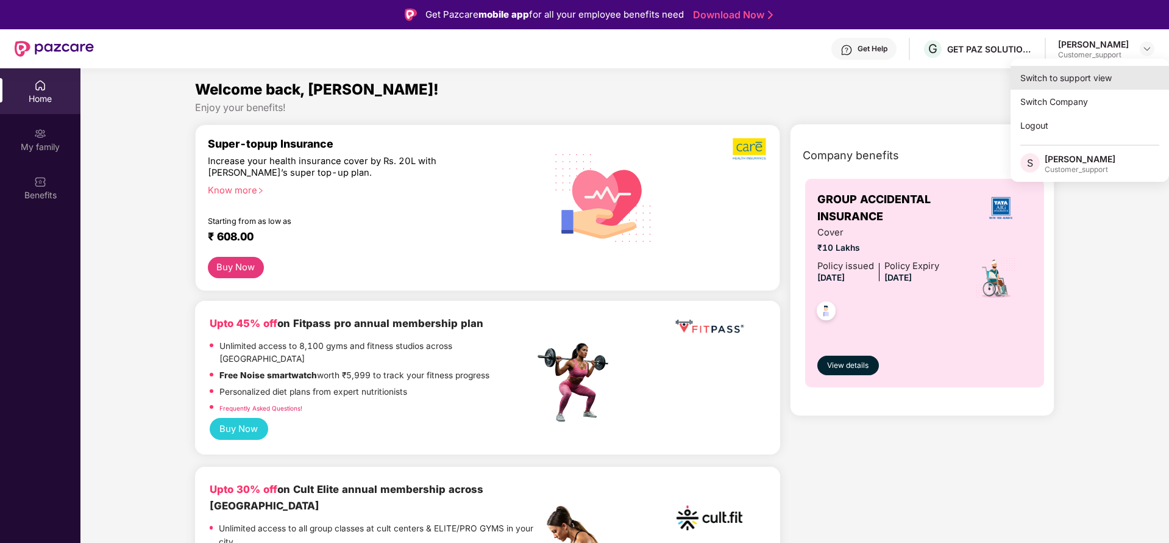
click at [1050, 77] on div "Switch to support view" at bounding box center [1090, 78] width 158 height 24
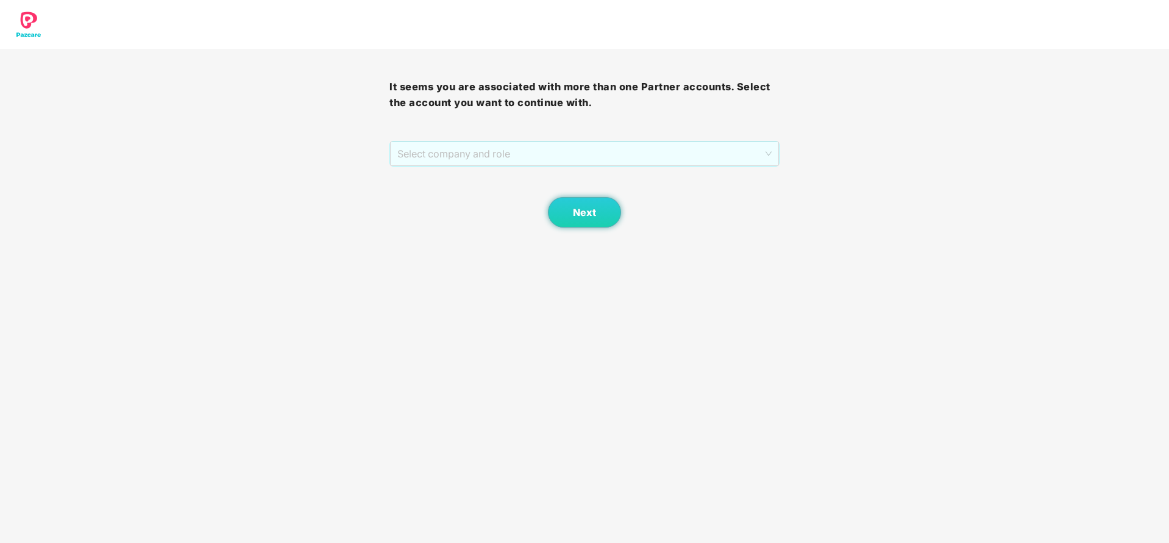
drag, startPoint x: 604, startPoint y: 148, endPoint x: 524, endPoint y: 183, distance: 87.6
click at [603, 148] on span "Select company and role" at bounding box center [584, 153] width 374 height 23
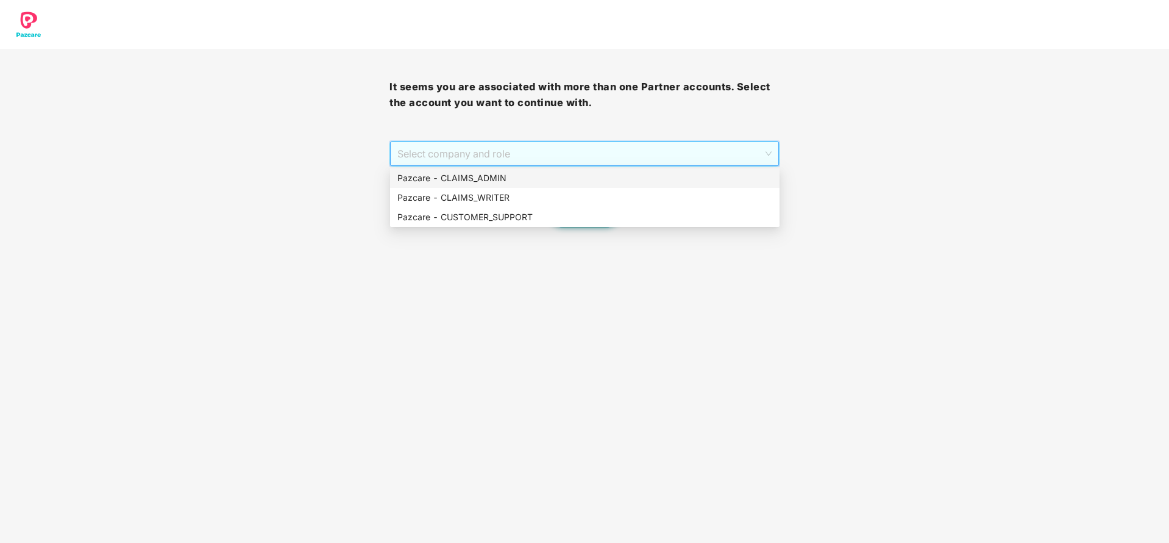
click at [546, 183] on div "Pazcare - CLAIMS_ADMIN" at bounding box center [584, 177] width 375 height 13
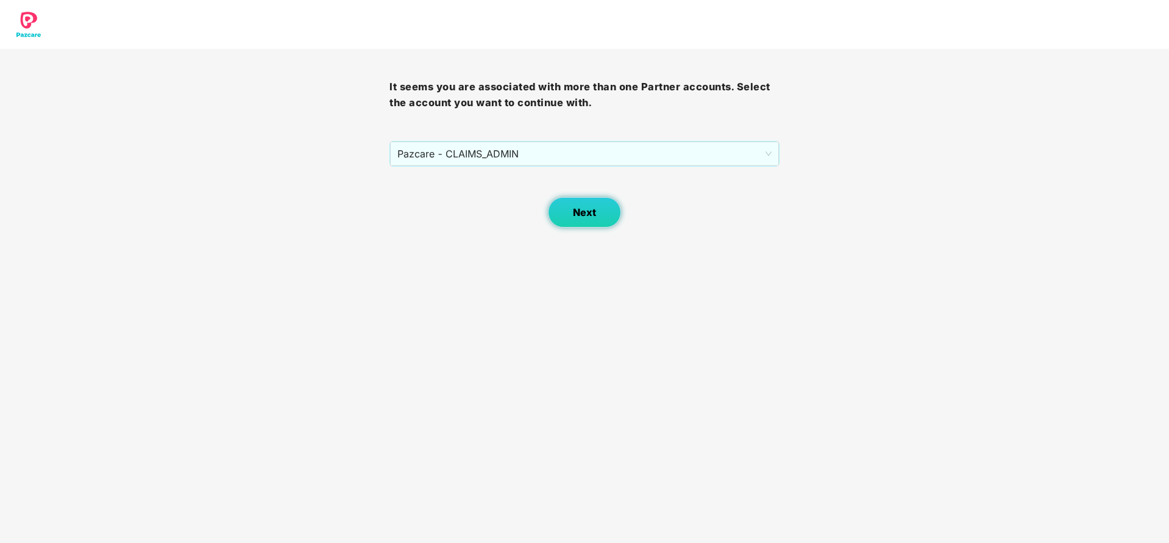
click at [580, 221] on button "Next" at bounding box center [584, 212] width 73 height 30
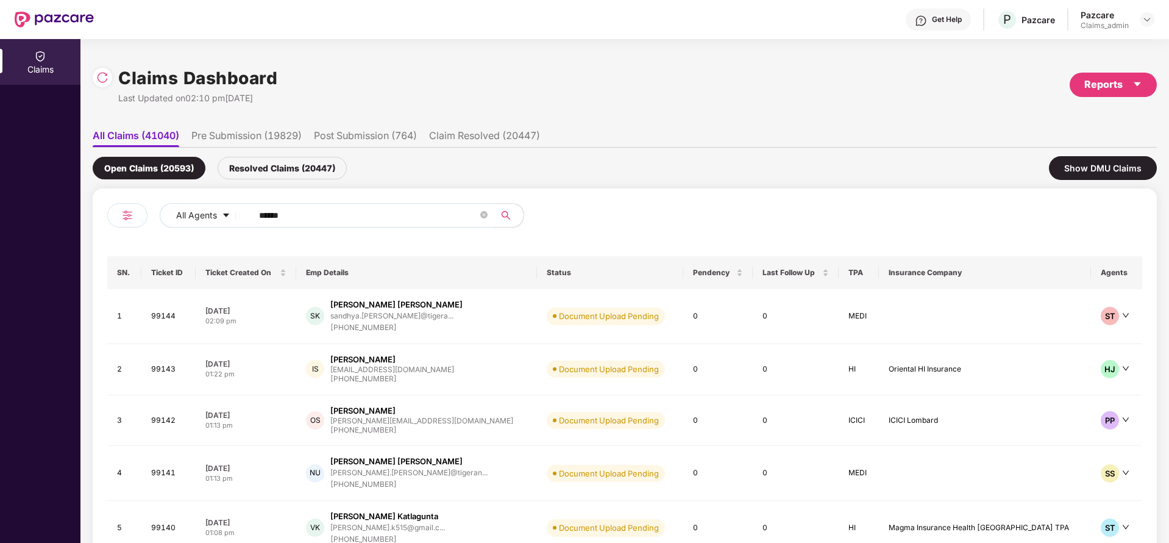
drag, startPoint x: 342, startPoint y: 213, endPoint x: 227, endPoint y: 244, distance: 118.9
click at [154, 224] on div "All Agents ******" at bounding box center [366, 220] width 518 height 34
paste input "text"
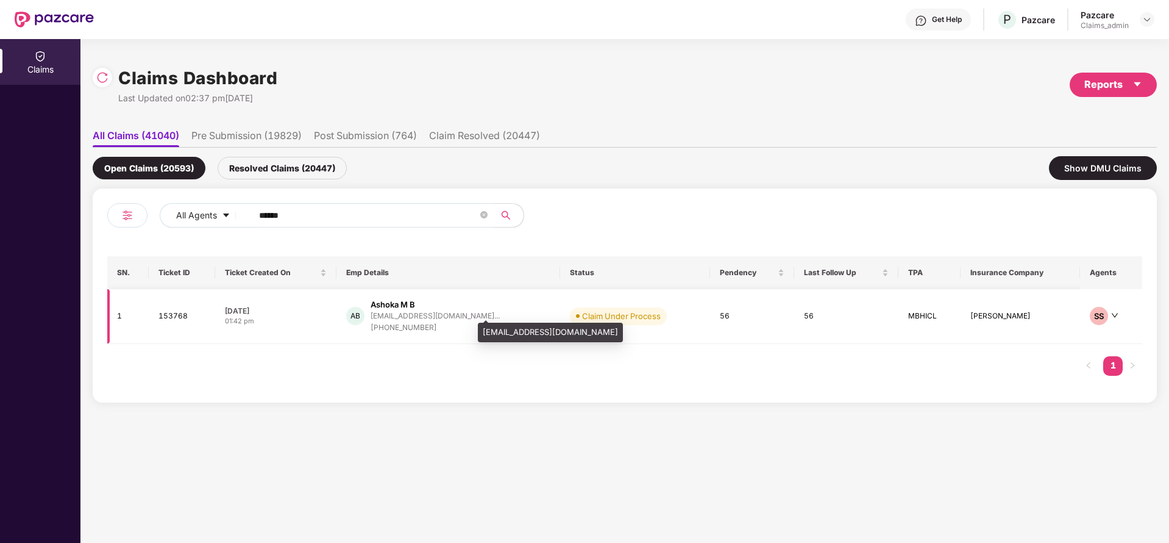
type input "******"
click at [406, 328] on div "+919686290537" at bounding box center [435, 328] width 129 height 12
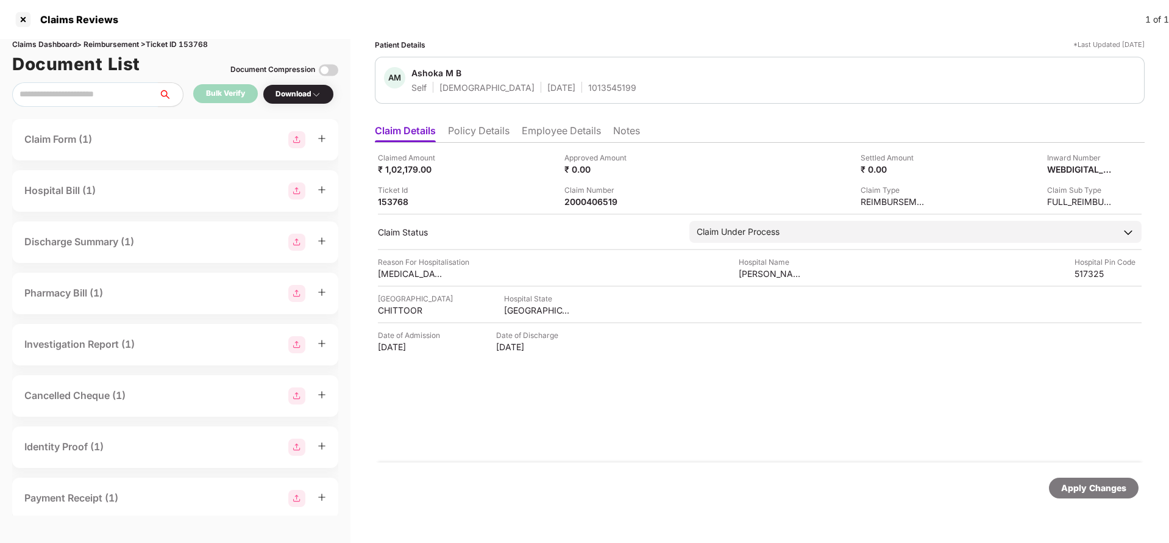
drag, startPoint x: 702, startPoint y: 373, endPoint x: 897, endPoint y: 447, distance: 208.5
click at [0, 0] on span at bounding box center [0, 0] width 0 height 0
click at [1108, 493] on div "Apply Changes" at bounding box center [1093, 487] width 65 height 13
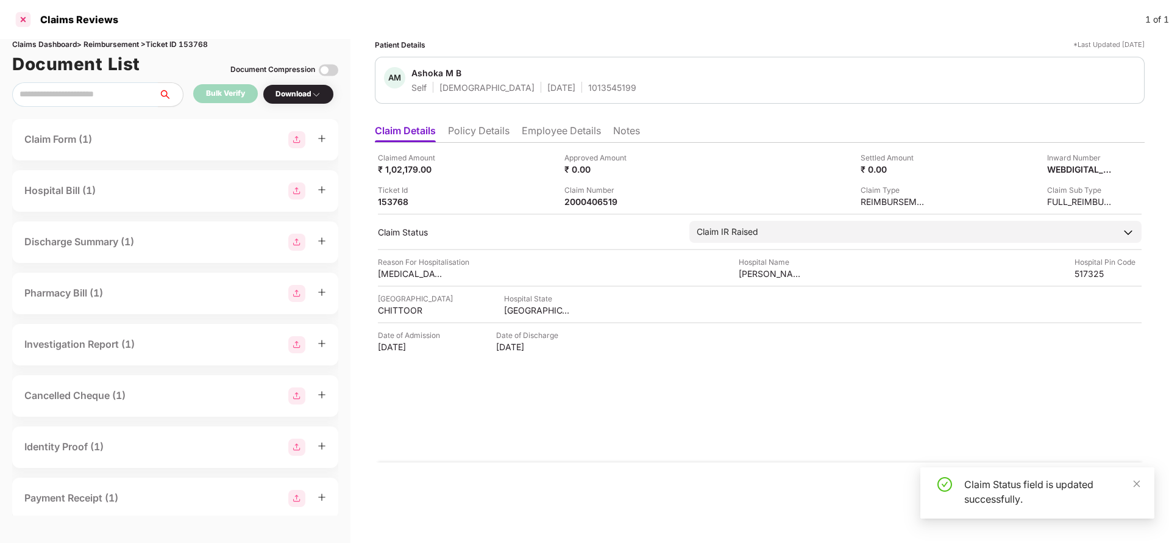
click at [30, 27] on div at bounding box center [23, 20] width 20 height 20
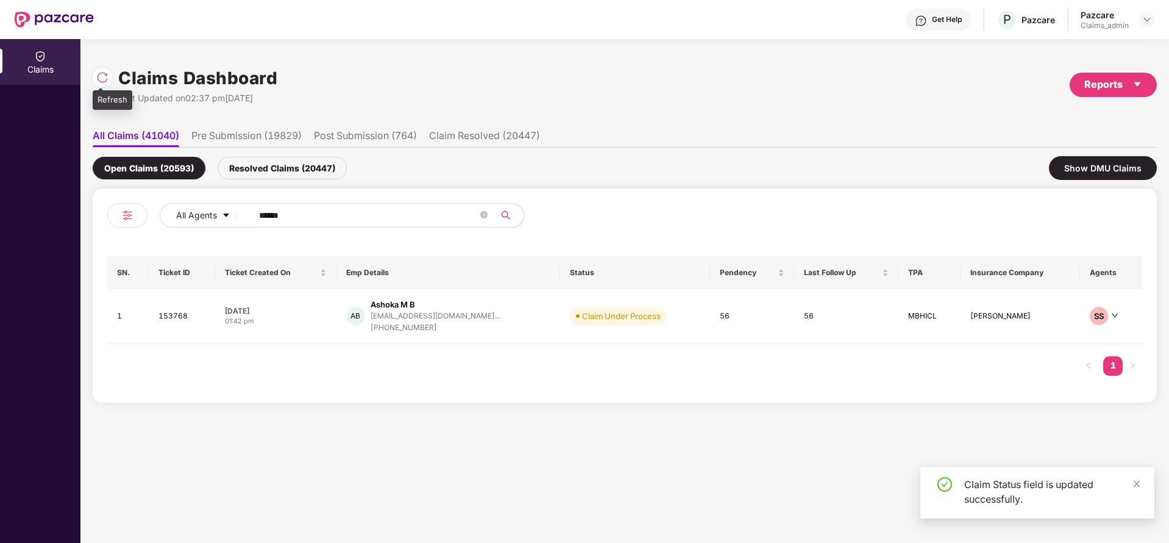
click at [101, 77] on img at bounding box center [102, 77] width 12 height 12
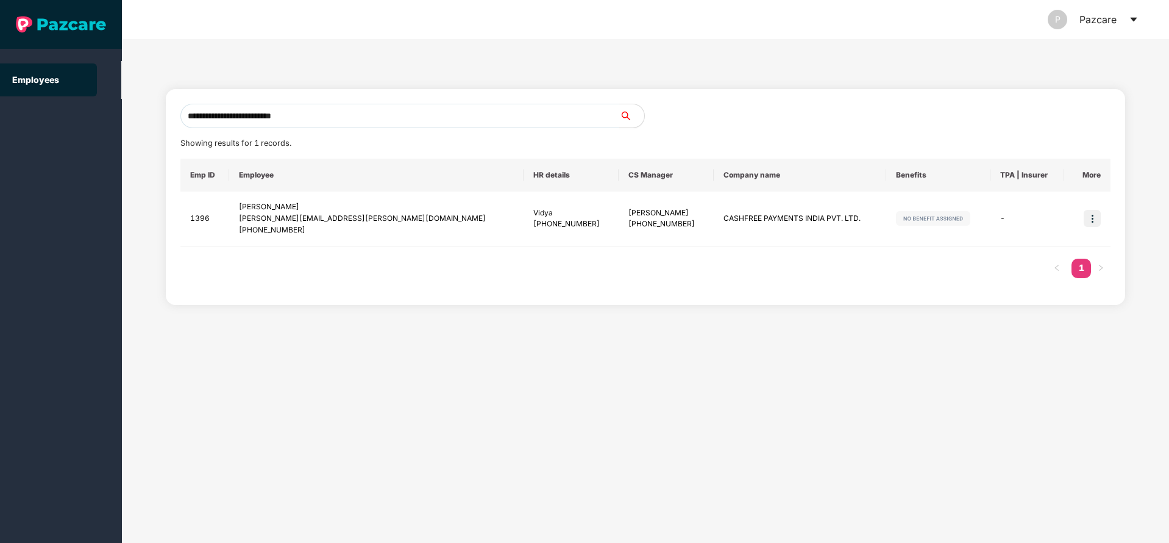
click at [1140, 17] on header "P Pazcare" at bounding box center [645, 19] width 1047 height 39
click at [1133, 16] on icon "caret-down" at bounding box center [1134, 20] width 10 height 10
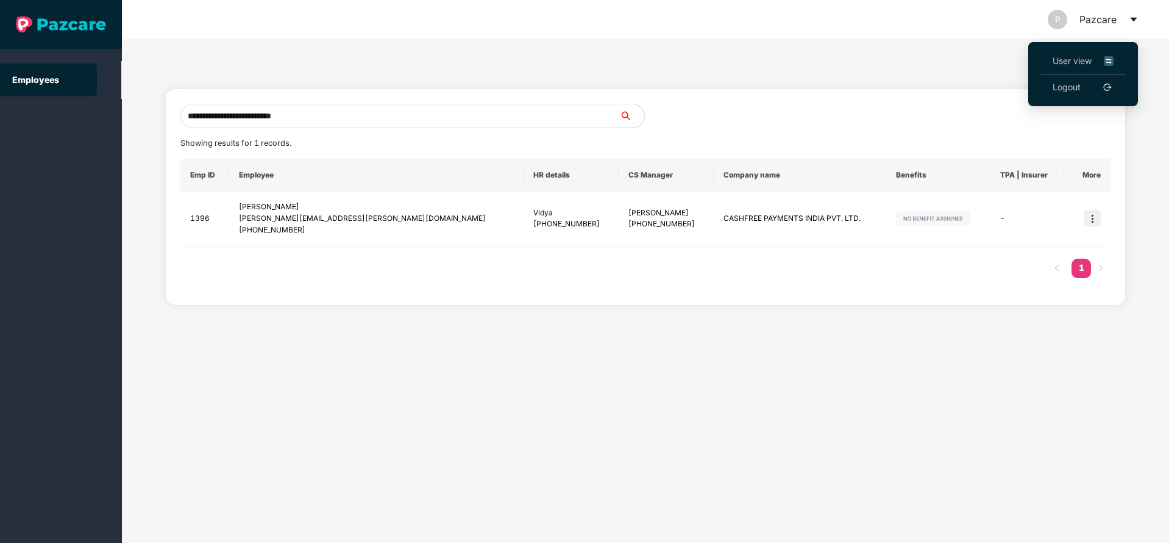
click at [1073, 62] on span "User view" at bounding box center [1083, 60] width 61 height 13
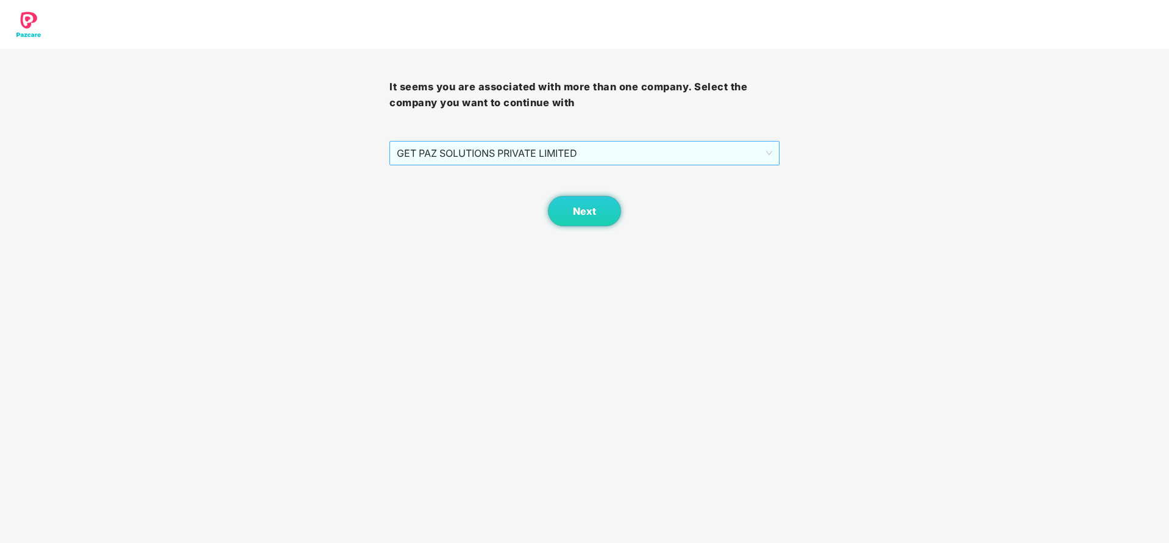
drag, startPoint x: 519, startPoint y: 158, endPoint x: 494, endPoint y: 157, distance: 25.0
click at [508, 157] on span "GET PAZ SOLUTIONS PRIVATE LIMITED" at bounding box center [584, 152] width 375 height 23
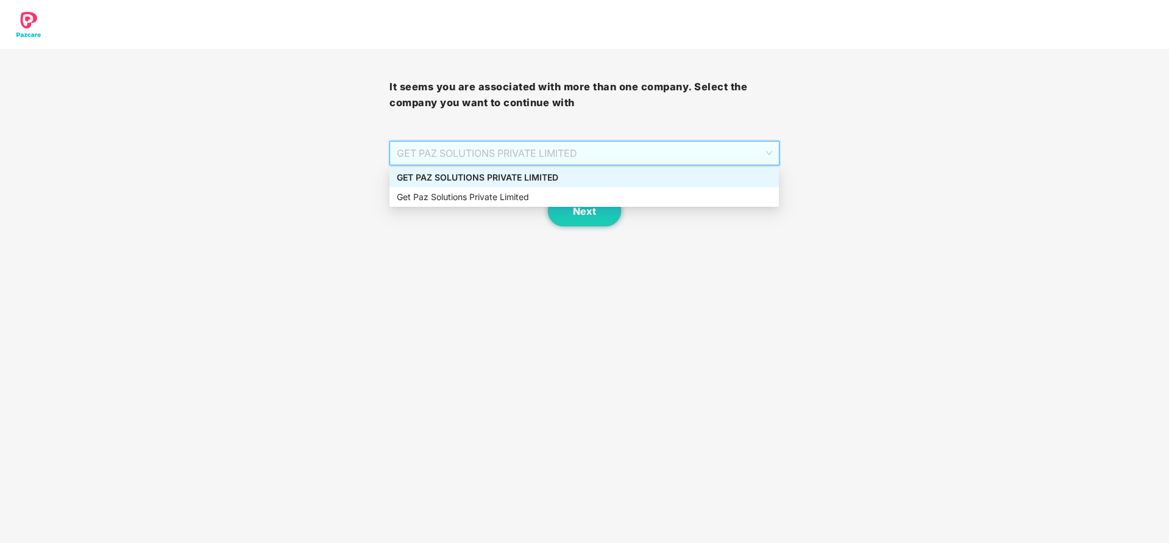
click at [512, 177] on div "GET PAZ SOLUTIONS PRIVATE LIMITED" at bounding box center [584, 177] width 375 height 13
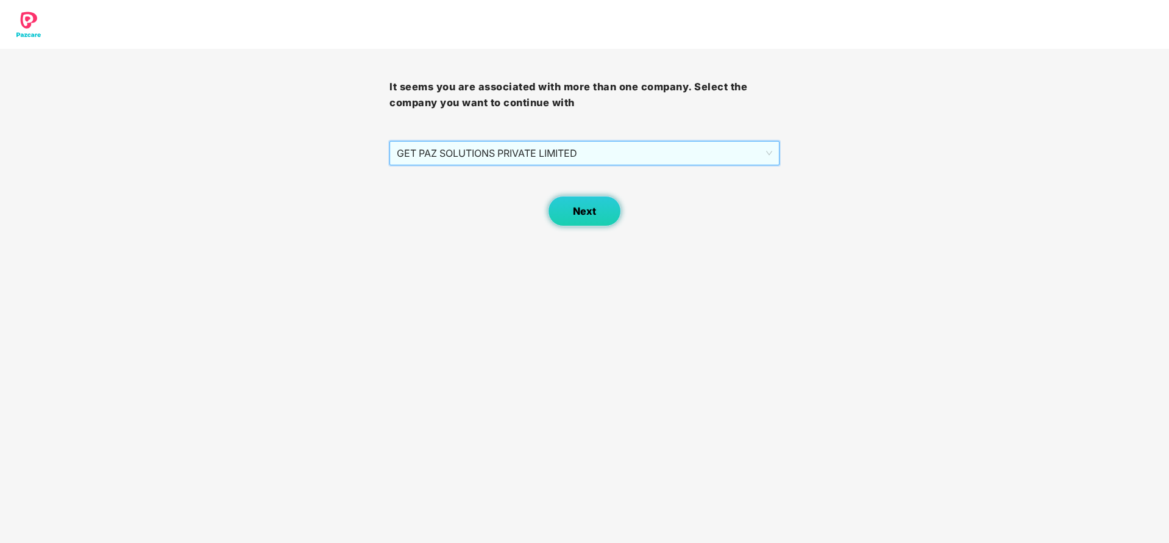
click at [604, 216] on button "Next" at bounding box center [584, 211] width 73 height 30
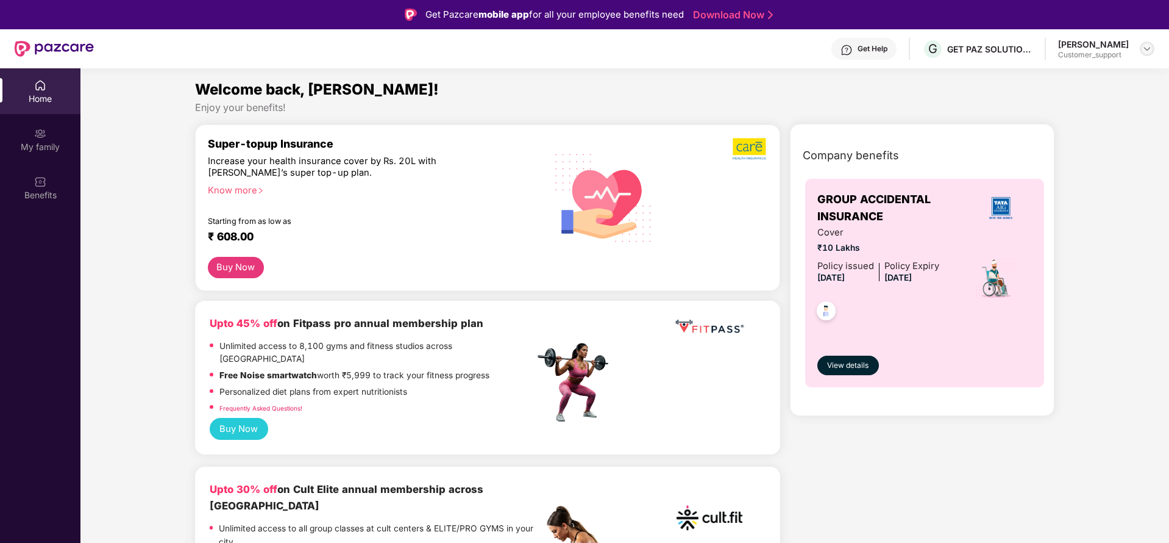
click at [1149, 48] on img at bounding box center [1147, 49] width 10 height 10
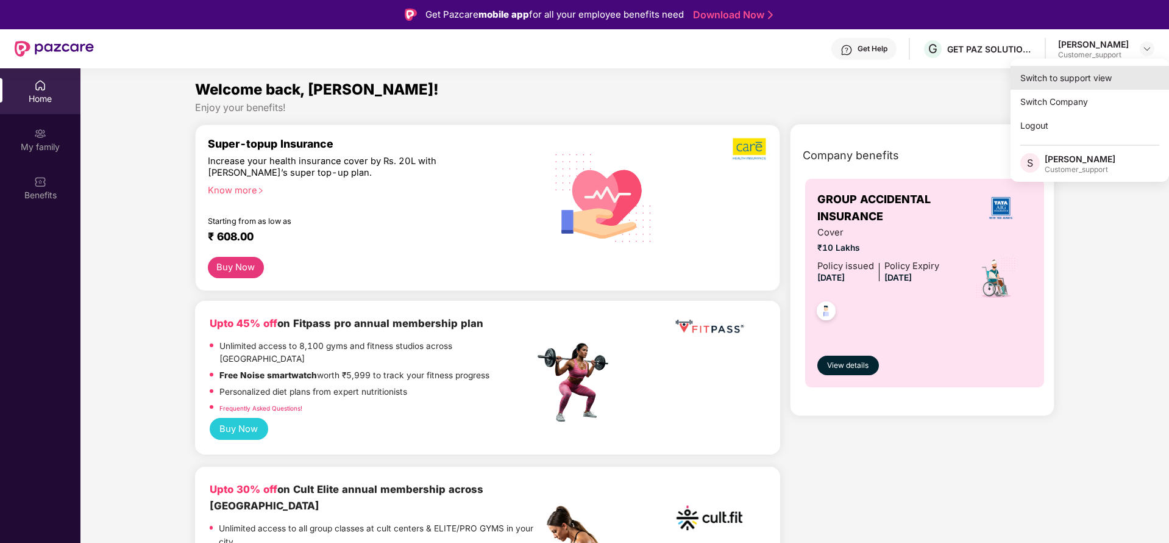
click at [1060, 73] on div "Switch to support view" at bounding box center [1090, 78] width 158 height 24
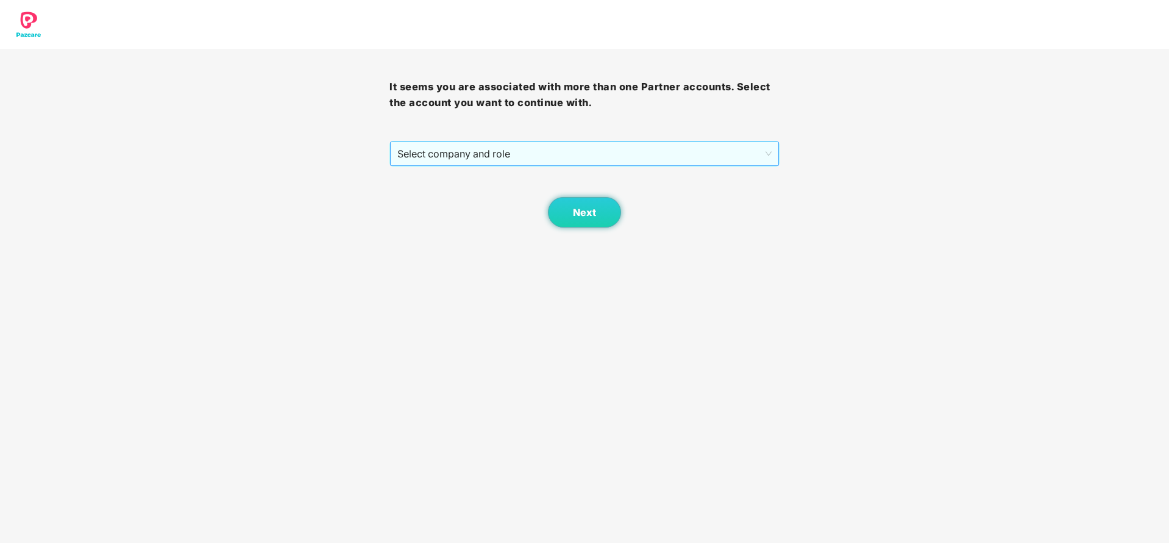
drag, startPoint x: 477, startPoint y: 158, endPoint x: 454, endPoint y: 154, distance: 23.7
click at [476, 158] on span "Select company and role" at bounding box center [584, 153] width 374 height 23
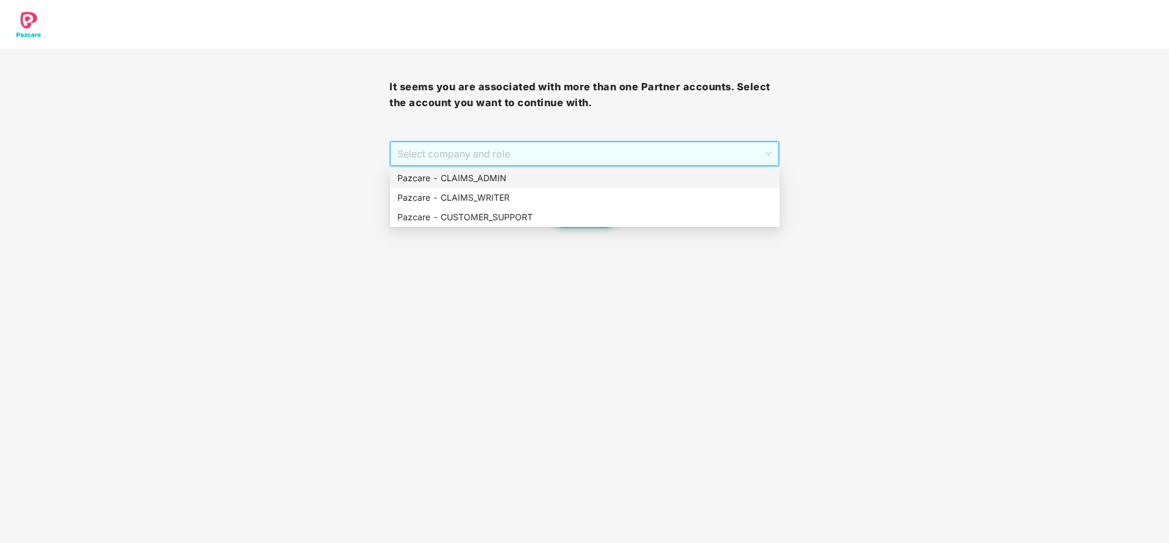
click at [478, 171] on div "Pazcare - CLAIMS_ADMIN" at bounding box center [584, 177] width 375 height 13
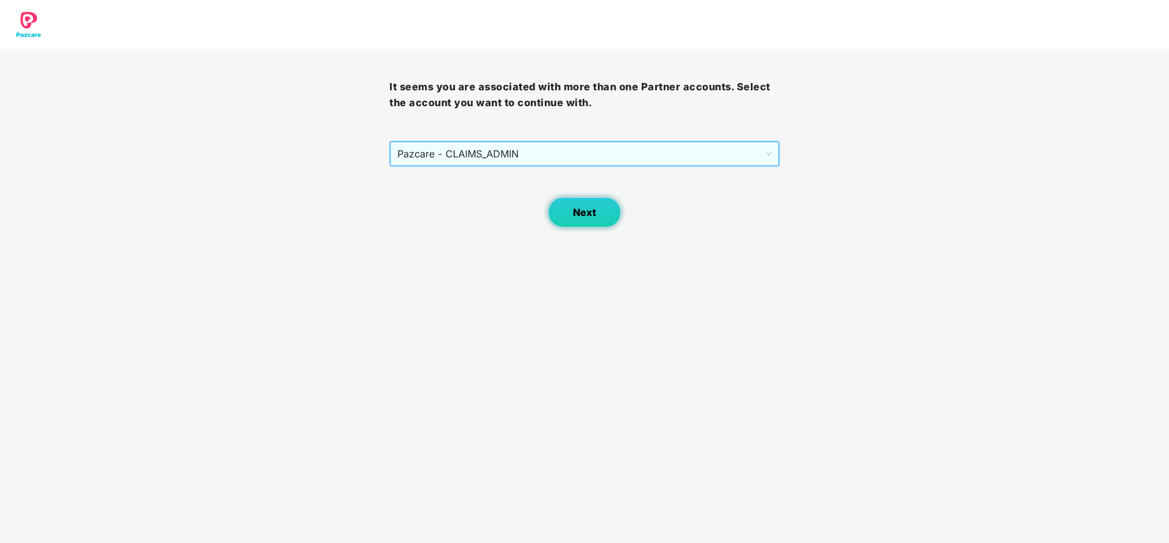
click at [580, 219] on button "Next" at bounding box center [584, 212] width 73 height 30
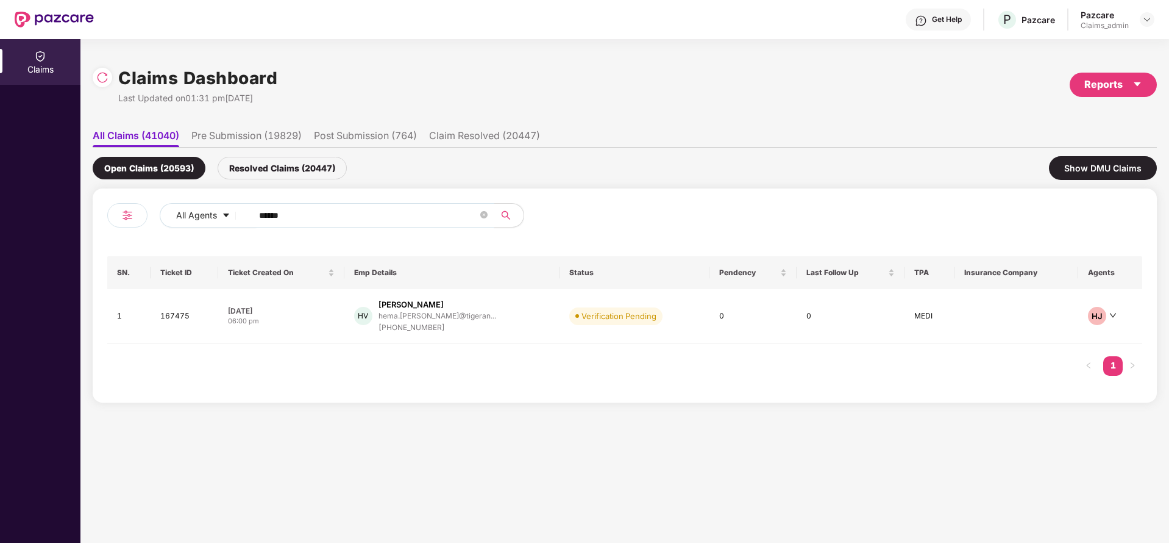
drag, startPoint x: 290, startPoint y: 201, endPoint x: 299, endPoint y: 221, distance: 21.8
click at [140, 205] on div "All Agents ******" at bounding box center [366, 220] width 518 height 34
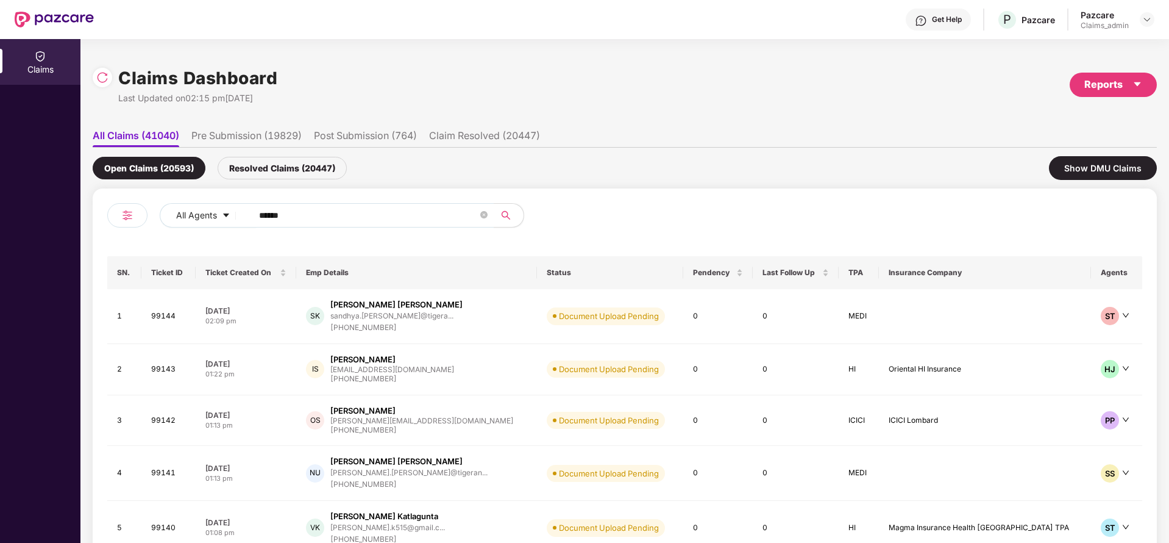
click at [131, 218] on div "All Agents ******" at bounding box center [366, 220] width 518 height 34
paste input "text"
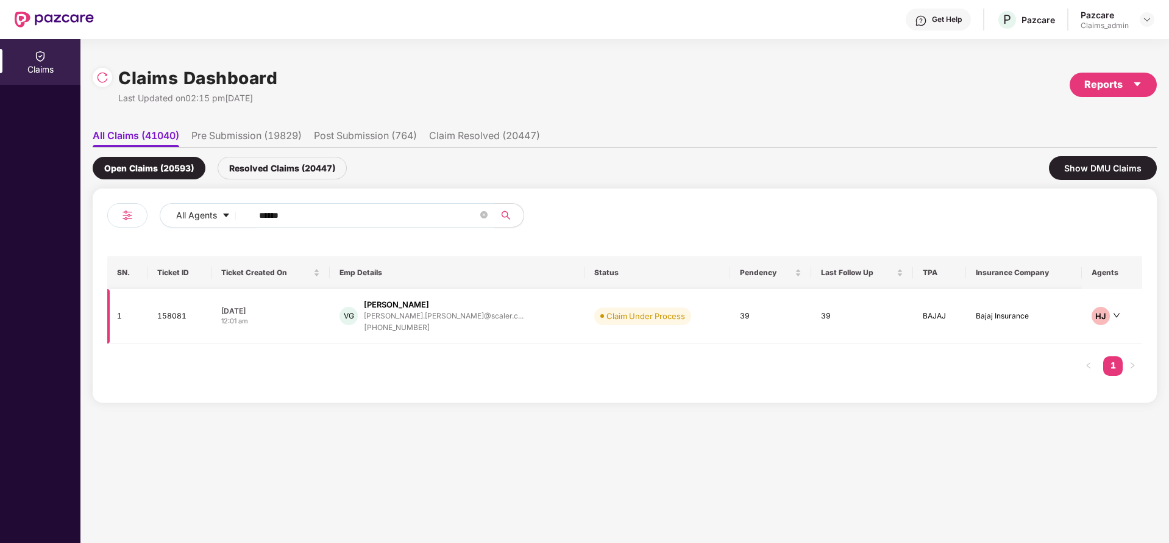
type input "******"
click at [430, 324] on div "[PHONE_NUMBER]" at bounding box center [444, 328] width 160 height 12
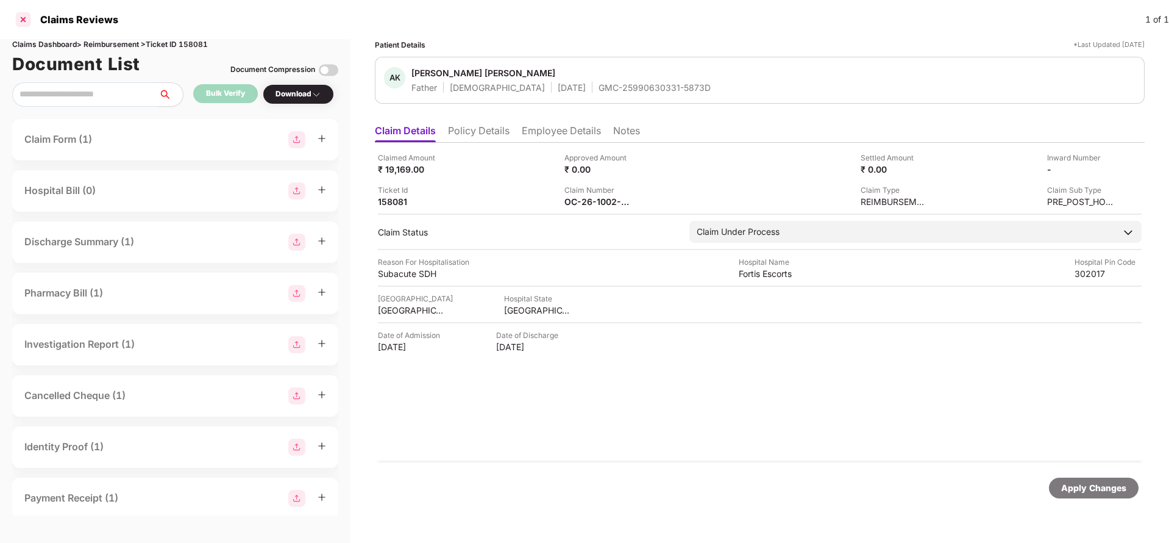
click at [24, 23] on div at bounding box center [23, 20] width 20 height 20
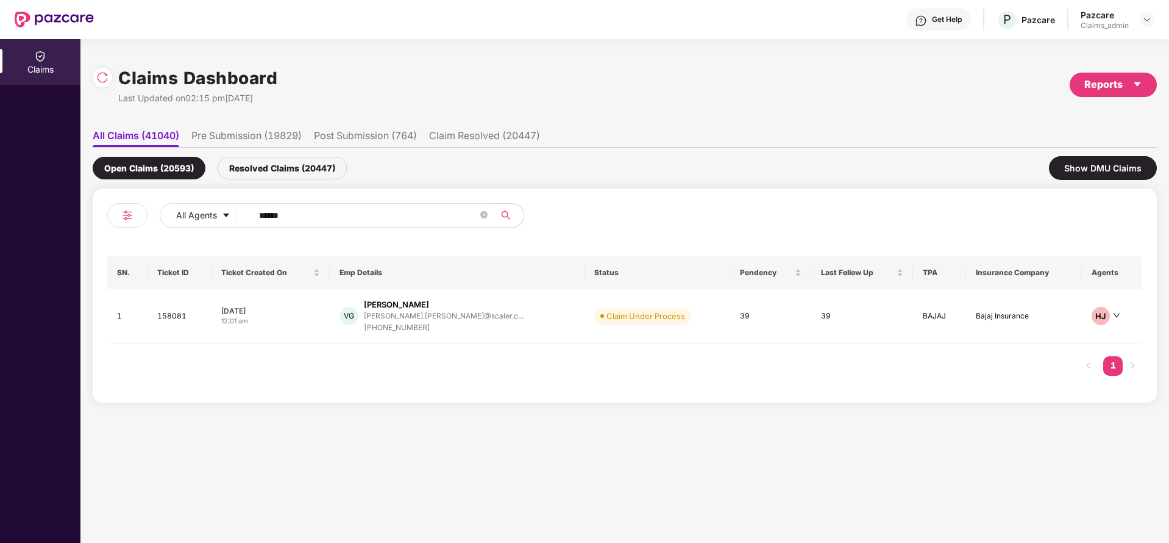
drag, startPoint x: 324, startPoint y: 208, endPoint x: 246, endPoint y: 254, distance: 91.3
click at [148, 224] on div "All Agents ******" at bounding box center [366, 220] width 518 height 34
paste input "text"
type input "******"
click at [410, 319] on div "[PHONE_NUMBER]" at bounding box center [451, 324] width 183 height 12
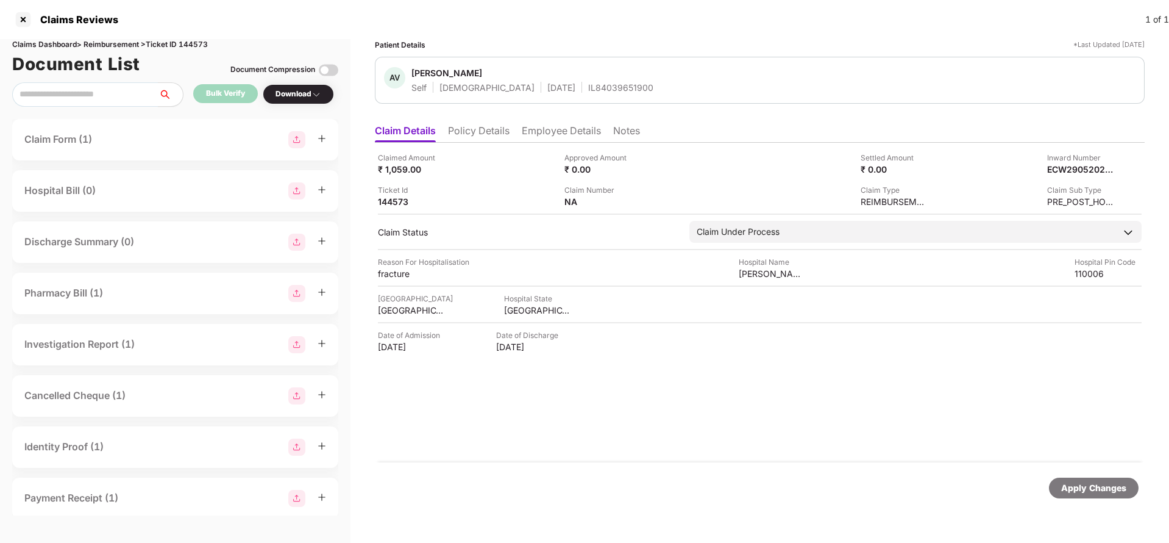
drag, startPoint x: 489, startPoint y: 132, endPoint x: 522, endPoint y: 132, distance: 33.5
click at [492, 132] on li "Policy Details" at bounding box center [479, 133] width 62 height 18
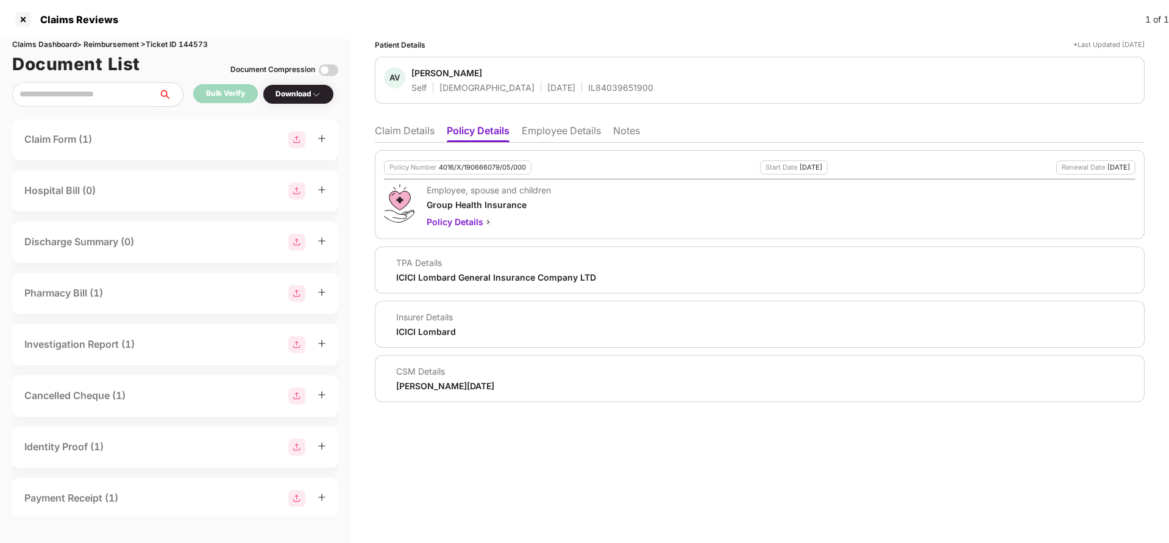
click at [580, 133] on li "Employee Details" at bounding box center [561, 133] width 79 height 18
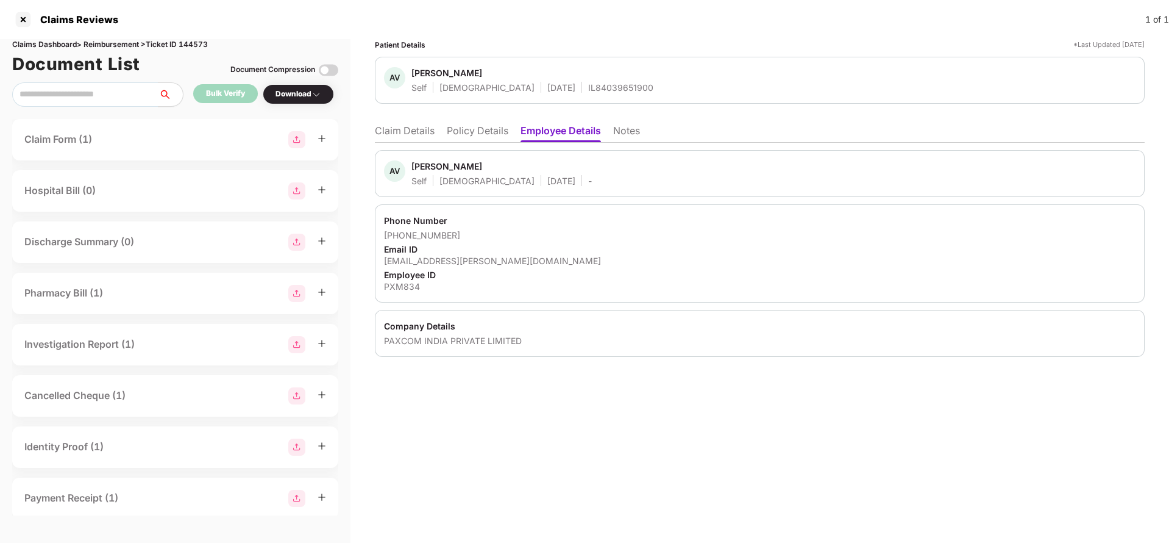
click at [418, 130] on li "Claim Details" at bounding box center [405, 133] width 60 height 18
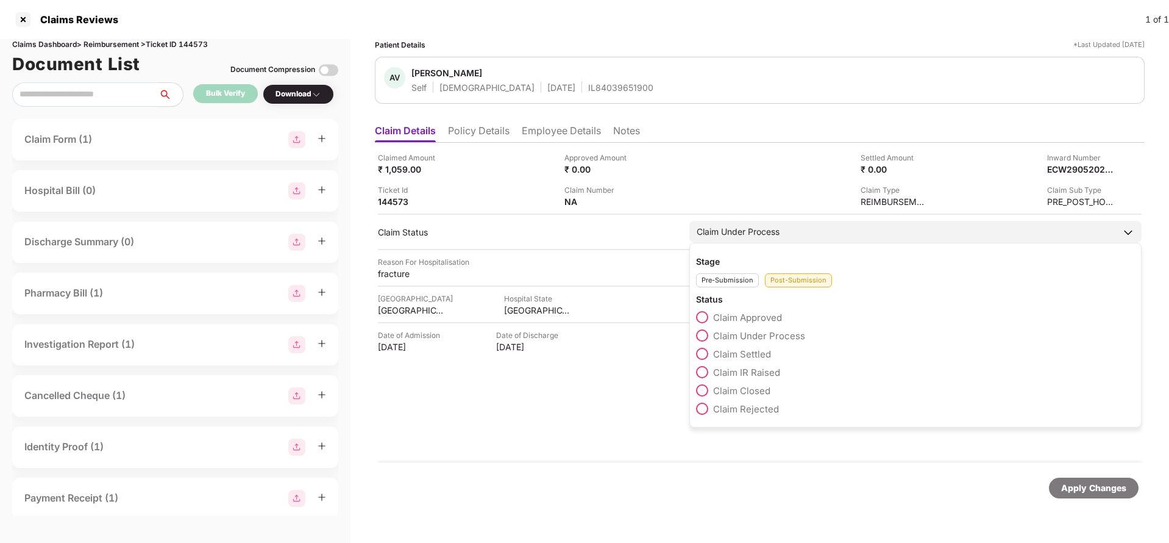
click at [708, 354] on span at bounding box center [702, 353] width 12 height 12
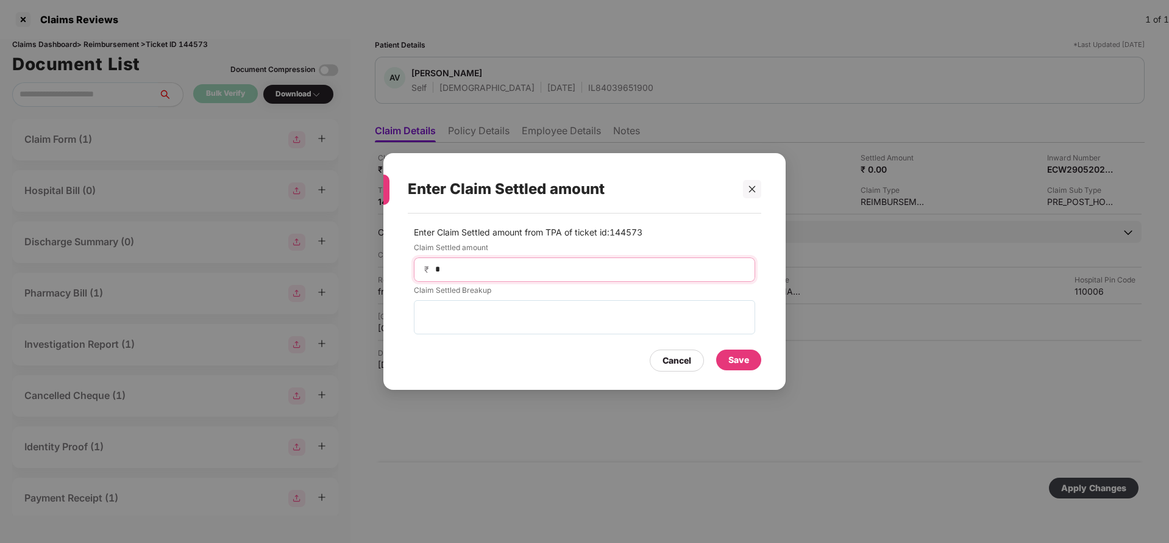
drag, startPoint x: 472, startPoint y: 263, endPoint x: 390, endPoint y: 271, distance: 83.2
click at [379, 265] on div "Enter Claim Settled amount Enter Claim Settled amount from TPA of ticket id: 14…" at bounding box center [584, 271] width 1169 height 543
type input "****"
click at [745, 361] on div "Save" at bounding box center [738, 359] width 21 height 13
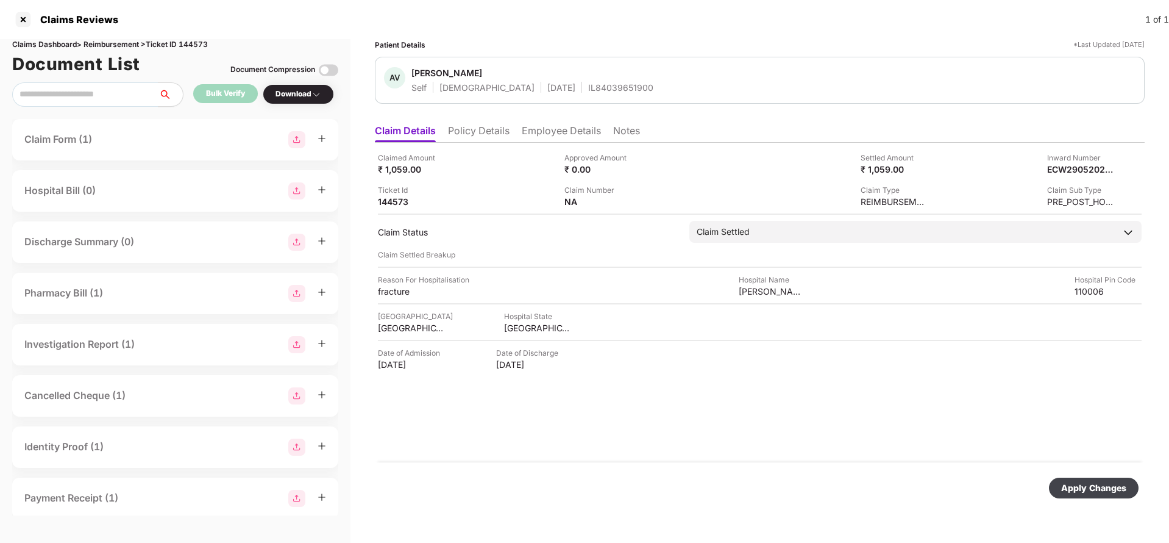
drag, startPoint x: 1111, startPoint y: 479, endPoint x: 1057, endPoint y: 487, distance: 54.2
click at [1109, 480] on div "Apply Changes" at bounding box center [1094, 487] width 90 height 21
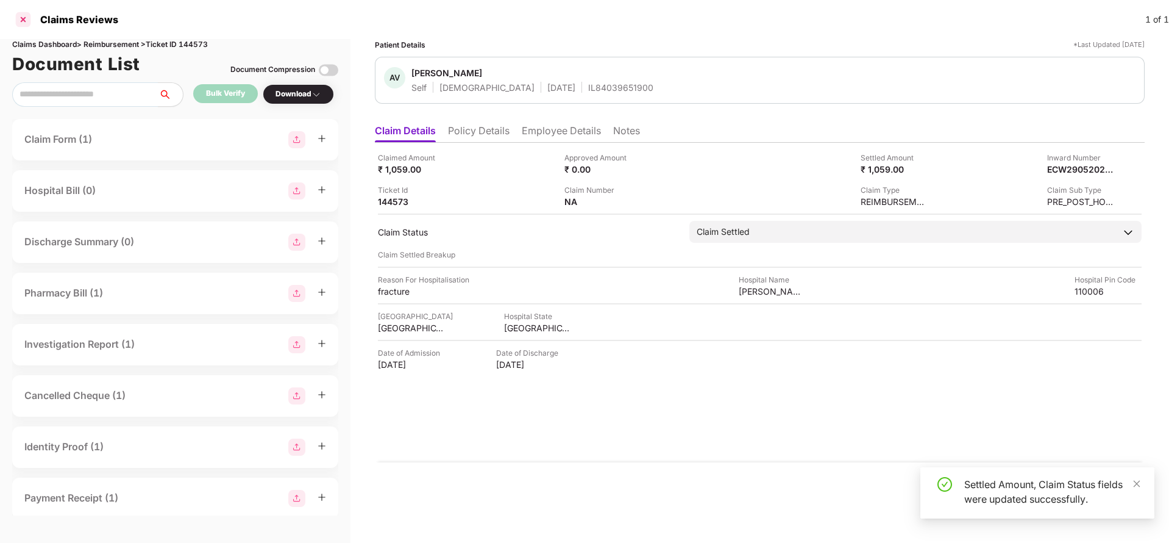
click at [22, 16] on div at bounding box center [23, 20] width 20 height 20
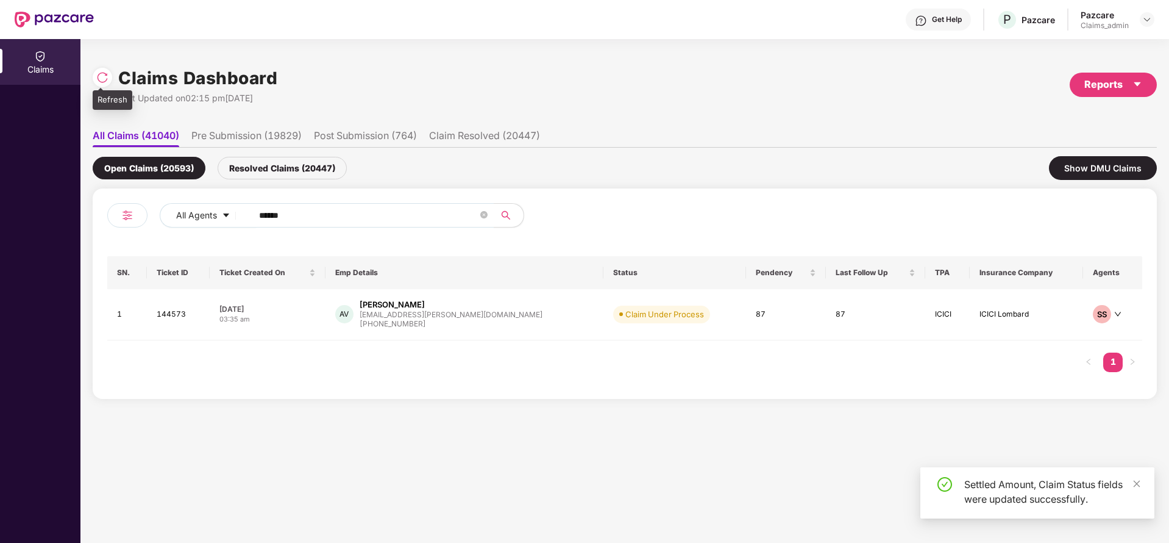
click at [106, 79] on img at bounding box center [102, 77] width 12 height 12
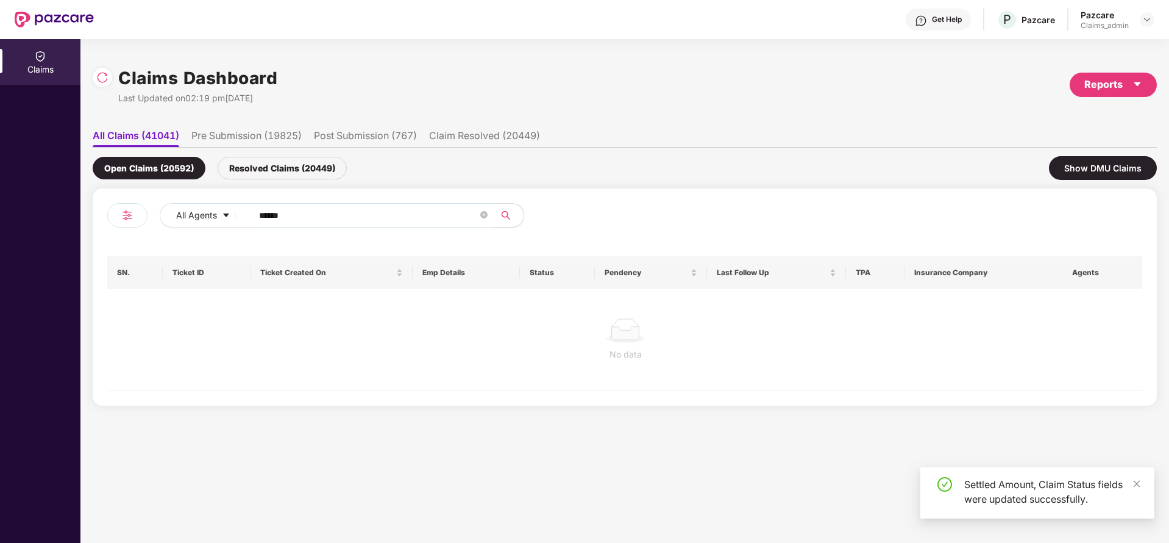
click at [250, 168] on div "Resolved Claims (20449)" at bounding box center [282, 168] width 129 height 23
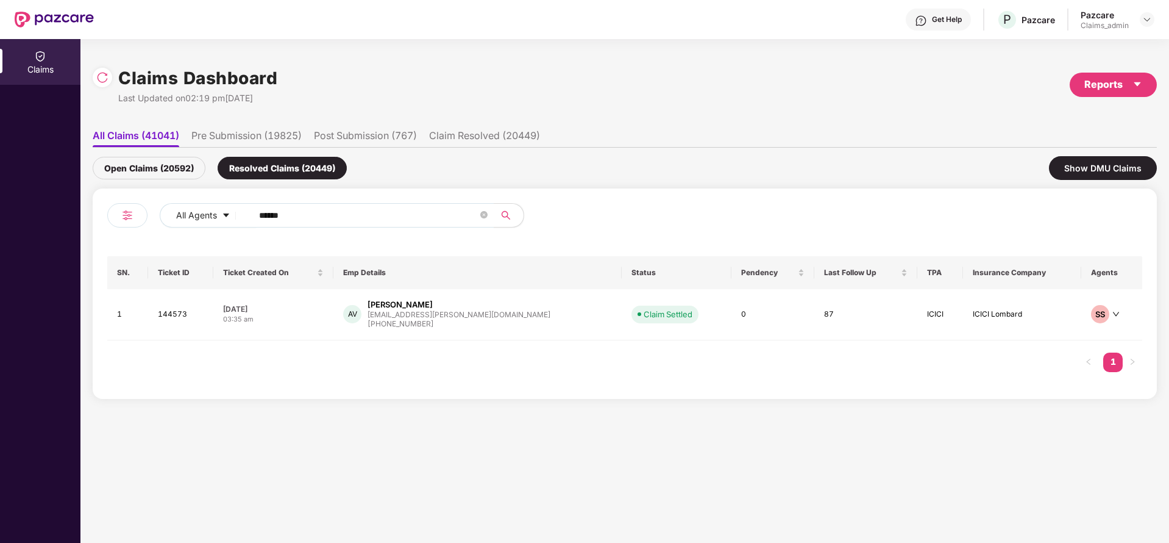
click at [169, 169] on div "Open Claims (20592)" at bounding box center [149, 168] width 113 height 23
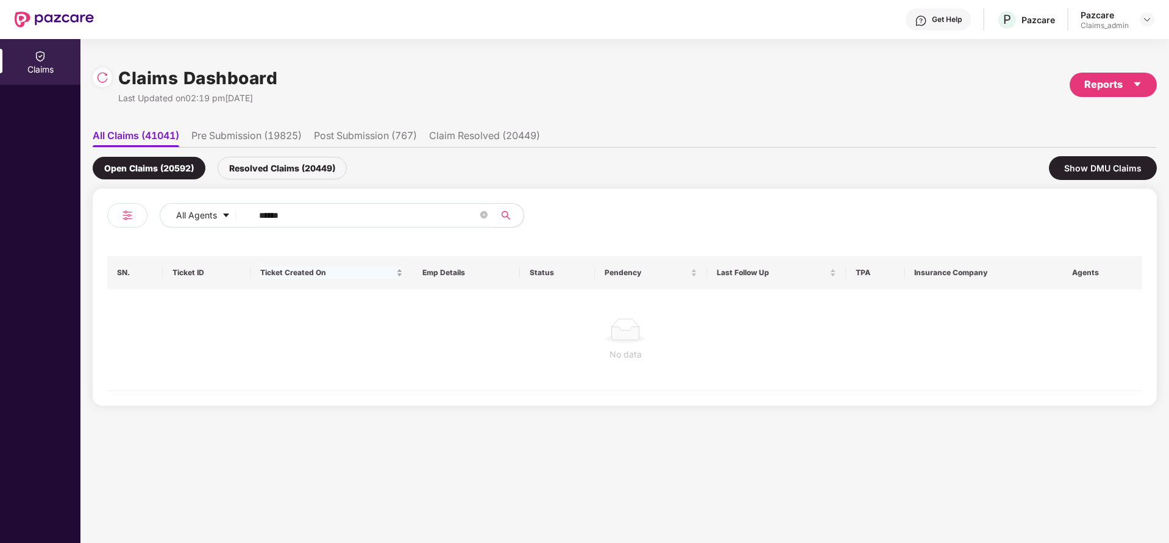
drag, startPoint x: 291, startPoint y: 167, endPoint x: 309, endPoint y: 269, distance: 104.0
click at [291, 167] on div "Resolved Claims (20449)" at bounding box center [282, 168] width 129 height 23
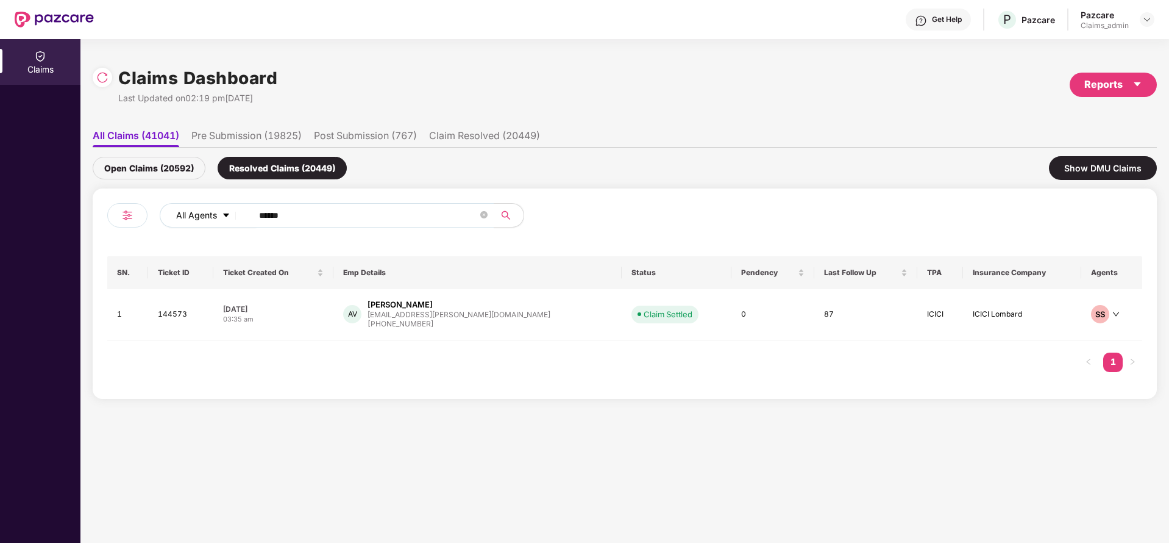
drag, startPoint x: 324, startPoint y: 211, endPoint x: 230, endPoint y: 219, distance: 93.7
click at [232, 218] on div "All Agents ******" at bounding box center [470, 215] width 621 height 24
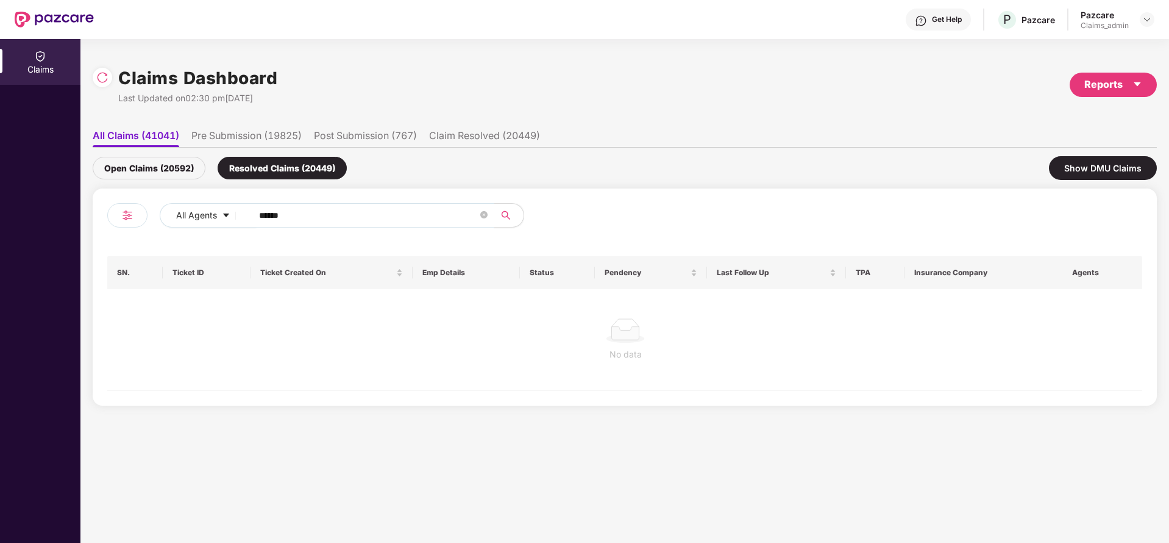
type input "******"
click at [137, 167] on div "Open Claims (20592)" at bounding box center [149, 168] width 113 height 23
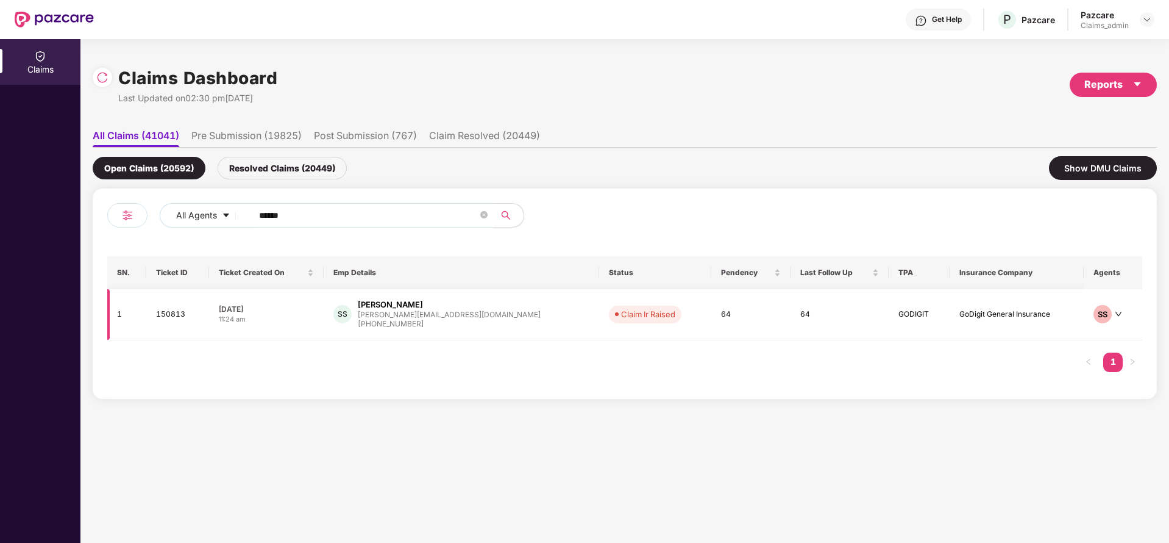
click at [393, 310] on div "[PERSON_NAME][EMAIL_ADDRESS][DOMAIN_NAME]" at bounding box center [449, 314] width 183 height 8
